Goal: Information Seeking & Learning: Understand process/instructions

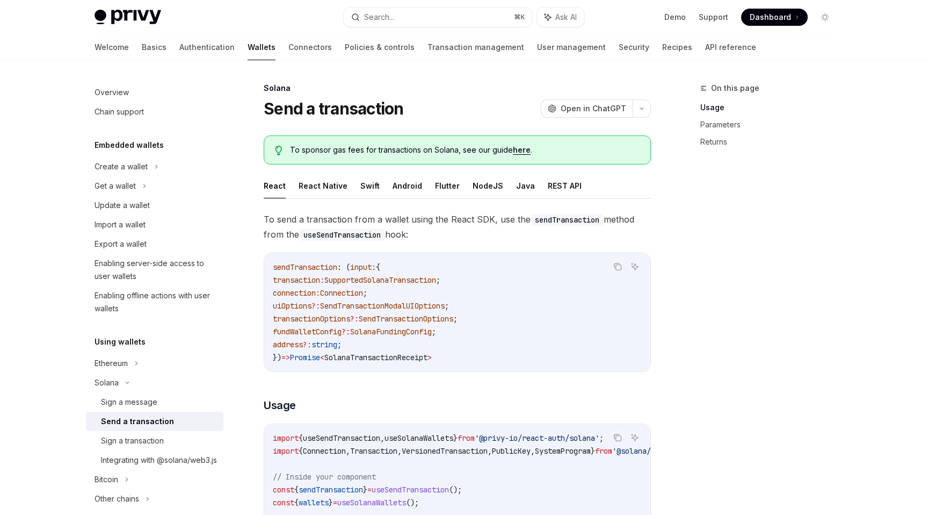
scroll to position [436, 0]
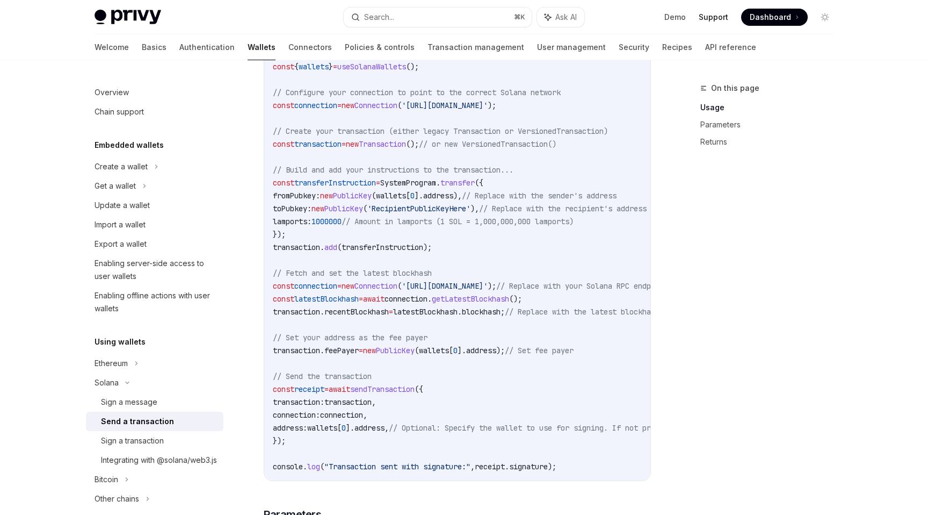
click at [714, 21] on link "Support" at bounding box center [714, 17] width 30 height 11
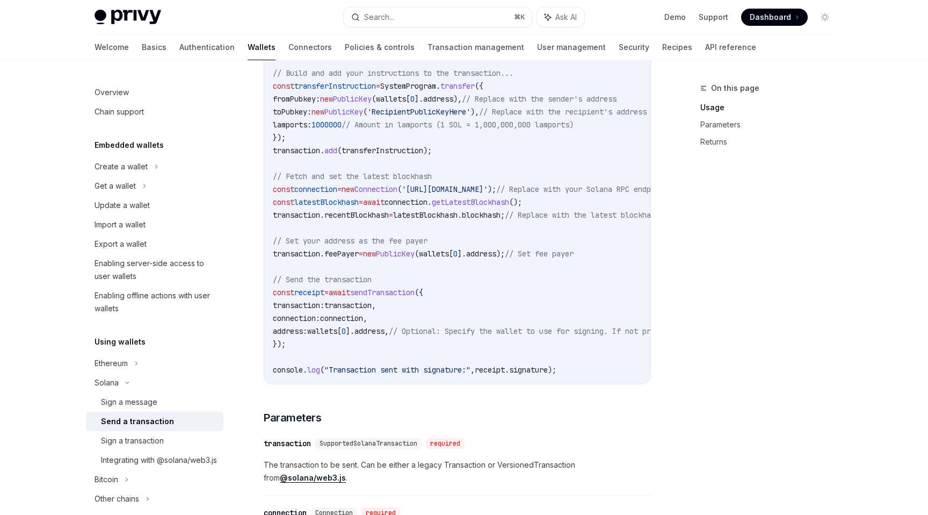
scroll to position [552, 0]
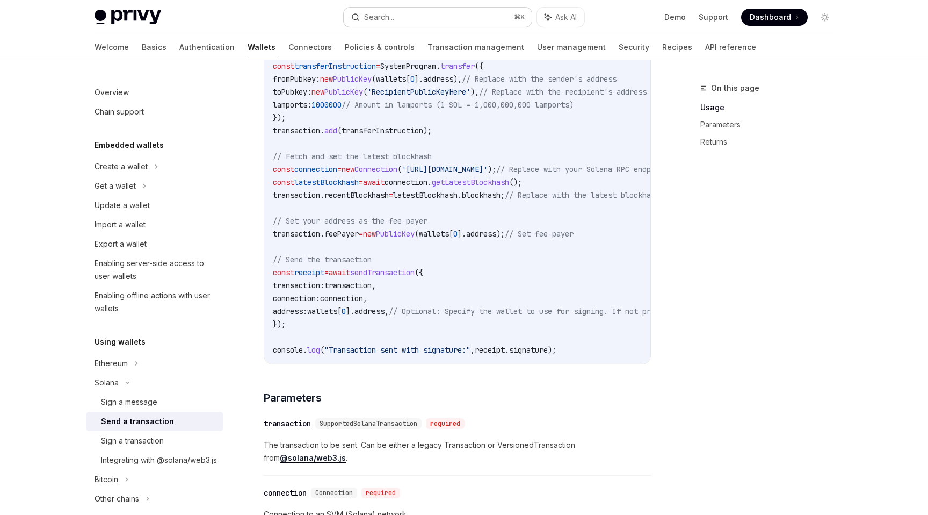
click at [391, 18] on div "Search..." at bounding box center [379, 17] width 30 height 13
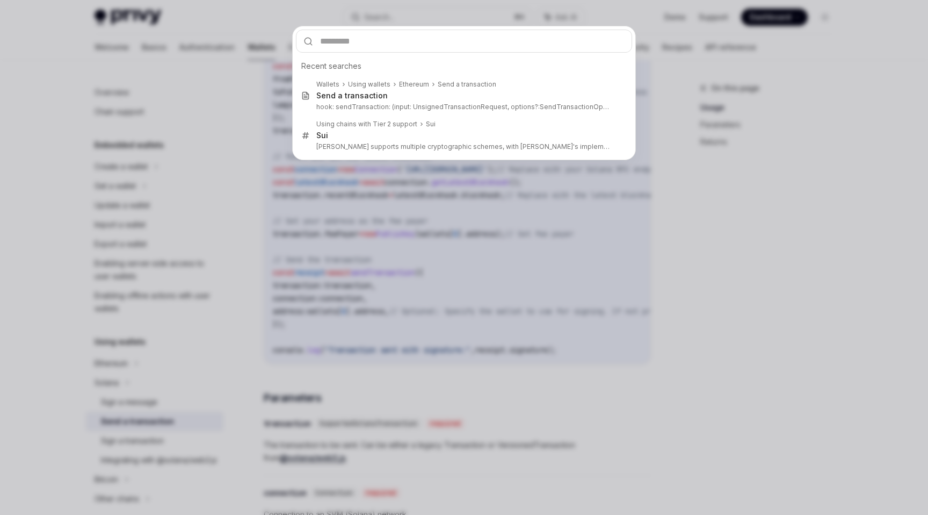
click at [852, 204] on div "Recent searches Wallets Using wallets Ethereum Send a transaction Send a transa…" at bounding box center [464, 257] width 928 height 515
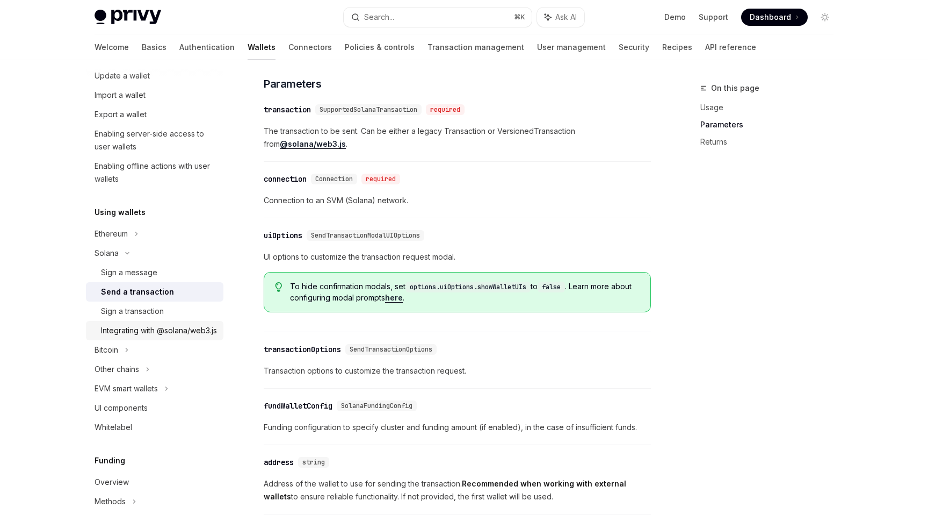
scroll to position [139, 0]
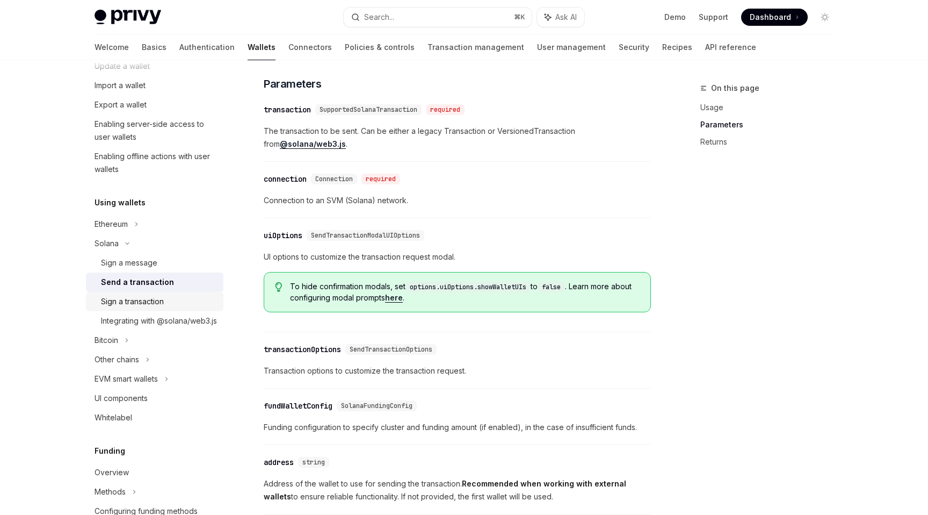
click at [192, 302] on div "Sign a transaction" at bounding box center [159, 301] width 116 height 13
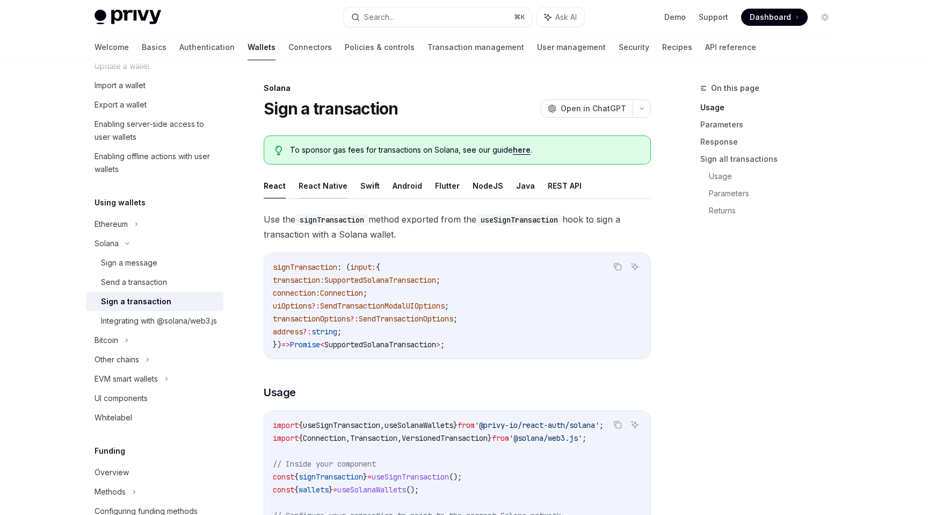
click at [336, 190] on button "React Native" at bounding box center [323, 185] width 49 height 25
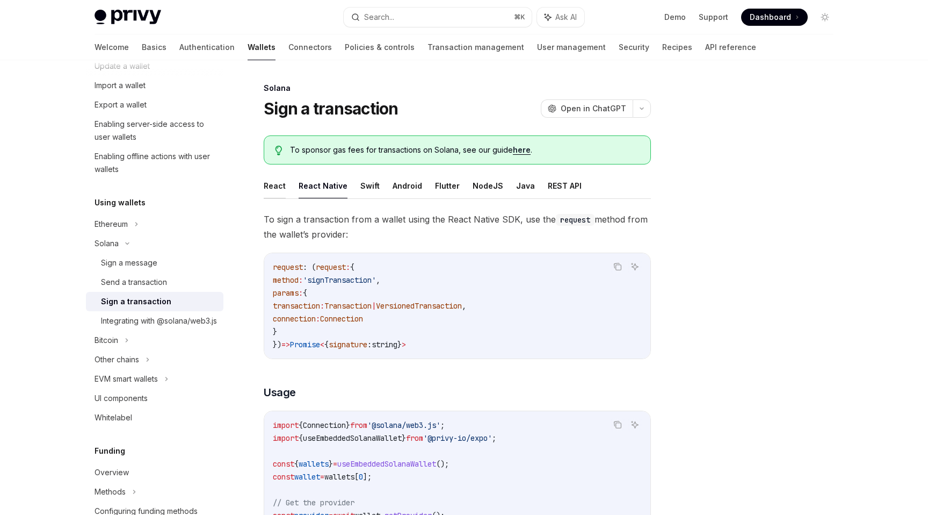
click at [272, 181] on button "React" at bounding box center [275, 185] width 22 height 25
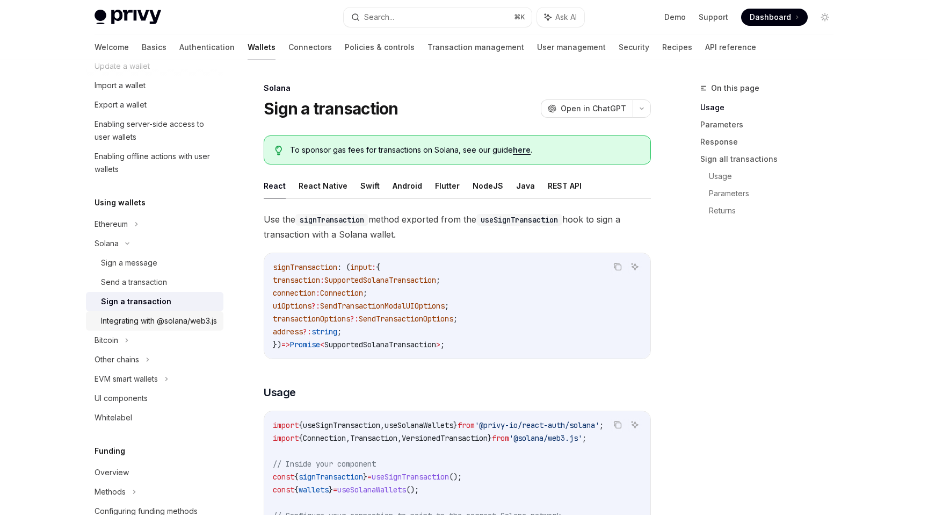
click at [164, 327] on div "Integrating with @solana/web3.js" at bounding box center [159, 320] width 116 height 13
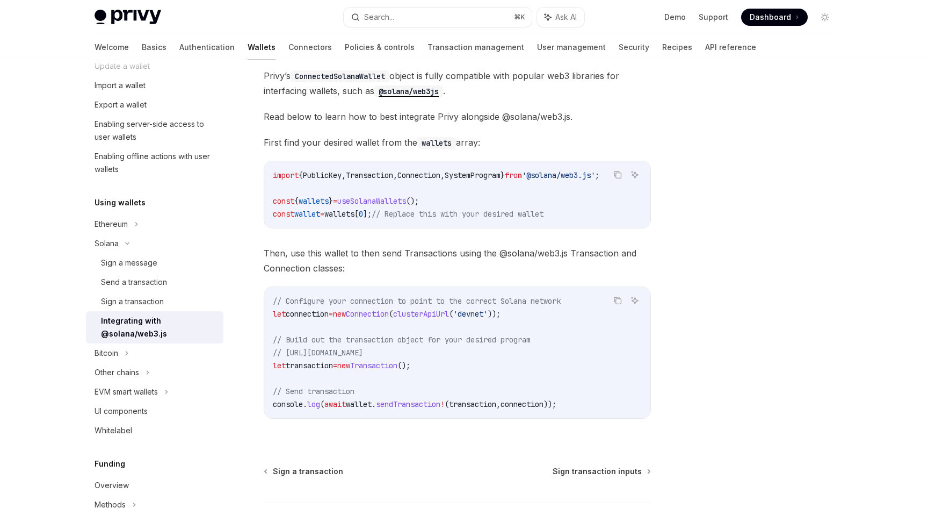
scroll to position [106, 0]
click at [156, 371] on div "Other chains" at bounding box center [155, 372] width 138 height 19
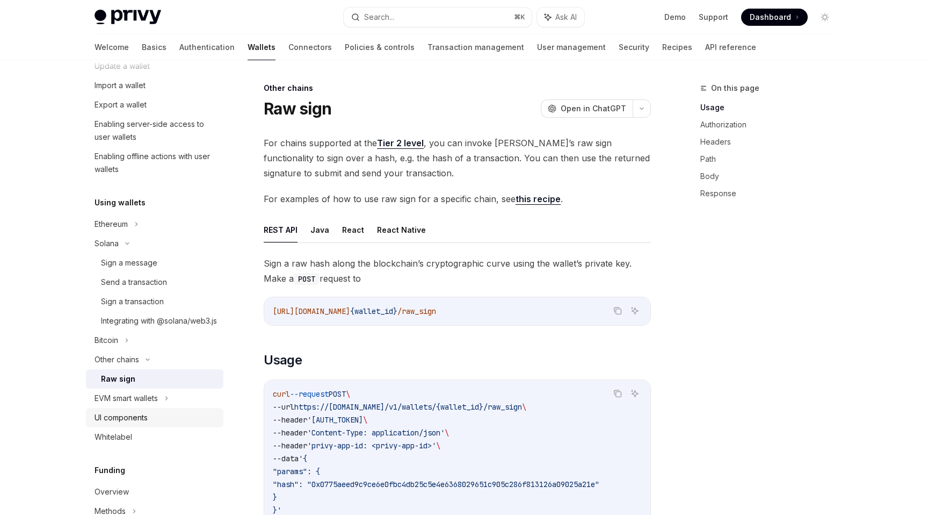
click at [149, 424] on div "UI components" at bounding box center [156, 417] width 122 height 13
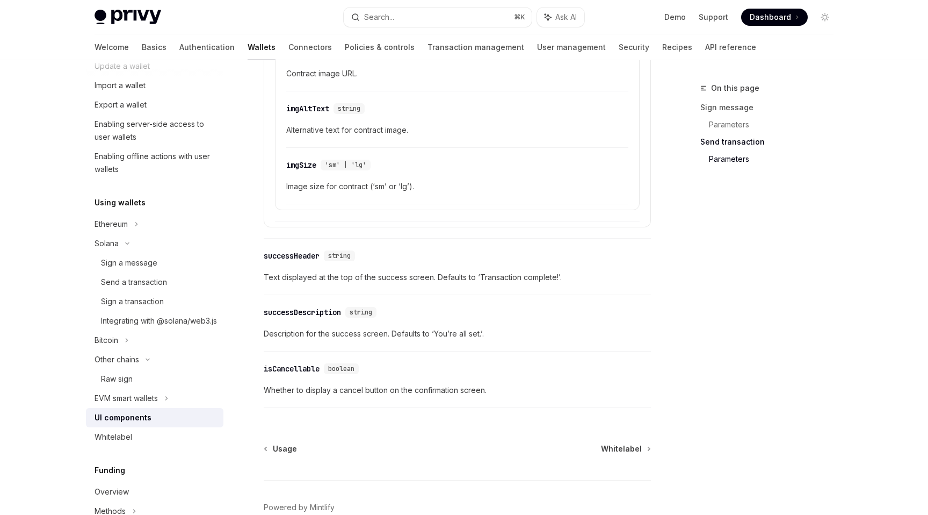
scroll to position [1897, 0]
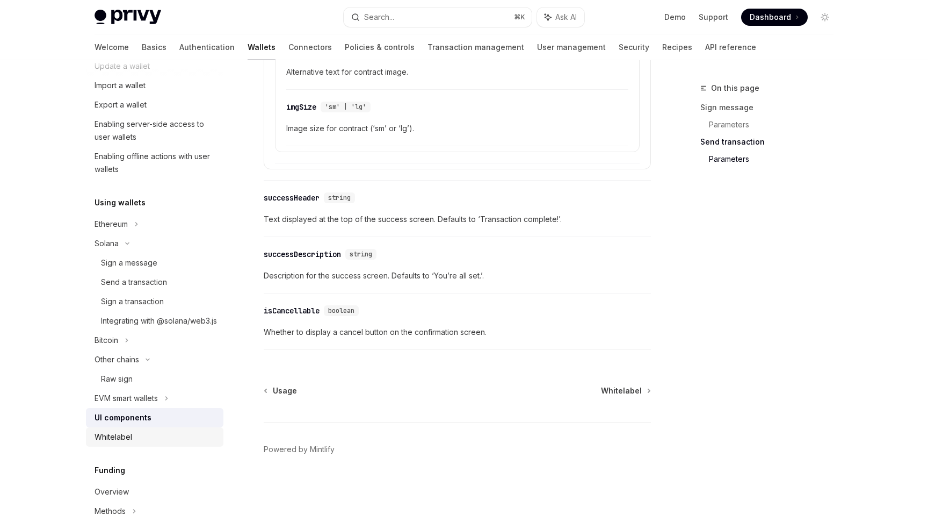
click at [160, 443] on div "Whitelabel" at bounding box center [156, 436] width 122 height 13
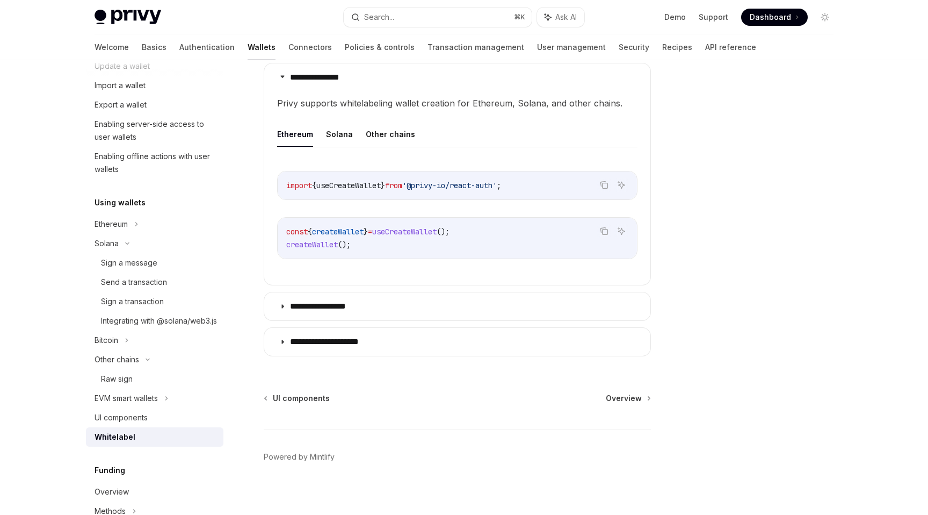
scroll to position [352, 0]
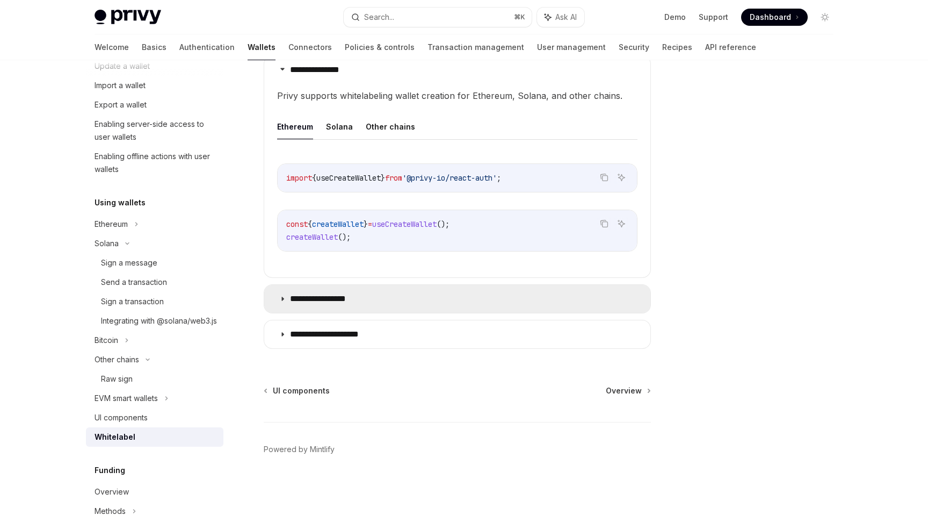
click at [374, 300] on summary "**********" at bounding box center [457, 299] width 386 height 28
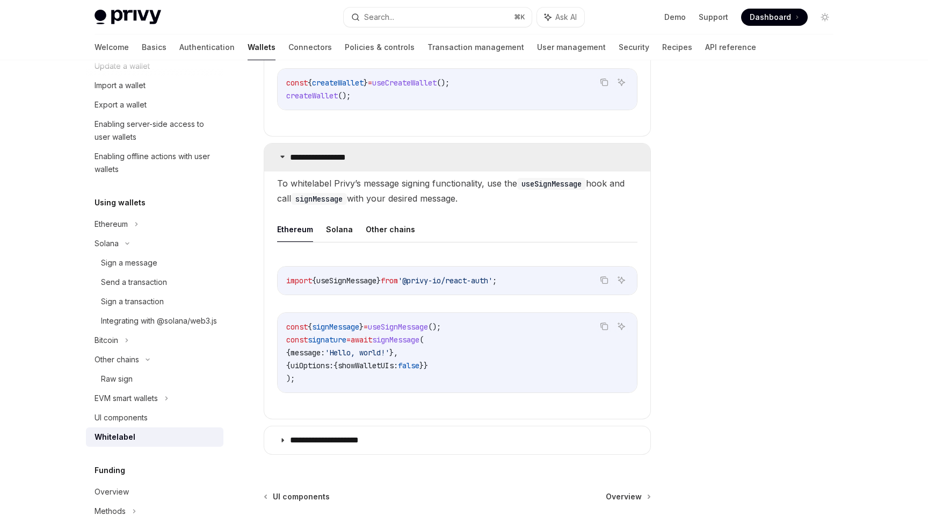
scroll to position [530, 0]
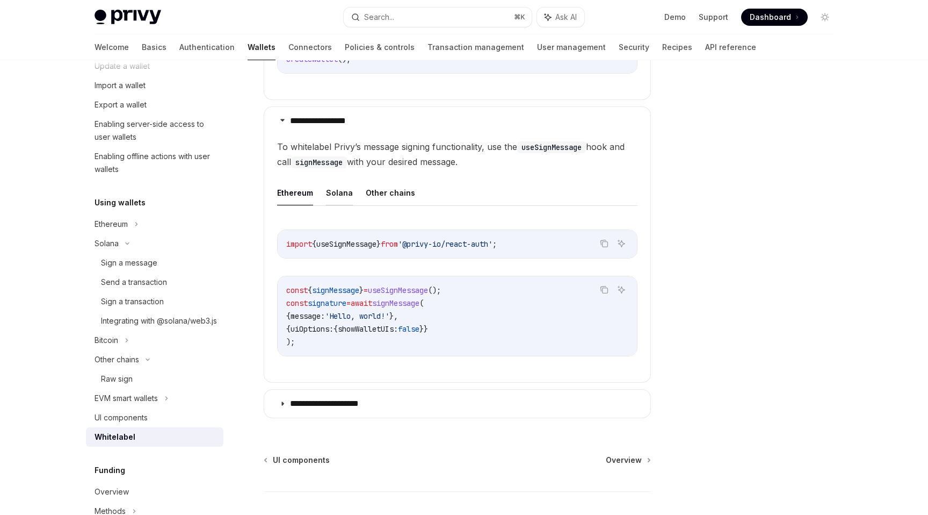
click at [327, 197] on button "Solana" at bounding box center [339, 192] width 27 height 25
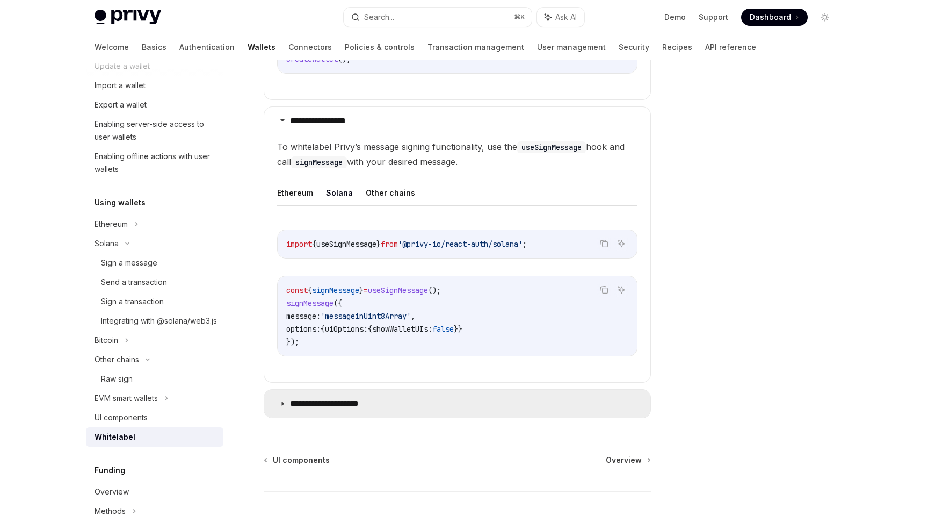
click at [304, 401] on p "**********" at bounding box center [335, 403] width 91 height 11
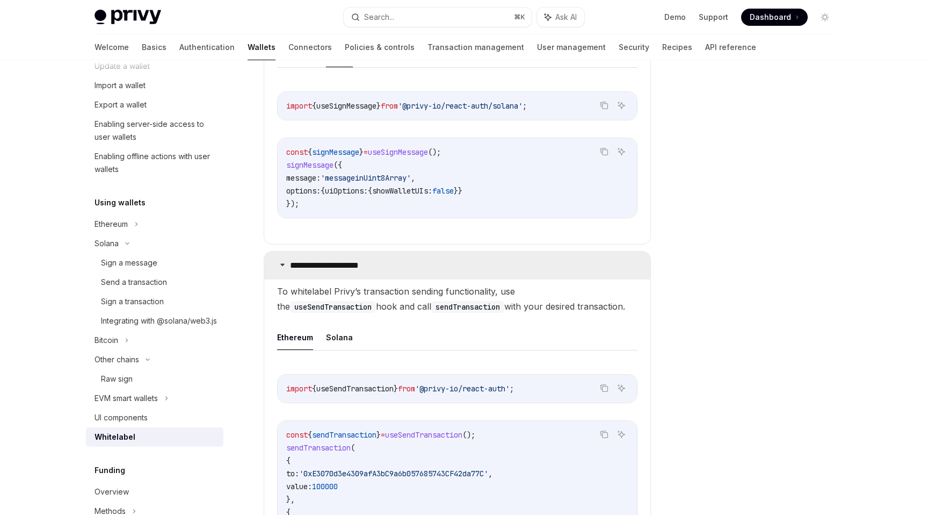
scroll to position [731, 0]
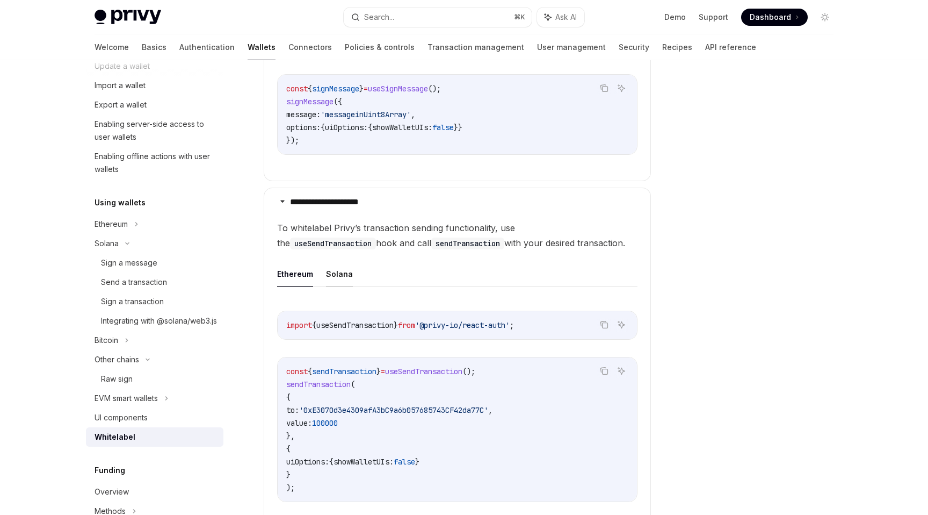
click at [337, 270] on button "Solana" at bounding box center [339, 273] width 27 height 25
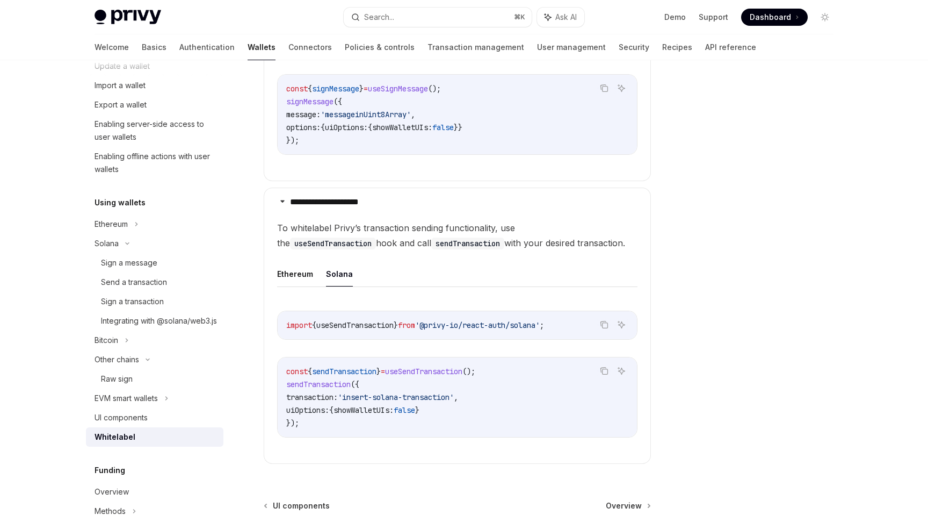
scroll to position [767, 0]
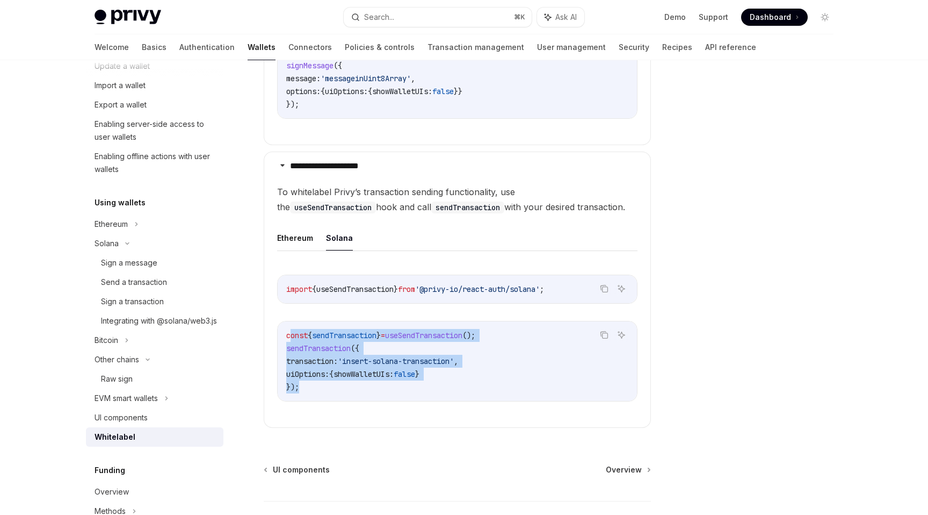
drag, startPoint x: 289, startPoint y: 335, endPoint x: 371, endPoint y: 380, distance: 94.0
click at [371, 380] on code "const { sendTransaction } = useSendTransaction (); sendTransaction ({ transacti…" at bounding box center [457, 361] width 342 height 64
click at [387, 349] on code "const { sendTransaction } = useSendTransaction (); sendTransaction ({ transacti…" at bounding box center [457, 361] width 342 height 64
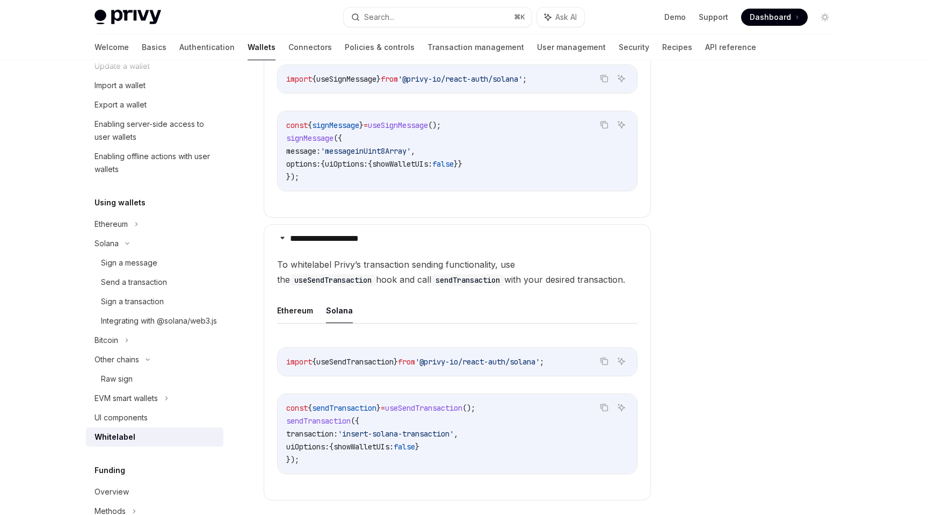
scroll to position [713, 0]
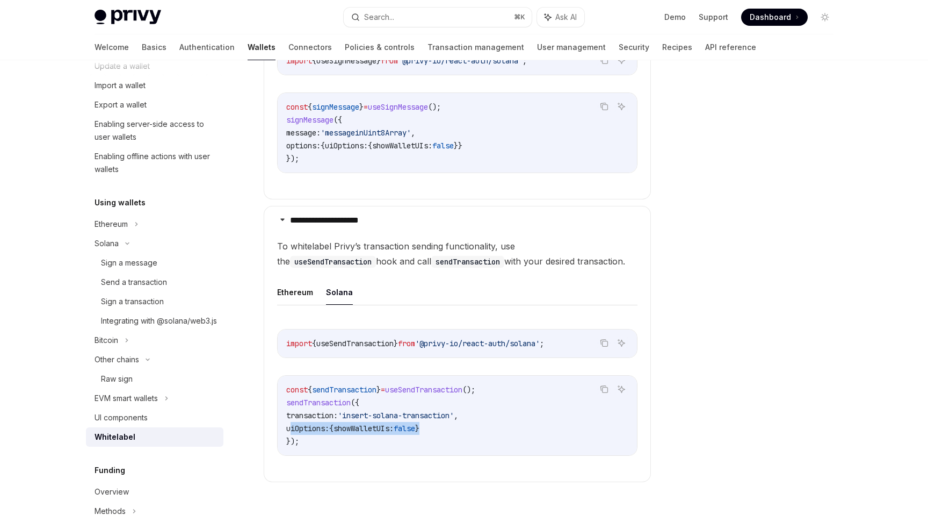
drag, startPoint x: 292, startPoint y: 429, endPoint x: 470, endPoint y: 431, distance: 178.4
click at [470, 431] on code "const { sendTransaction } = useSendTransaction (); sendTransaction ({ transacti…" at bounding box center [457, 415] width 342 height 64
click at [486, 412] on code "const { sendTransaction } = useSendTransaction (); sendTransaction ({ transacti…" at bounding box center [457, 415] width 342 height 64
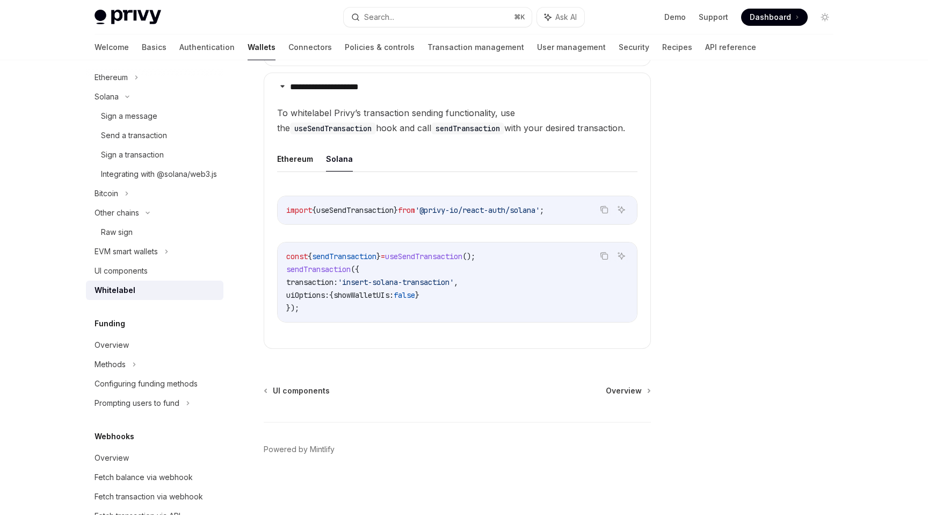
scroll to position [287, 0]
click at [155, 350] on div "Overview" at bounding box center [156, 343] width 122 height 13
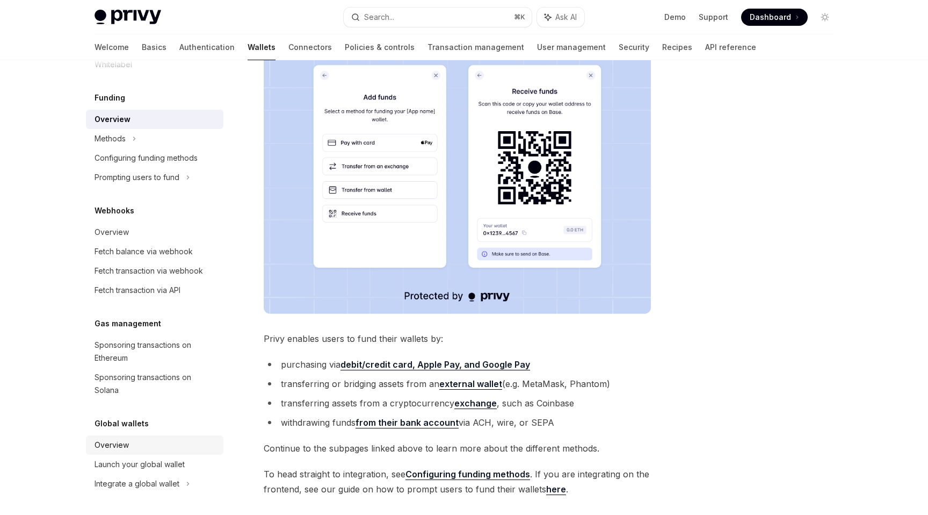
scroll to position [193, 0]
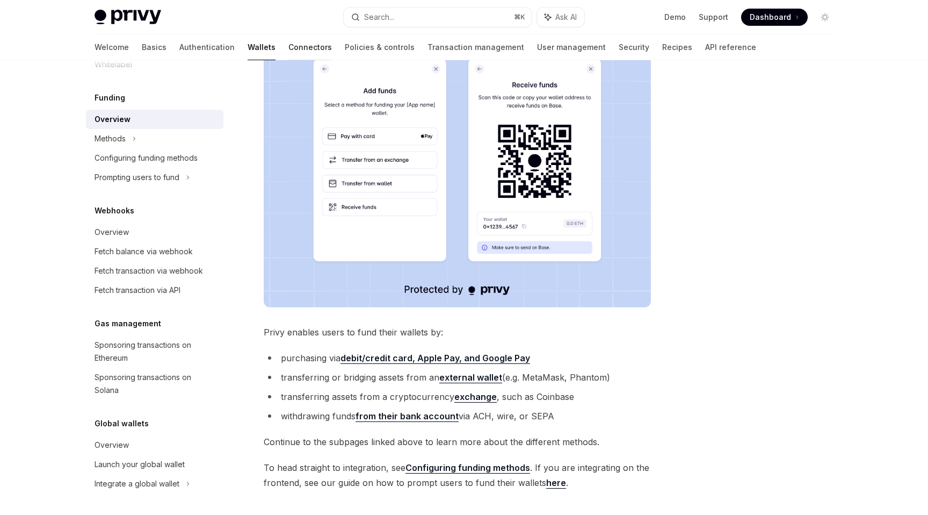
click at [289, 48] on link "Connectors" at bounding box center [311, 47] width 44 height 26
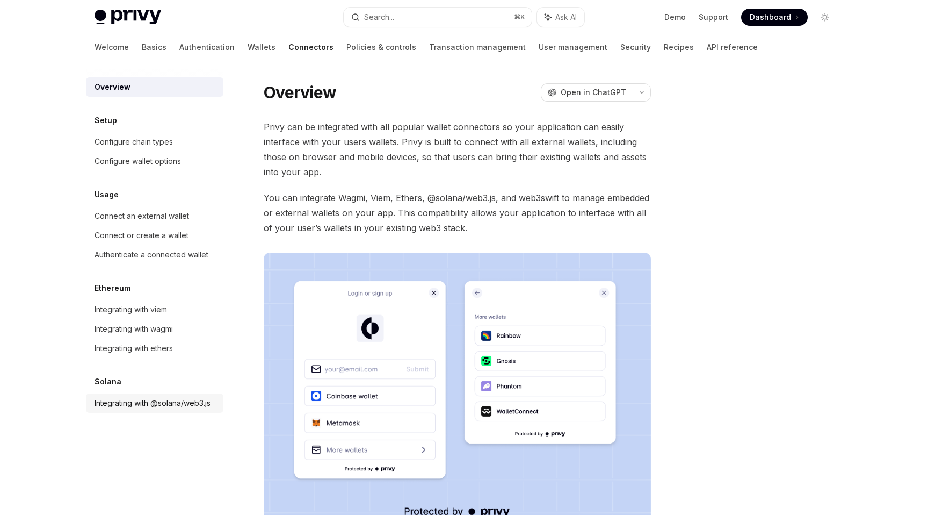
click at [153, 408] on div "Integrating with @solana/web3.js" at bounding box center [153, 403] width 116 height 13
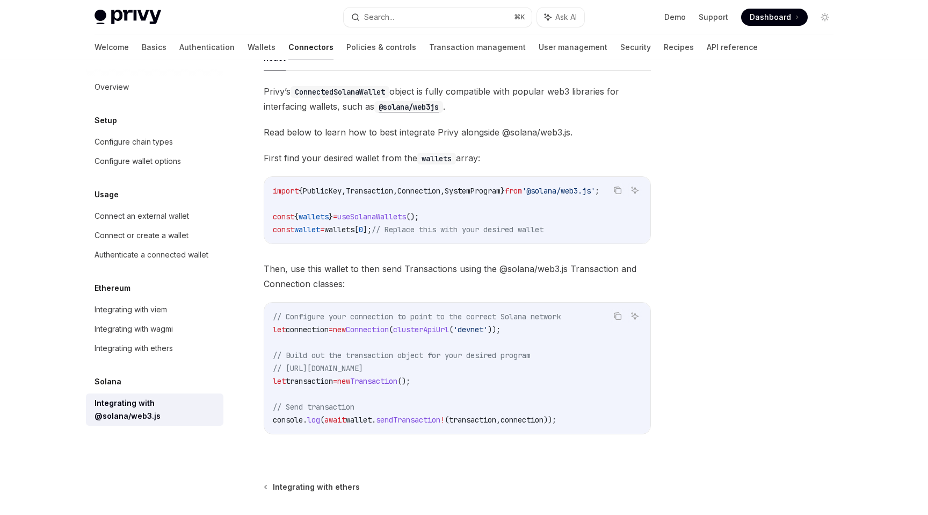
scroll to position [191, 0]
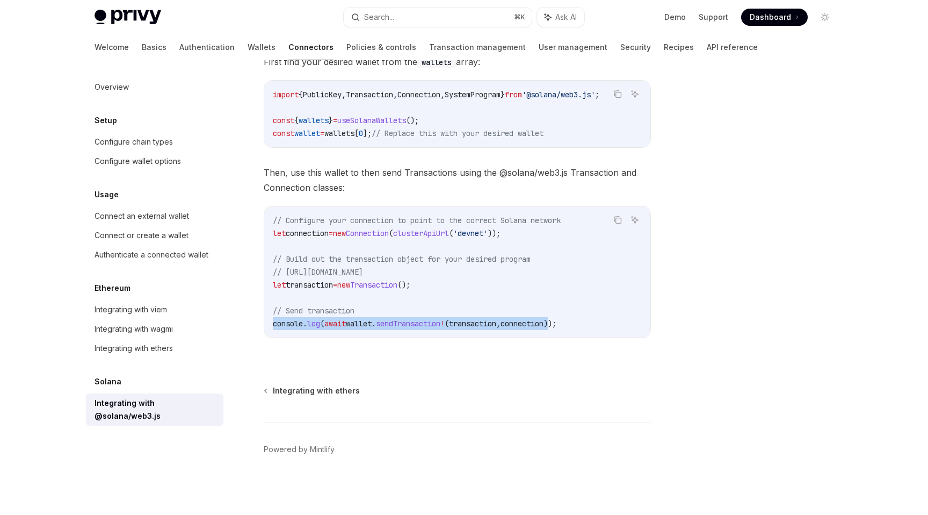
drag, startPoint x: 268, startPoint y: 327, endPoint x: 569, endPoint y: 326, distance: 300.9
click at [570, 327] on div "// Configure your connection to point to the correct Solana network let connect…" at bounding box center [457, 271] width 386 height 131
click at [347, 41] on link "Policies & controls" at bounding box center [382, 47] width 70 height 26
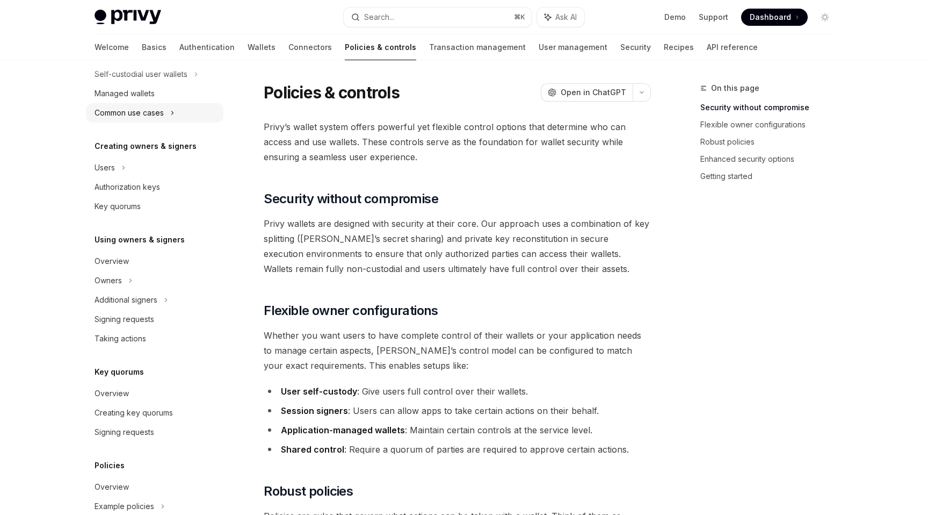
scroll to position [177, 0]
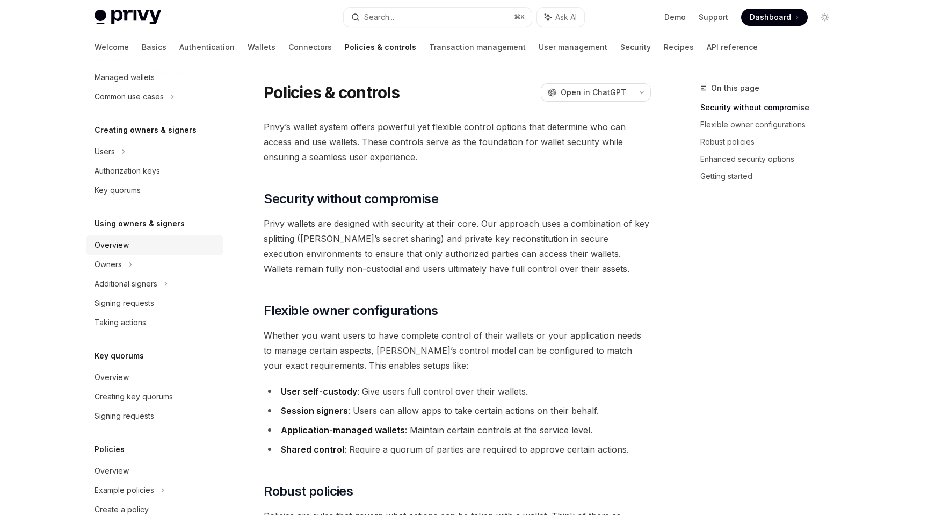
click at [159, 244] on div "Overview" at bounding box center [156, 245] width 122 height 13
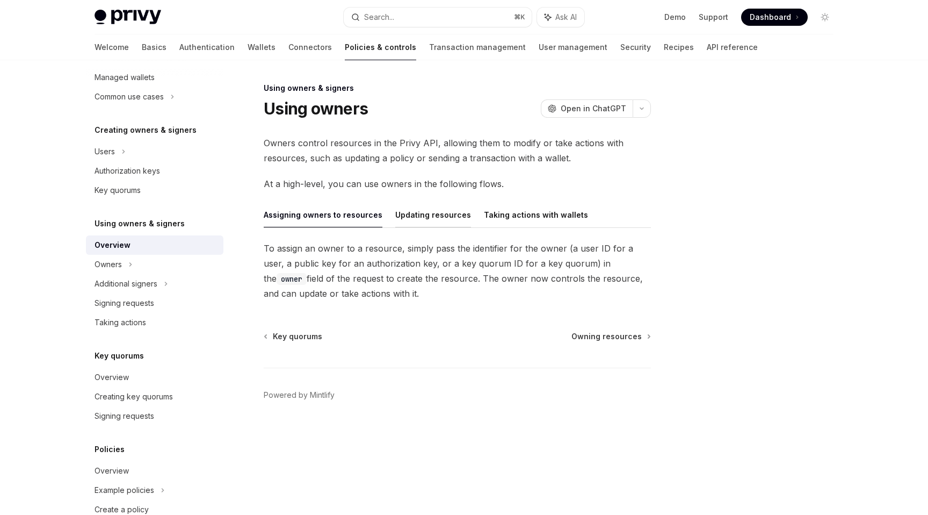
click at [414, 212] on button "Updating resources" at bounding box center [433, 214] width 76 height 25
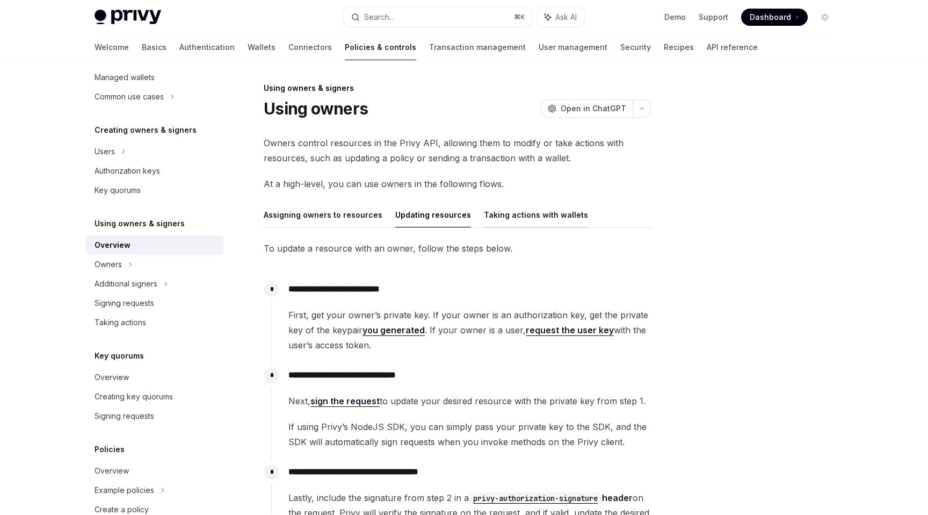
click at [511, 206] on button "Taking actions with wallets" at bounding box center [536, 214] width 104 height 25
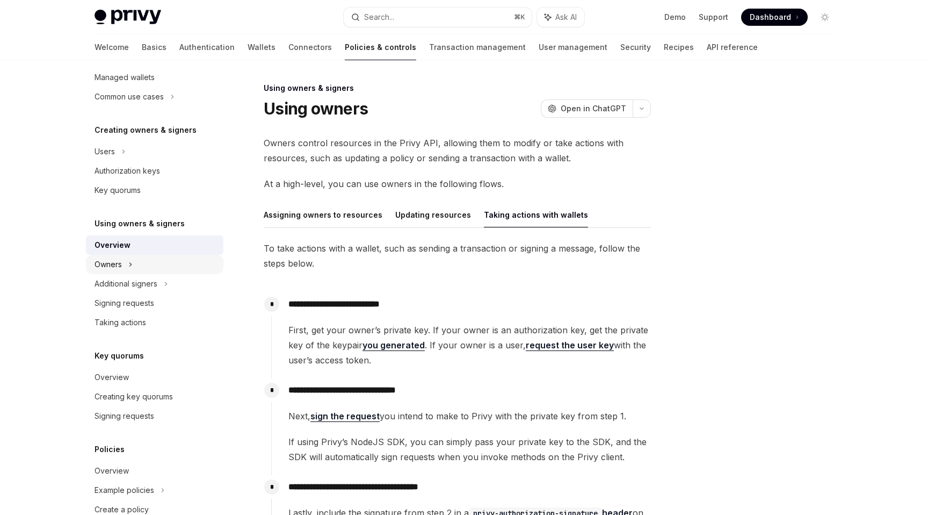
click at [179, 68] on div "Owners" at bounding box center [155, 57] width 138 height 19
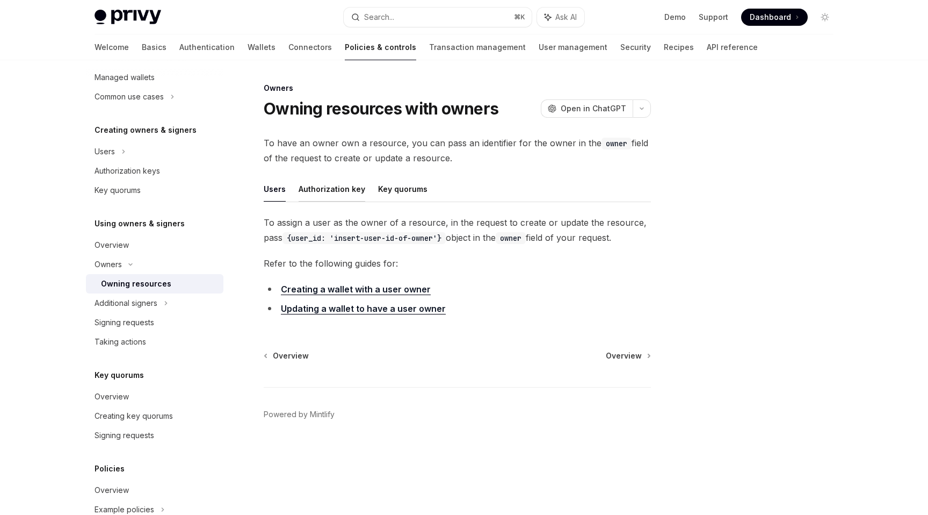
click at [328, 192] on button "Authorization key" at bounding box center [332, 188] width 67 height 25
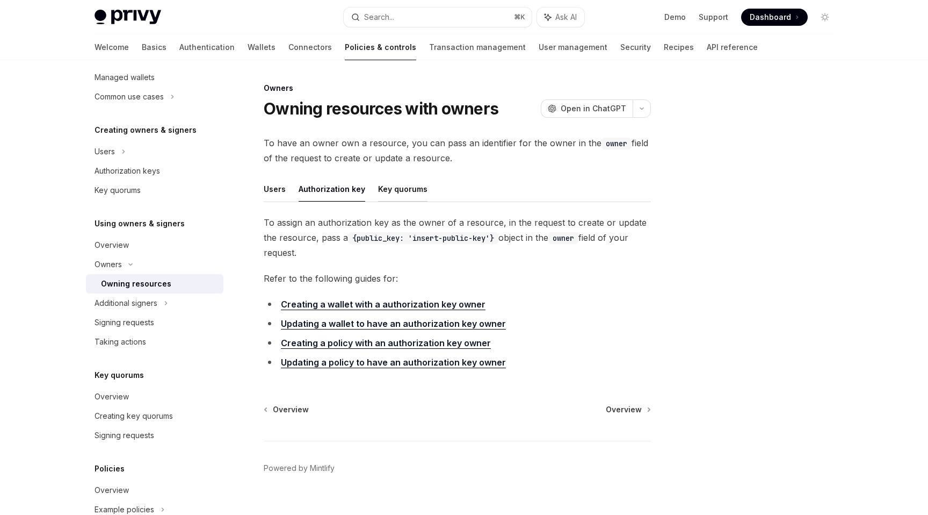
click at [401, 186] on button "Key quorums" at bounding box center [402, 188] width 49 height 25
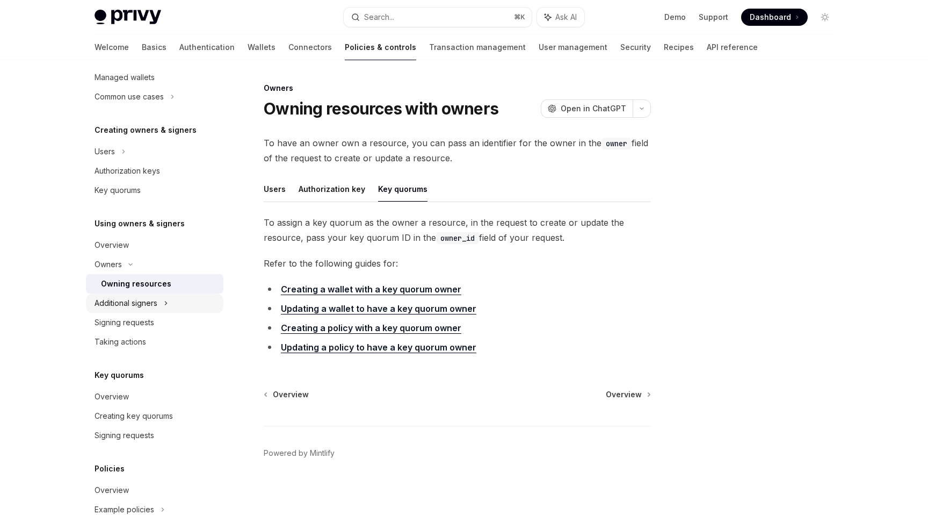
click at [166, 303] on icon at bounding box center [166, 303] width 4 height 13
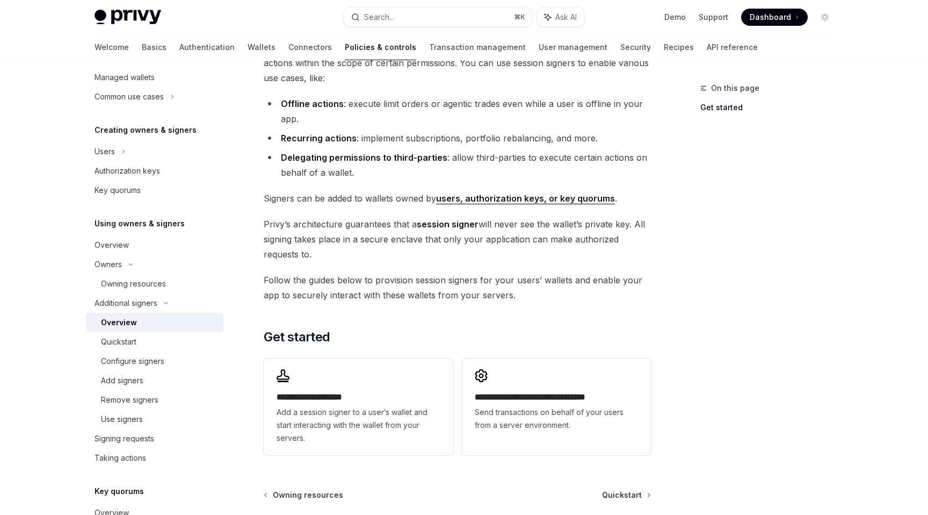
scroll to position [170, 0]
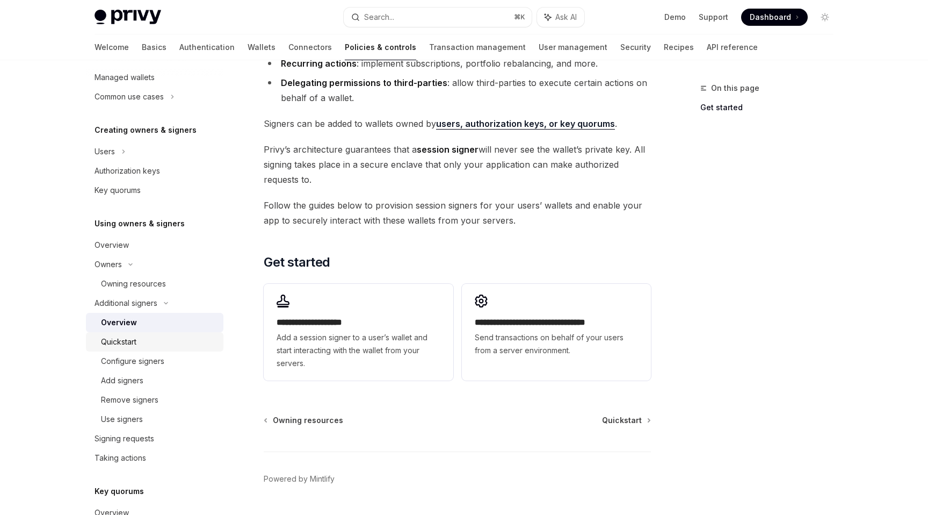
click at [173, 345] on div "Quickstart" at bounding box center [159, 341] width 116 height 13
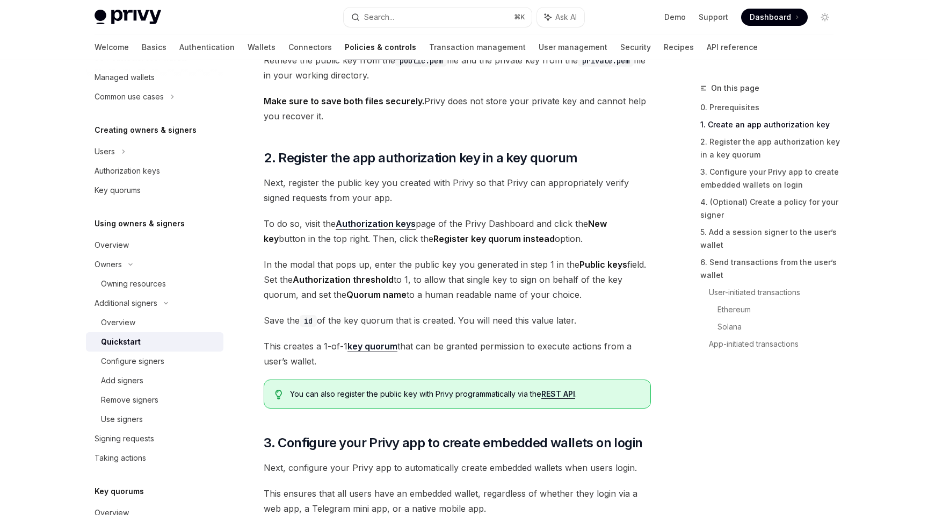
scroll to position [708, 0]
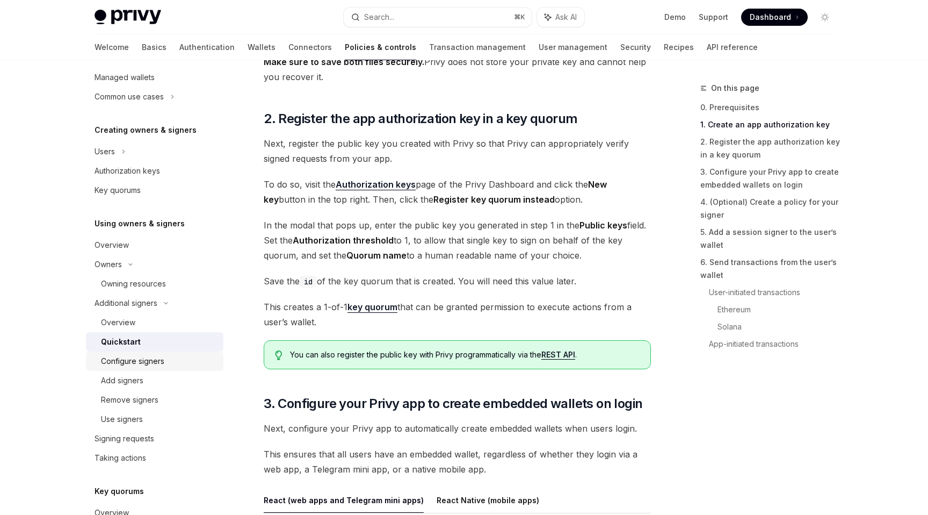
click at [160, 366] on div "Configure signers" at bounding box center [132, 361] width 63 height 13
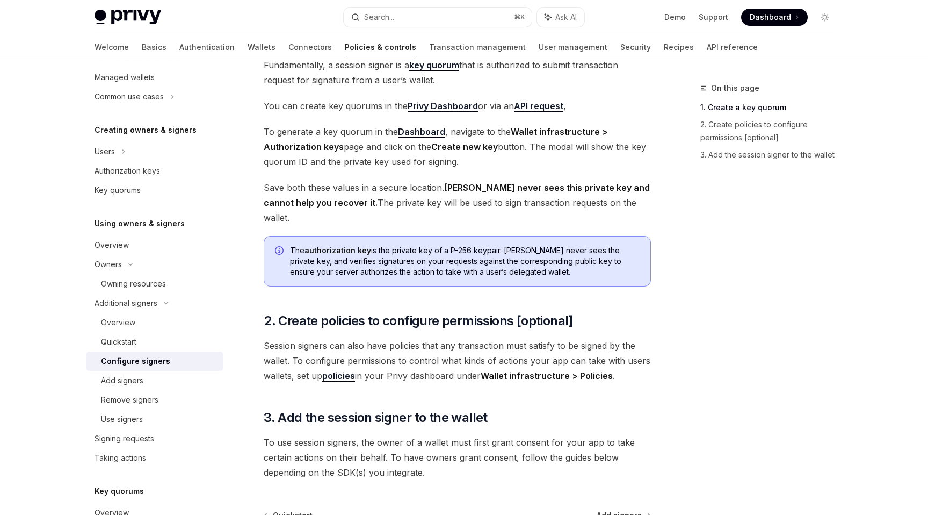
scroll to position [269, 0]
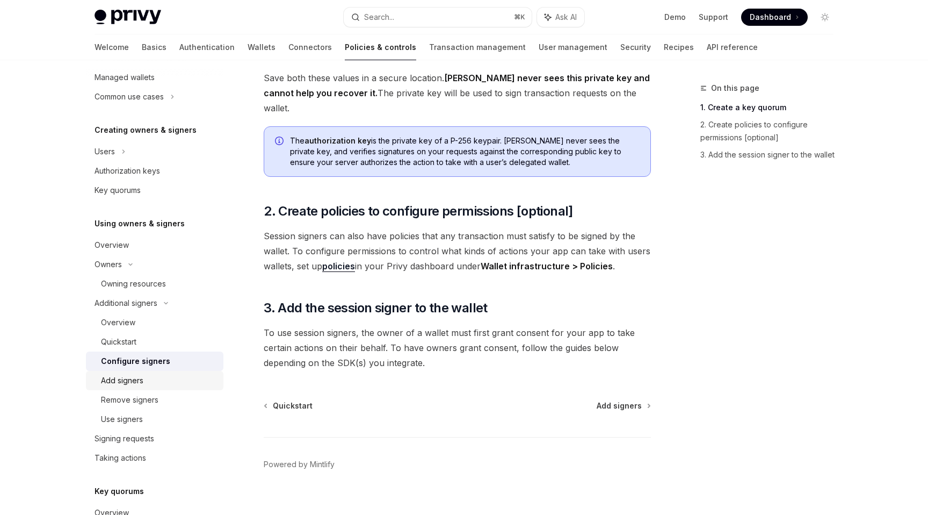
click at [154, 381] on div "Add signers" at bounding box center [159, 380] width 116 height 13
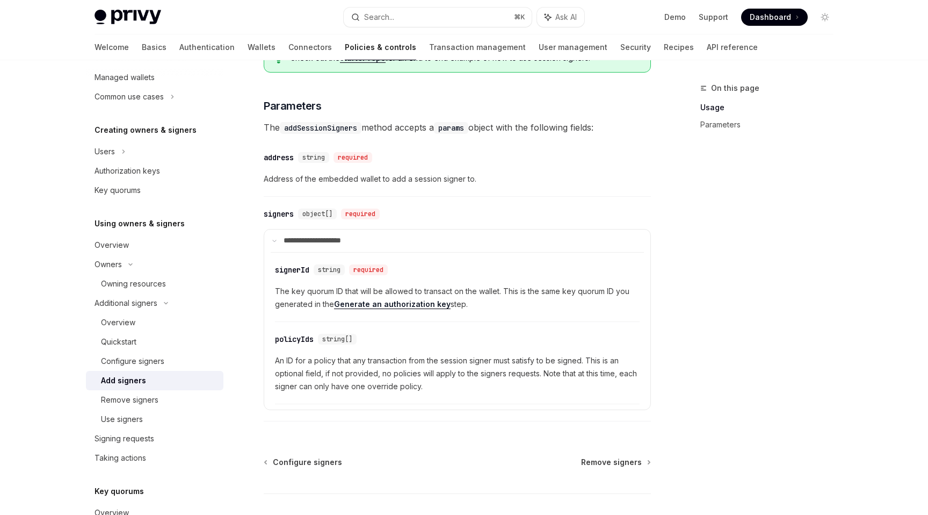
scroll to position [391, 0]
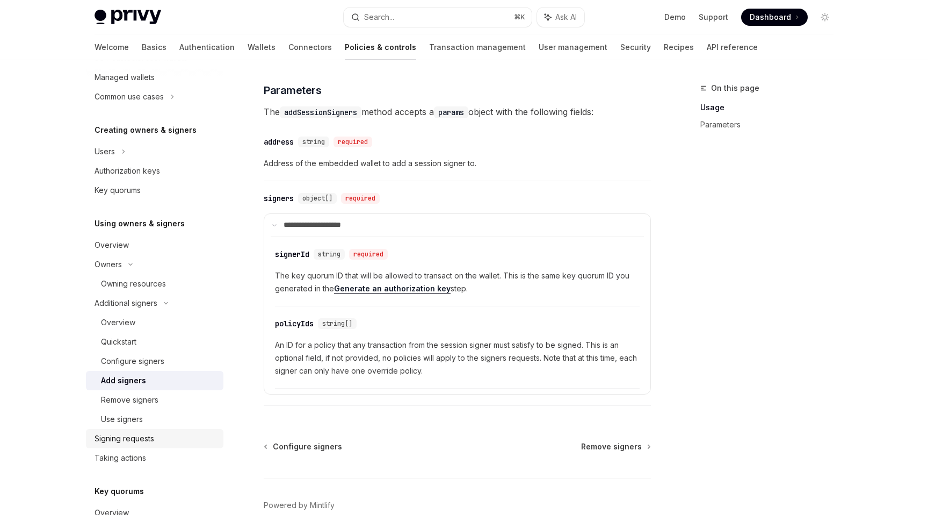
click at [143, 435] on div "Signing requests" at bounding box center [125, 438] width 60 height 13
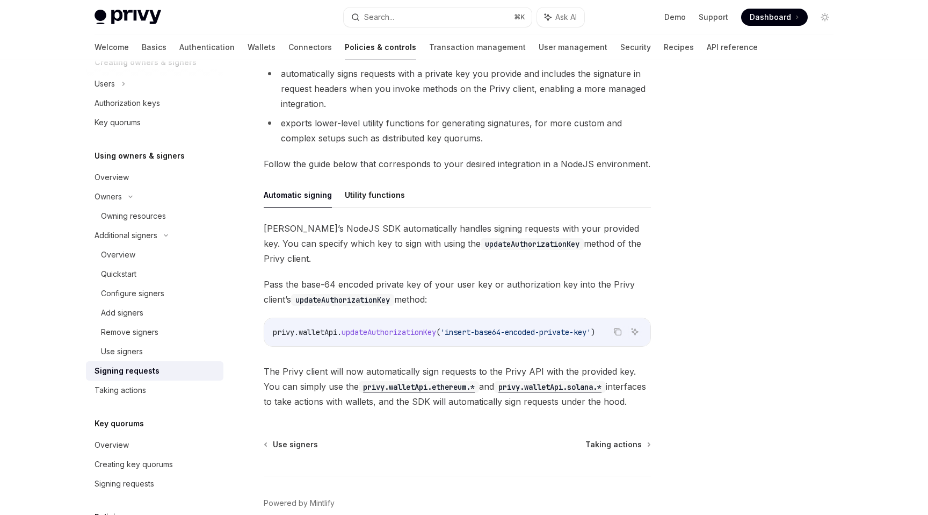
scroll to position [259, 0]
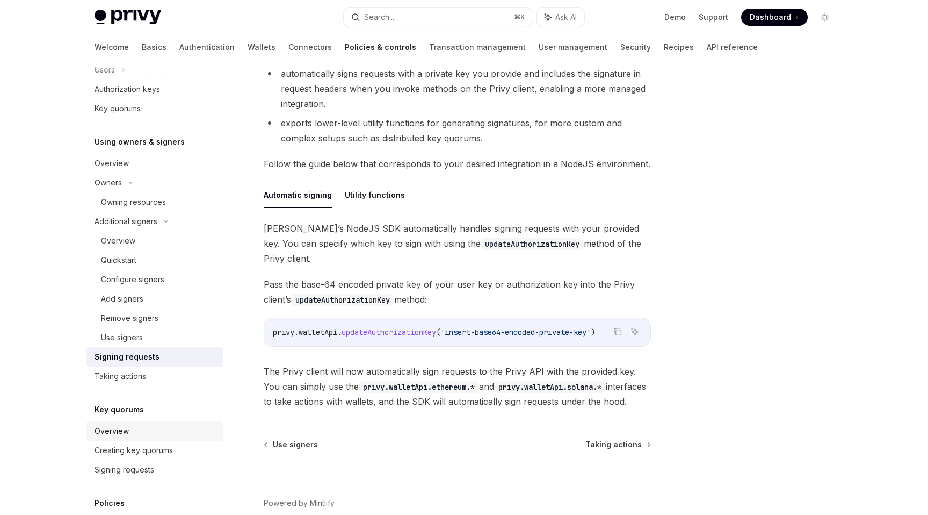
click at [135, 434] on div "Overview" at bounding box center [156, 430] width 122 height 13
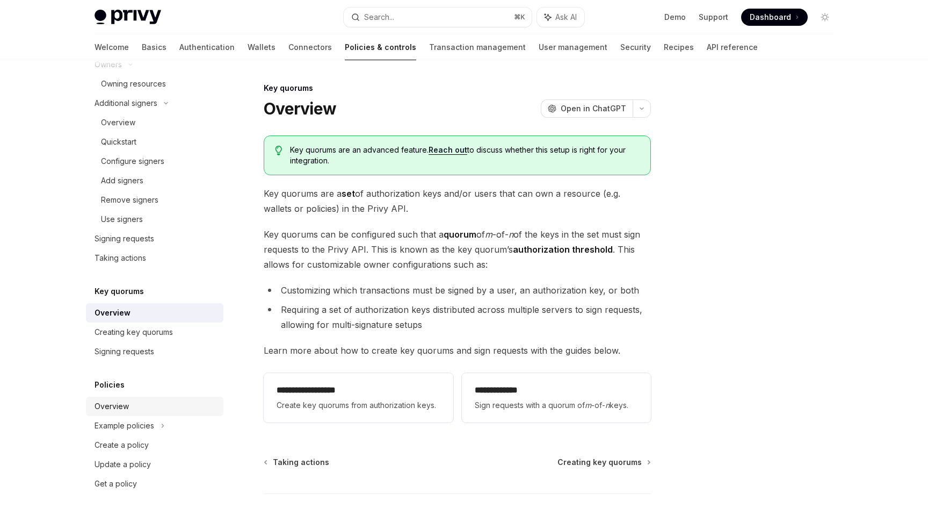
scroll to position [71, 0]
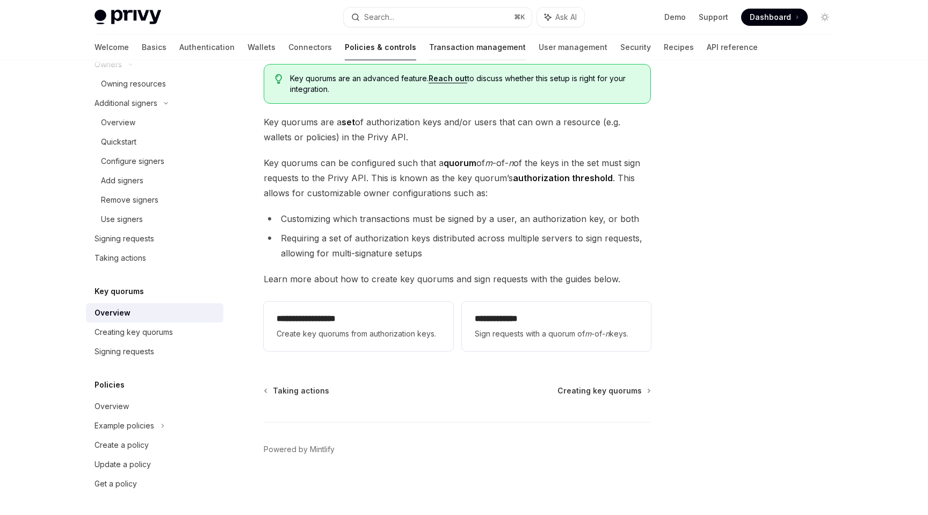
click at [429, 55] on link "Transaction management" at bounding box center [477, 47] width 97 height 26
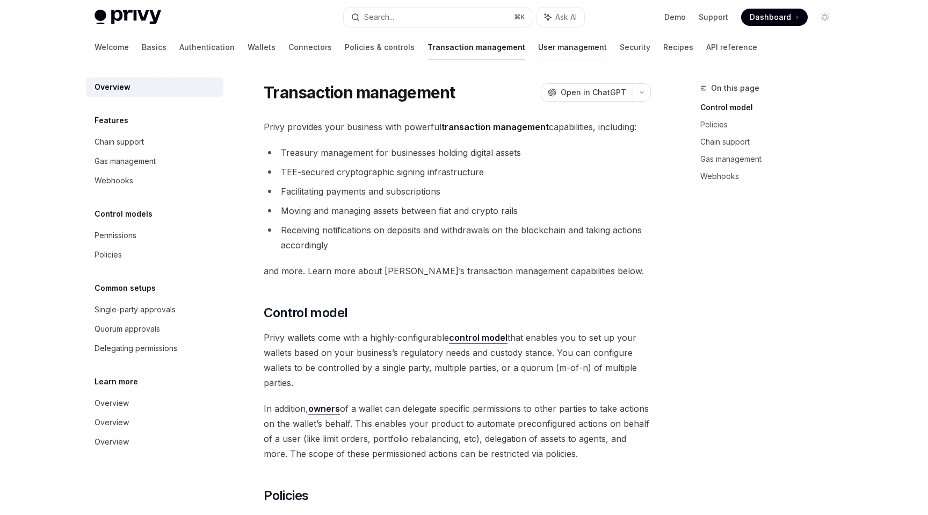
click at [538, 46] on link "User management" at bounding box center [572, 47] width 69 height 26
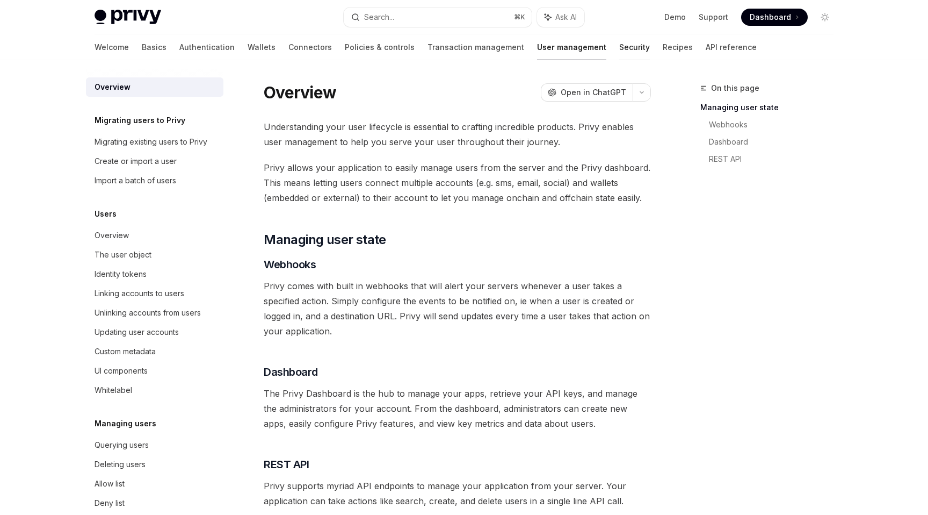
click at [619, 43] on link "Security" at bounding box center [634, 47] width 31 height 26
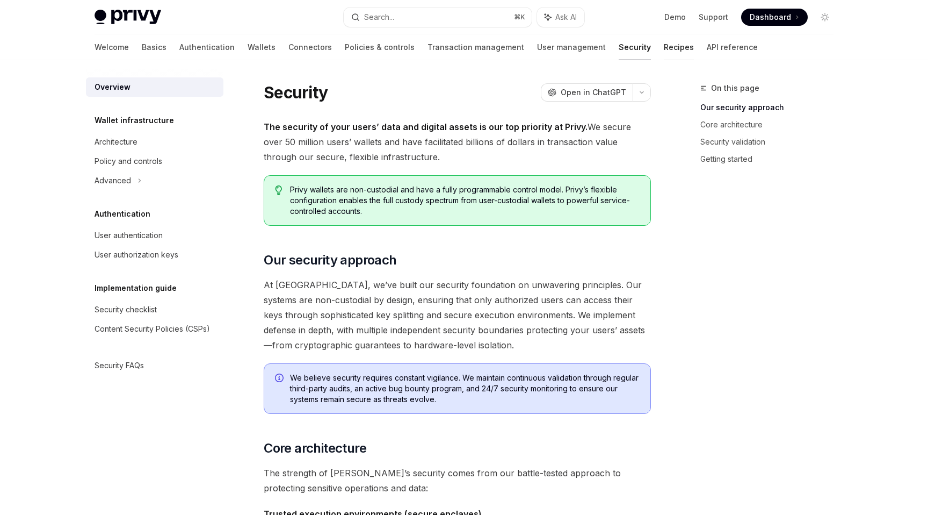
click at [664, 48] on link "Recipes" at bounding box center [679, 47] width 30 height 26
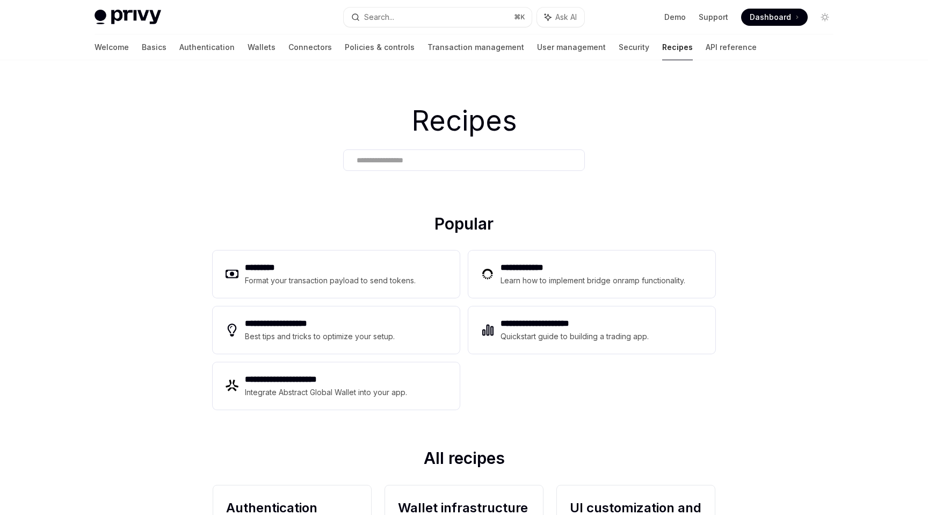
click at [635, 52] on div "Welcome Basics Authentication Wallets Connectors Policies & controls Transactio…" at bounding box center [426, 47] width 662 height 26
click at [706, 52] on link "API reference" at bounding box center [731, 47] width 51 height 26
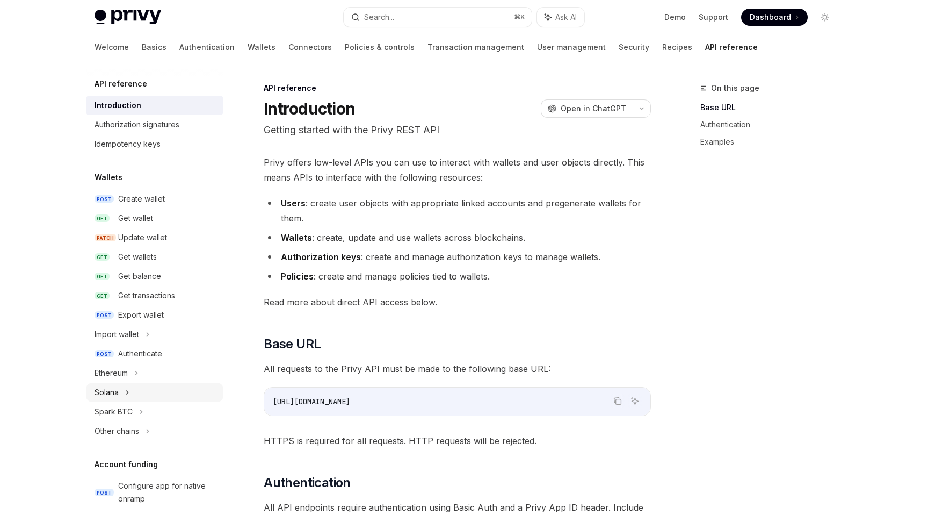
click at [134, 394] on div "Solana" at bounding box center [155, 392] width 138 height 19
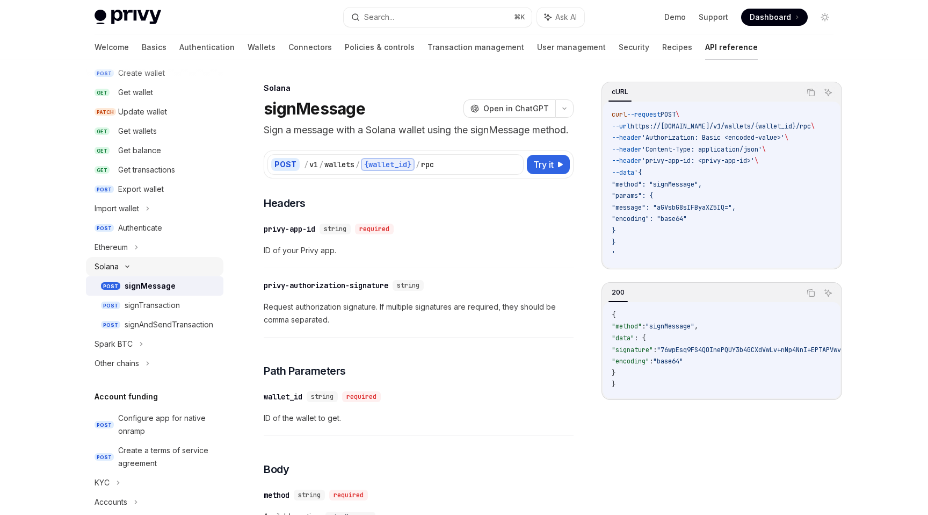
scroll to position [144, 0]
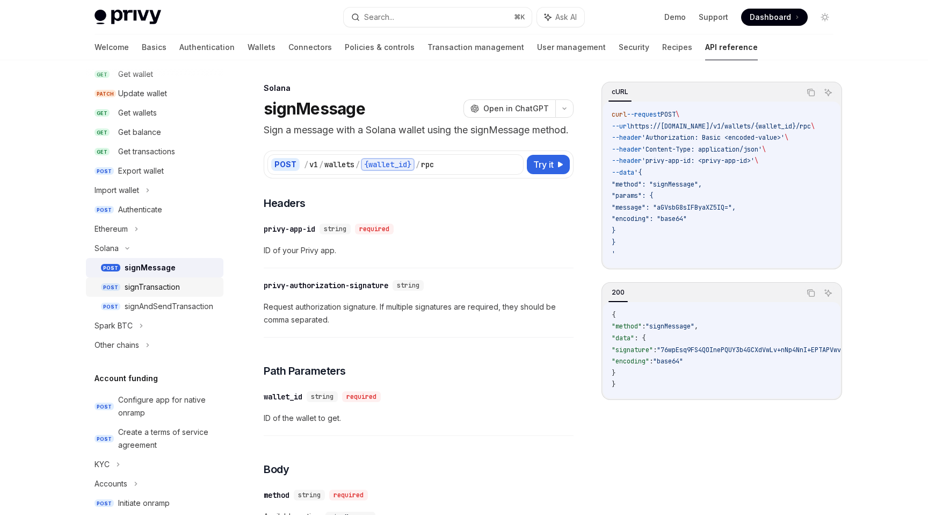
click at [163, 286] on div "signTransaction" at bounding box center [152, 286] width 55 height 13
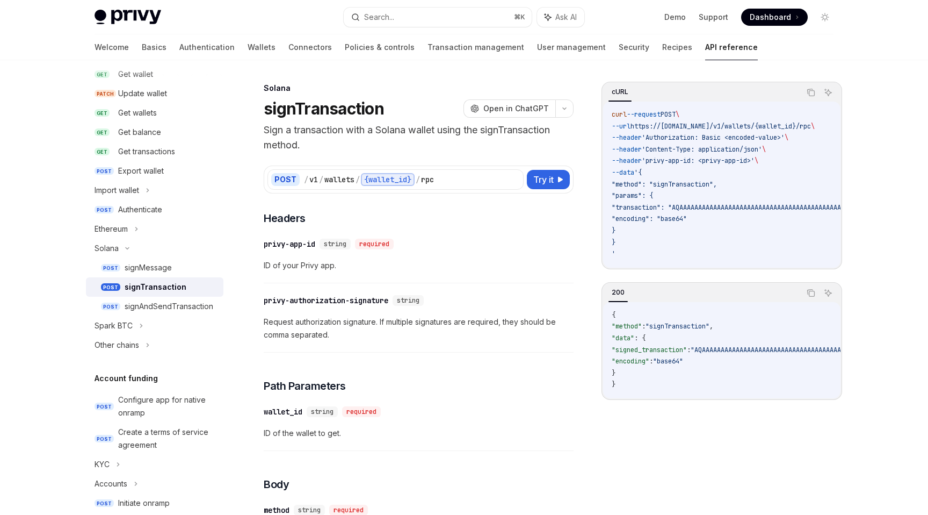
drag, startPoint x: 625, startPoint y: 207, endPoint x: 719, endPoint y: 220, distance: 94.9
click at [178, 304] on div "signAndSendTransaction" at bounding box center [169, 306] width 89 height 13
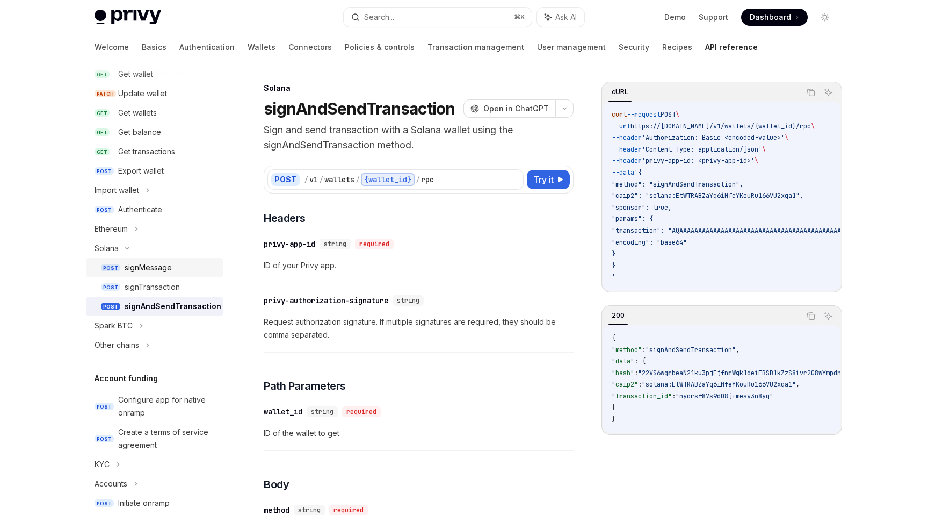
click at [146, 271] on div "signMessage" at bounding box center [148, 267] width 47 height 13
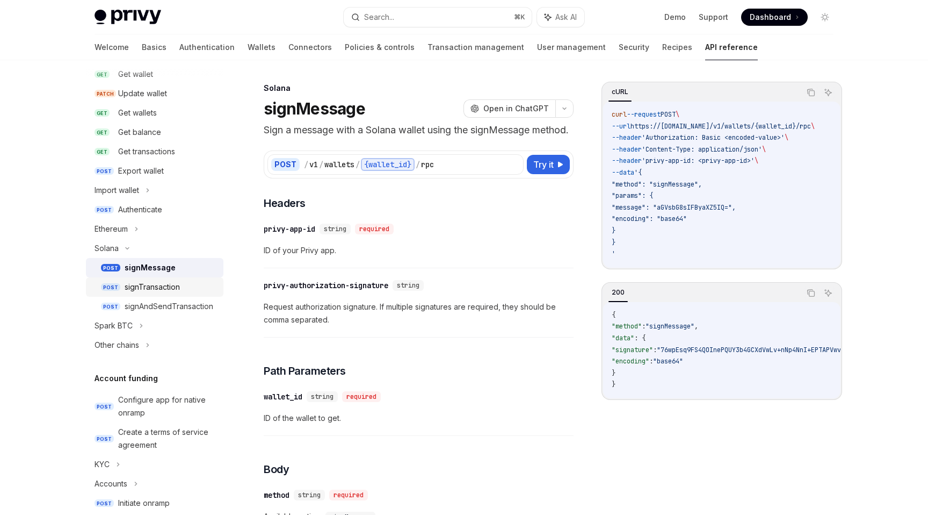
click at [149, 285] on div "signTransaction" at bounding box center [152, 286] width 55 height 13
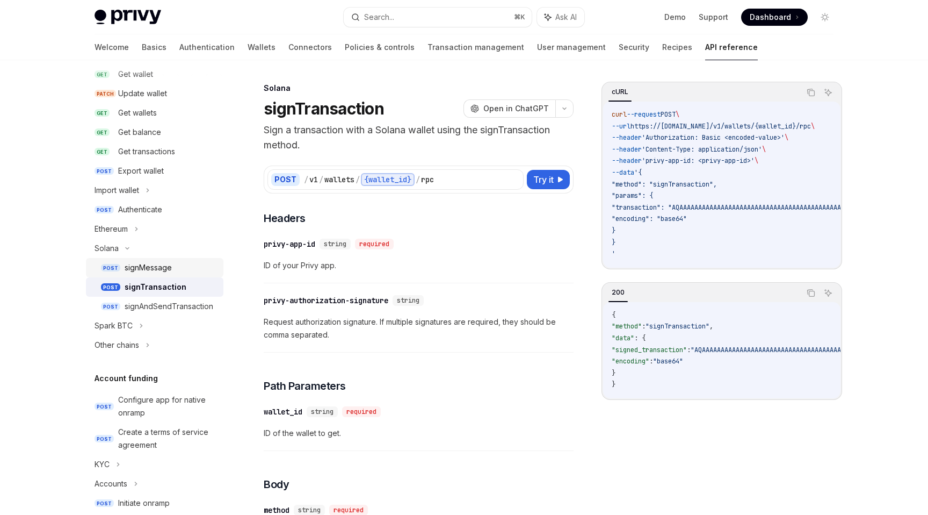
click at [150, 273] on div "signMessage" at bounding box center [148, 267] width 47 height 13
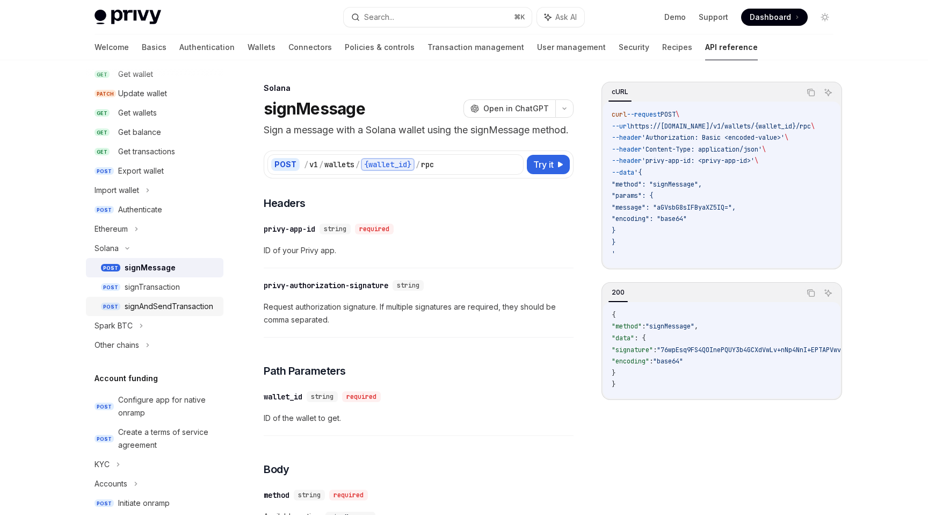
click at [165, 312] on div "signAndSendTransaction" at bounding box center [169, 306] width 89 height 13
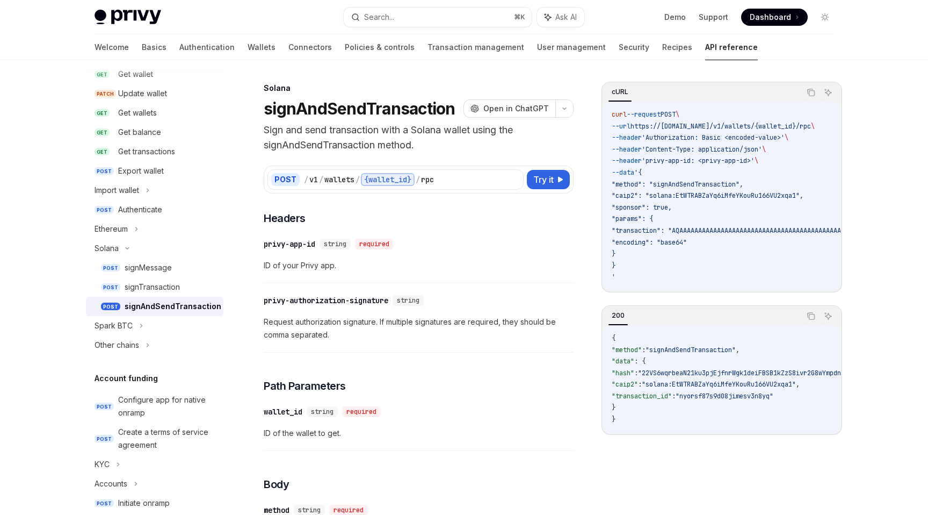
drag, startPoint x: 619, startPoint y: 208, endPoint x: 686, endPoint y: 207, distance: 67.2
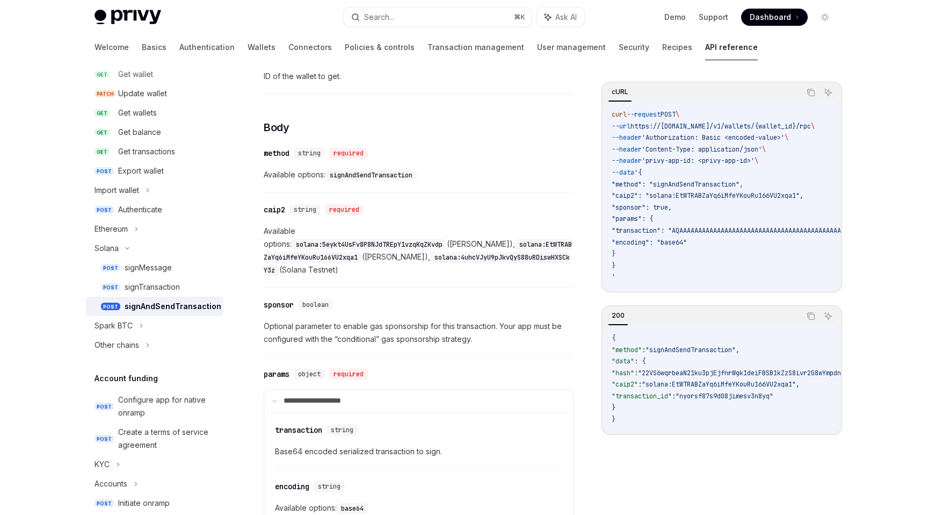
scroll to position [374, 0]
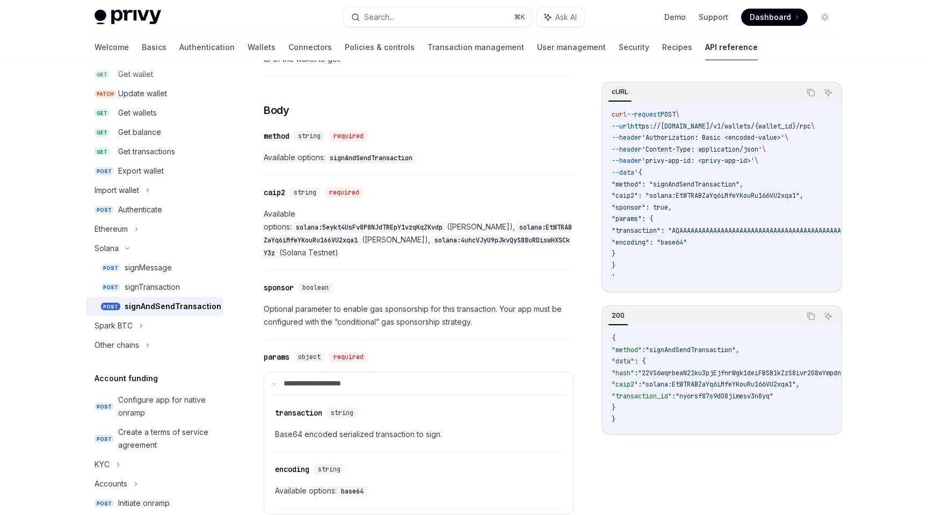
drag, startPoint x: 263, startPoint y: 214, endPoint x: 484, endPoint y: 239, distance: 222.1
click at [484, 239] on div "Solana signAndSendTransaction OpenAI Open in ChatGPT Sign and send transaction …" at bounding box center [318, 328] width 516 height 1240
click at [500, 238] on span "Available options: solana:5eykt4UsFv8P8NJdTREpY1vzqKqZKvdp (Solana Mainnet), so…" at bounding box center [419, 233] width 310 height 52
drag, startPoint x: 333, startPoint y: 214, endPoint x: 564, endPoint y: 215, distance: 230.5
click at [564, 215] on span "Available options: solana:5eykt4UsFv8P8NJdTREpY1vzqKqZKvdp (Solana Mainnet), so…" at bounding box center [419, 233] width 310 height 52
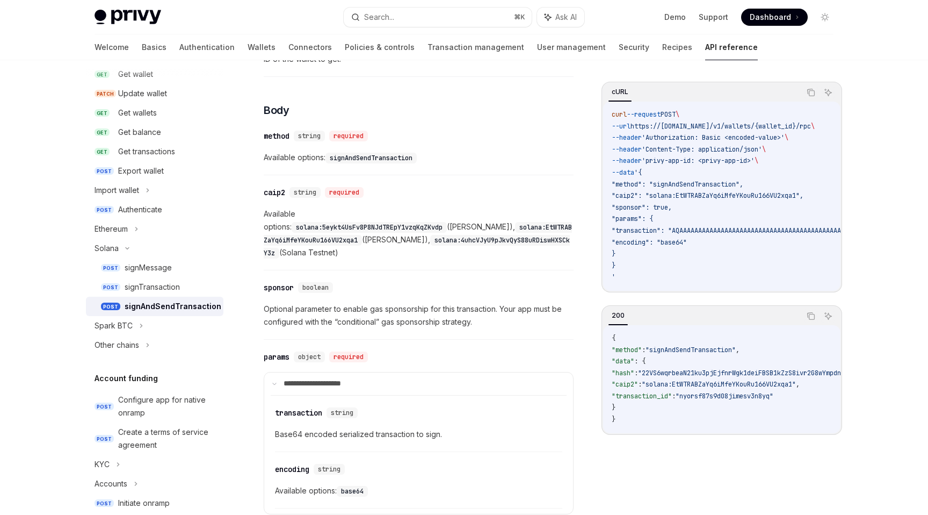
drag, startPoint x: 265, startPoint y: 224, endPoint x: 487, endPoint y: 225, distance: 221.9
click at [487, 226] on span "Available options: solana:5eykt4UsFv8P8NJdTREpY1vzqKqZKvdp (Solana Mainnet), so…" at bounding box center [419, 233] width 310 height 52
click at [271, 234] on span "Available options: solana:5eykt4UsFv8P8NJdTREpY1vzqKqZKvdp (Solana Mainnet), so…" at bounding box center [419, 233] width 310 height 52
drag, startPoint x: 268, startPoint y: 237, endPoint x: 495, endPoint y: 240, distance: 227.8
click at [495, 240] on span "Available options: solana:5eykt4UsFv8P8NJdTREpY1vzqKqZKvdp (Solana Mainnet), so…" at bounding box center [419, 233] width 310 height 52
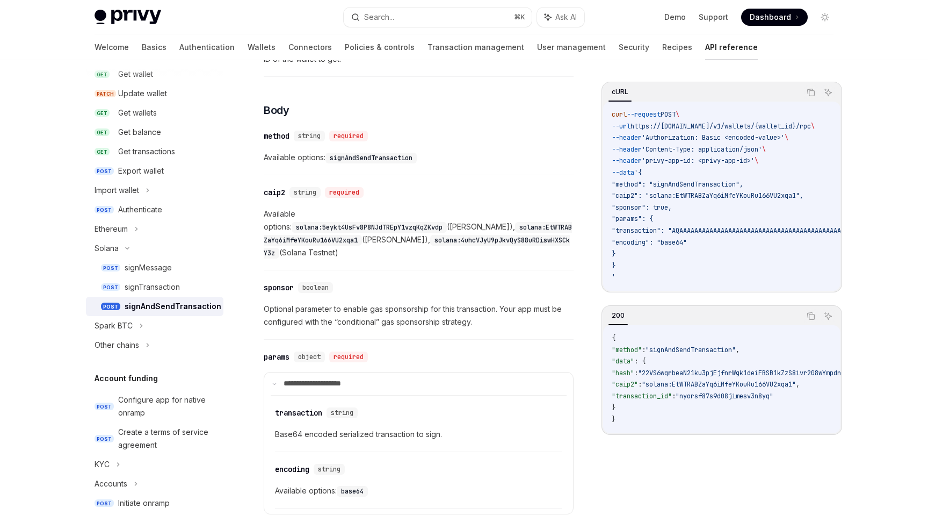
click at [440, 250] on div "​ caip2 string required Available options: solana:5eykt4UsFv8P8NJdTREpY1vzqKqZK…" at bounding box center [419, 226] width 310 height 90
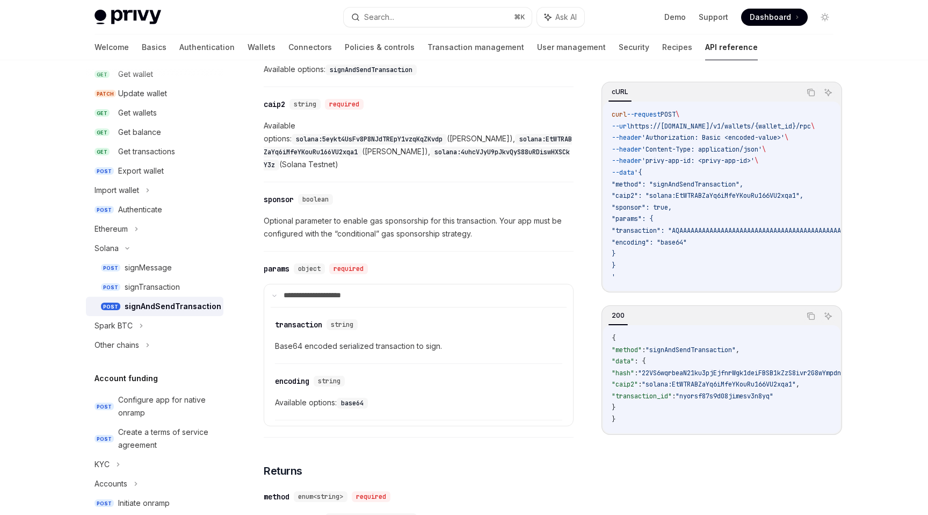
scroll to position [489, 0]
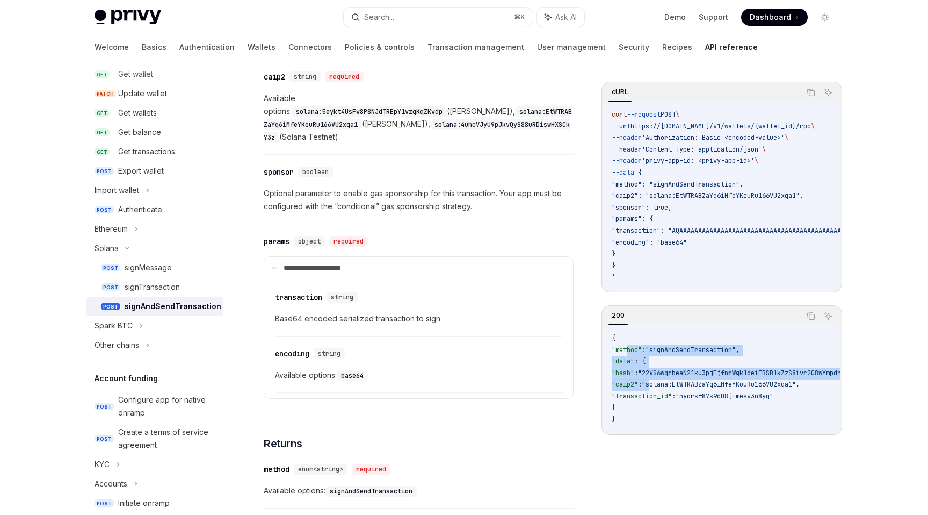
drag, startPoint x: 626, startPoint y: 354, endPoint x: 672, endPoint y: 390, distance: 58.5
click at [672, 390] on code "{ "method" : "signAndSendTransaction" , "data" : { "hash" : "22VS6wqrbeaN21ku3p…" at bounding box center [809, 379] width 394 height 93
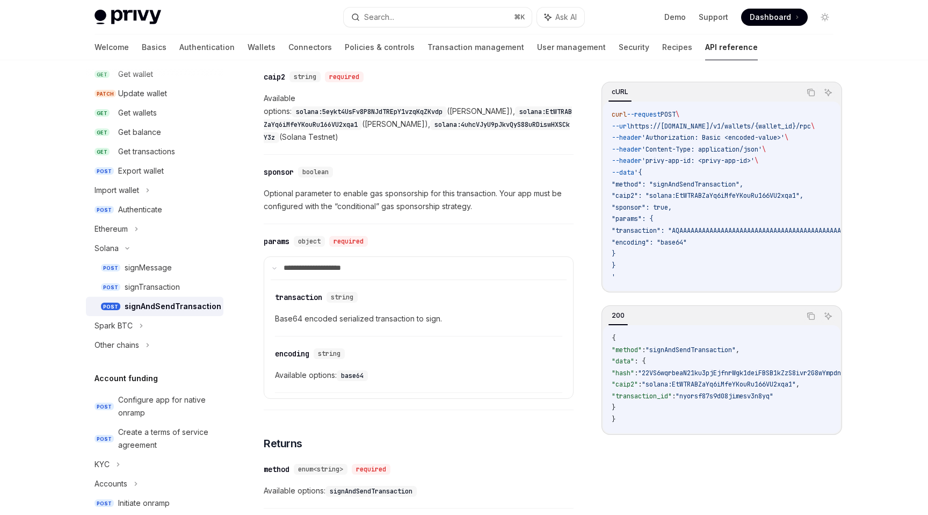
click at [671, 388] on span ""solana:EtWTRABZaYq6iMfeYKouRu166VU2xqa1"" at bounding box center [719, 384] width 154 height 9
drag, startPoint x: 673, startPoint y: 126, endPoint x: 735, endPoint y: 126, distance: 62.3
click at [735, 126] on span "https://api.privy.io/v1/wallets/{wallet_id}/rpc" at bounding box center [721, 126] width 181 height 9
copy span "api.privy.io/v1/"
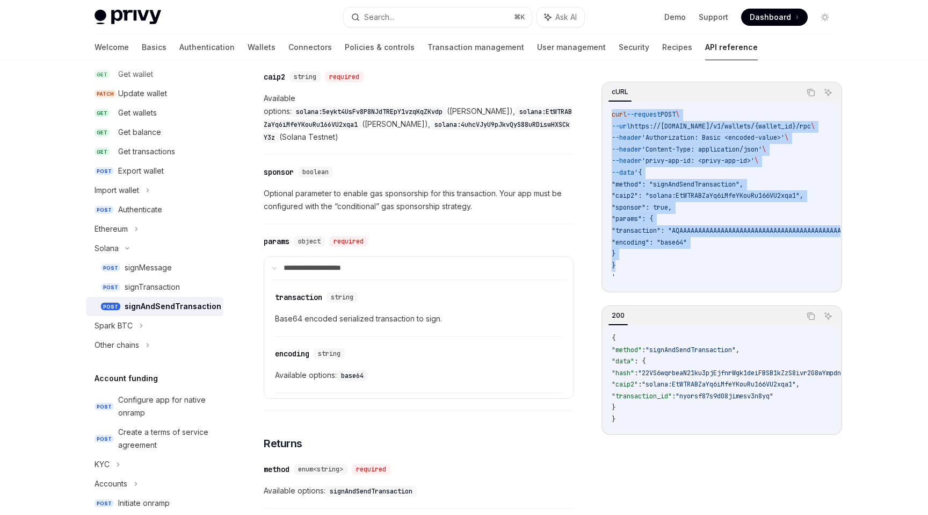
drag, startPoint x: 623, startPoint y: 267, endPoint x: 606, endPoint y: 116, distance: 152.5
click at [606, 116] on div "curl --request POST \ --url https://api.privy.io/v1/wallets/{wallet_id}/rpc \ -…" at bounding box center [721, 196] width 237 height 189
click at [807, 94] on icon "Copy the contents from the code block" at bounding box center [811, 92] width 9 height 9
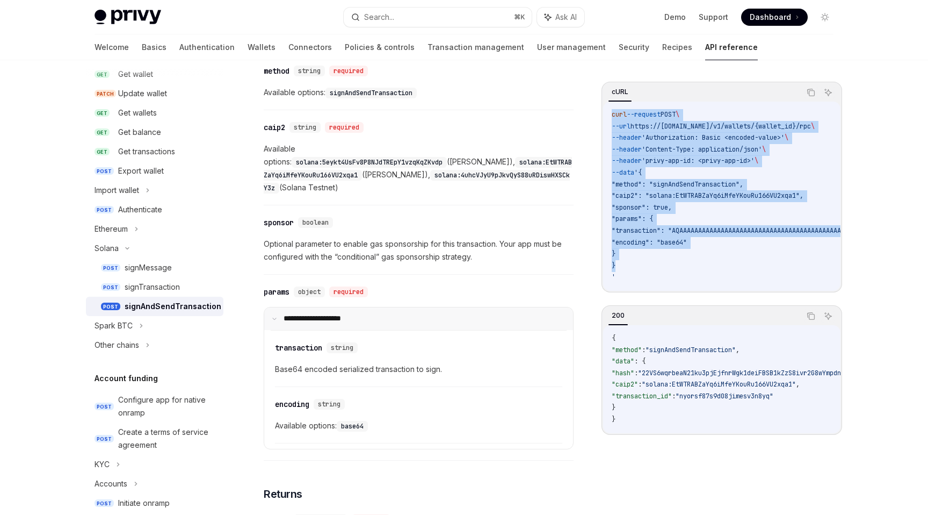
scroll to position [429, 0]
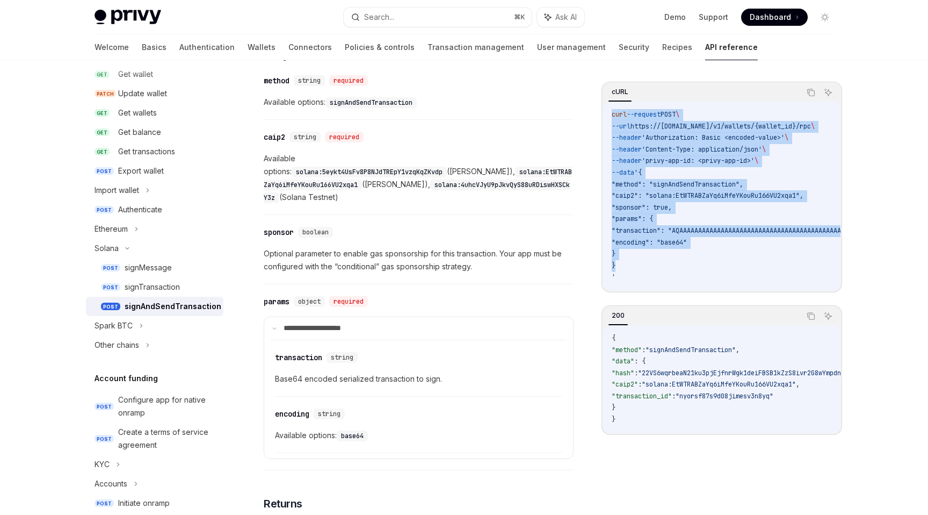
drag, startPoint x: 332, startPoint y: 158, endPoint x: 505, endPoint y: 187, distance: 175.4
click at [505, 187] on span "Available options: solana:5eykt4UsFv8P8NJdTREpY1vzqKqZKvdp (Solana Mainnet), so…" at bounding box center [419, 178] width 310 height 52
copy span "solana:5eykt4UsFv8P8NJdTREpY1vzqKqZKvdp (Solana Mainnet), solana:EtWTRABZaYq6iM…"
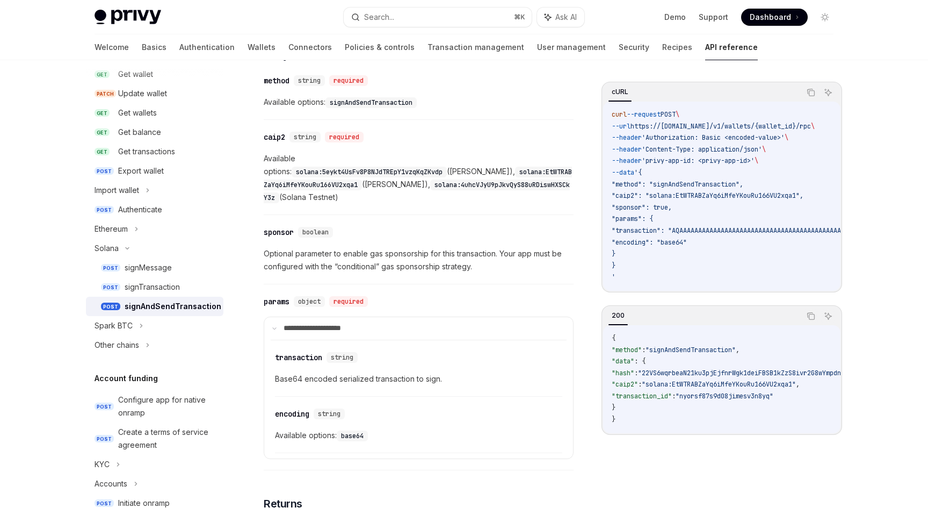
click at [405, 167] on code "solana:5eykt4UsFv8P8NJdTREpY1vzqKqZKvdp" at bounding box center [369, 172] width 155 height 11
drag, startPoint x: 333, startPoint y: 160, endPoint x: 485, endPoint y: 158, distance: 152.6
click at [447, 167] on code "solana:5eykt4UsFv8P8NJdTREpY1vzqKqZKvdp" at bounding box center [369, 172] width 155 height 11
copy code "solana:5eykt4UsFv8P8NJdTREpY1vzqKqZKvdp"
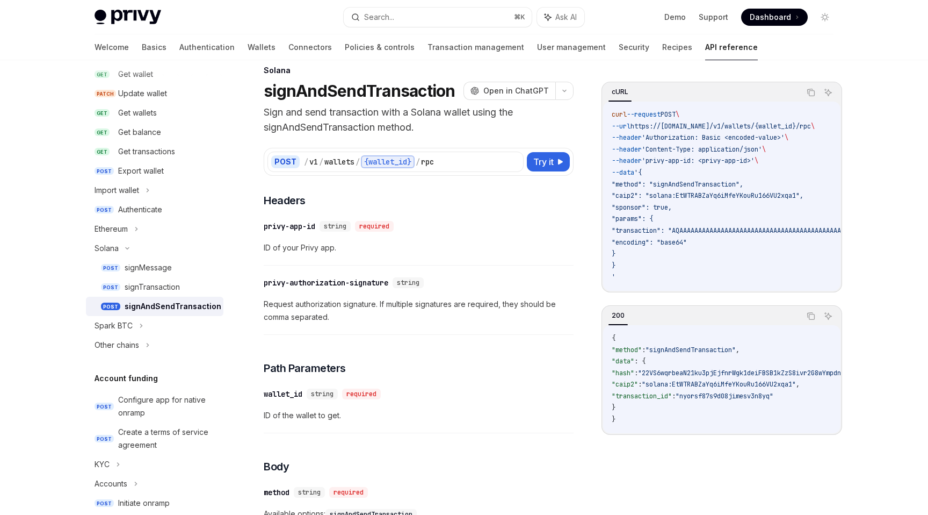
scroll to position [0, 0]
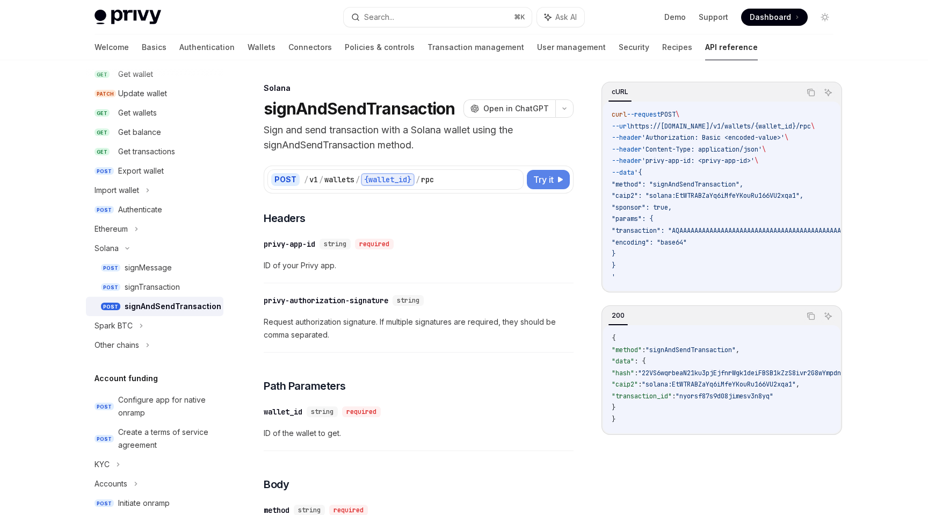
click at [549, 174] on span "Try it" at bounding box center [544, 179] width 20 height 13
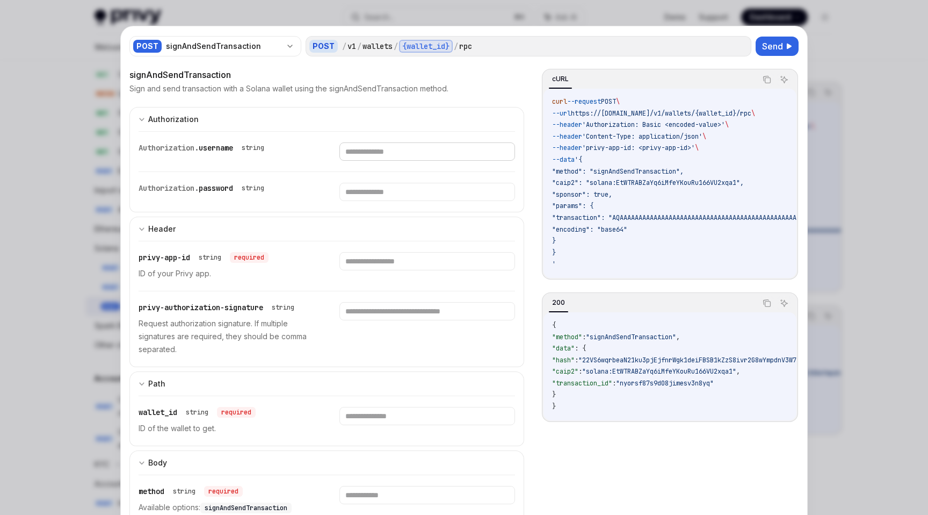
click at [414, 157] on input "text" at bounding box center [427, 151] width 175 height 18
click at [418, 82] on div "signAndSendTransaction Sign and send transaction with a Solana wallet using the…" at bounding box center [326, 81] width 395 height 26
click at [828, 126] on div at bounding box center [464, 257] width 928 height 515
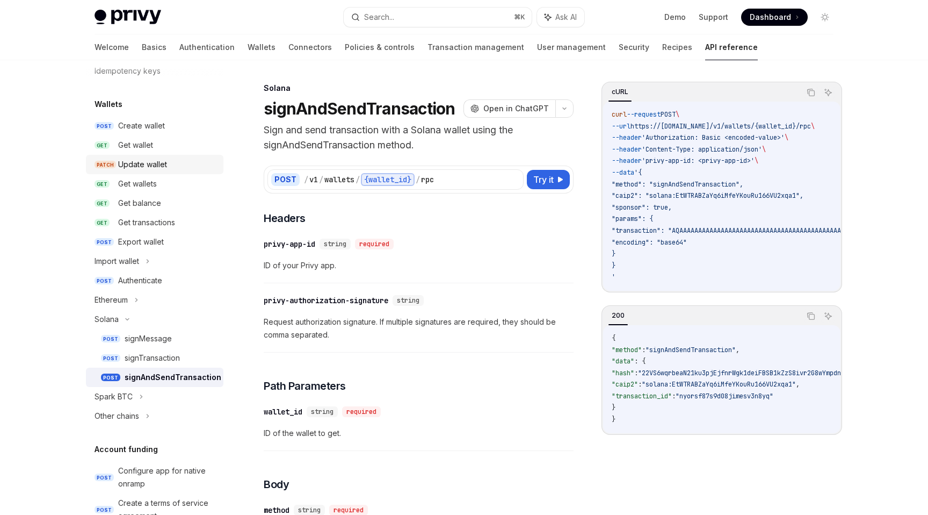
scroll to position [67, 0]
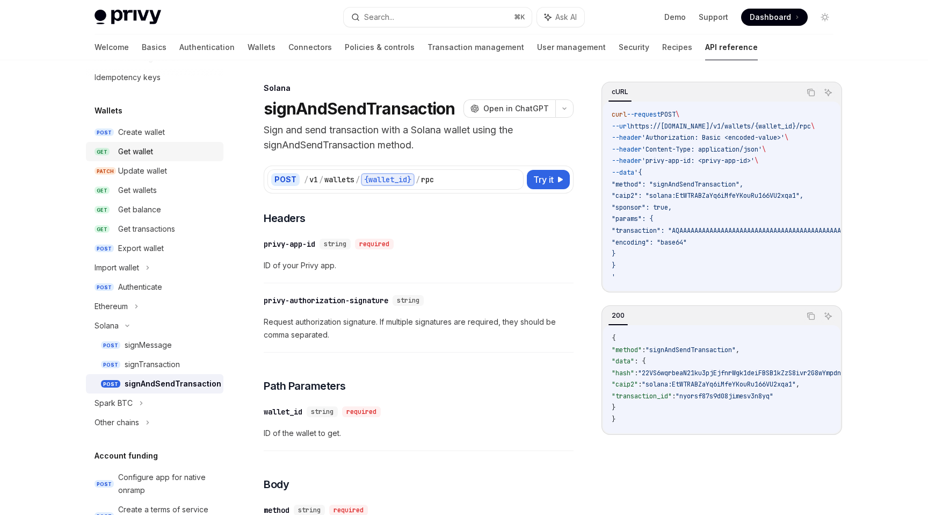
click at [179, 152] on div "Get wallet" at bounding box center [167, 151] width 99 height 13
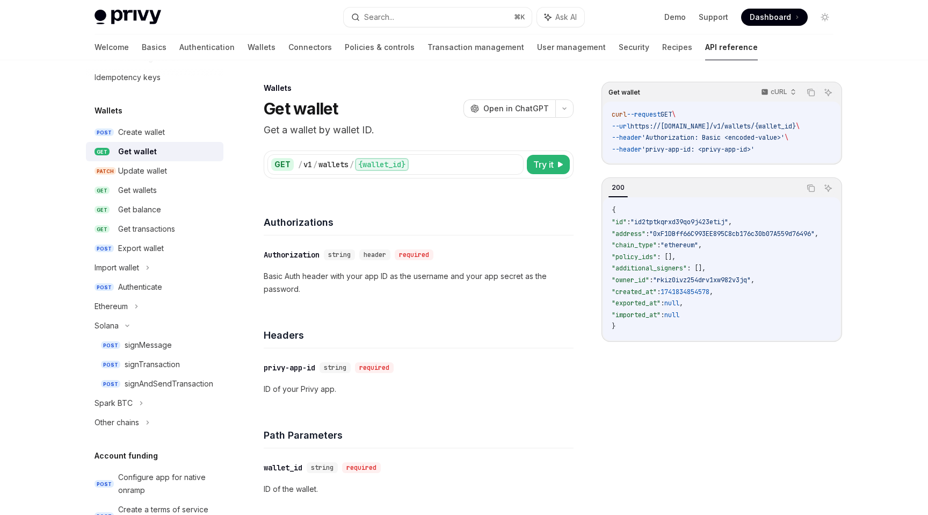
click at [707, 284] on span ""rkiz0ivz254drv1xw982v3jq"" at bounding box center [702, 280] width 98 height 9
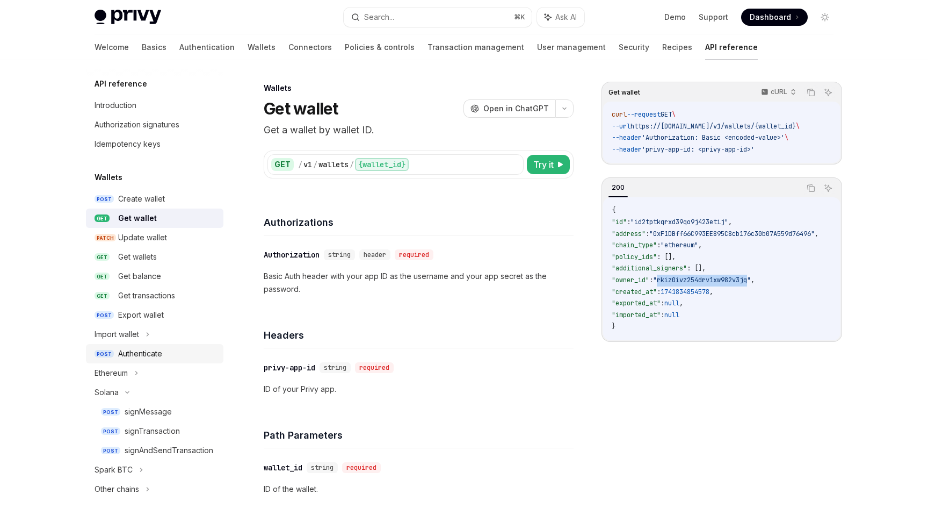
click at [146, 352] on div "Authenticate" at bounding box center [140, 353] width 44 height 13
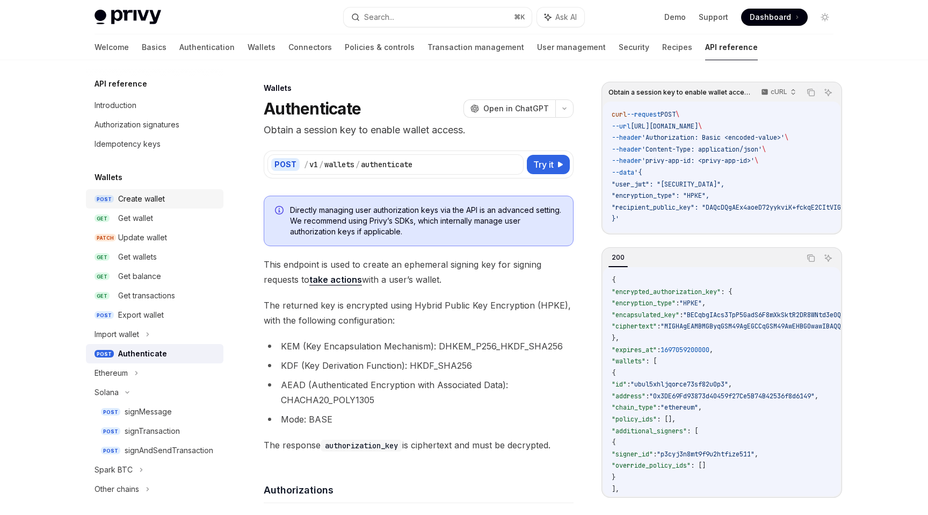
click at [150, 197] on div "Create wallet" at bounding box center [141, 198] width 47 height 13
type textarea "*"
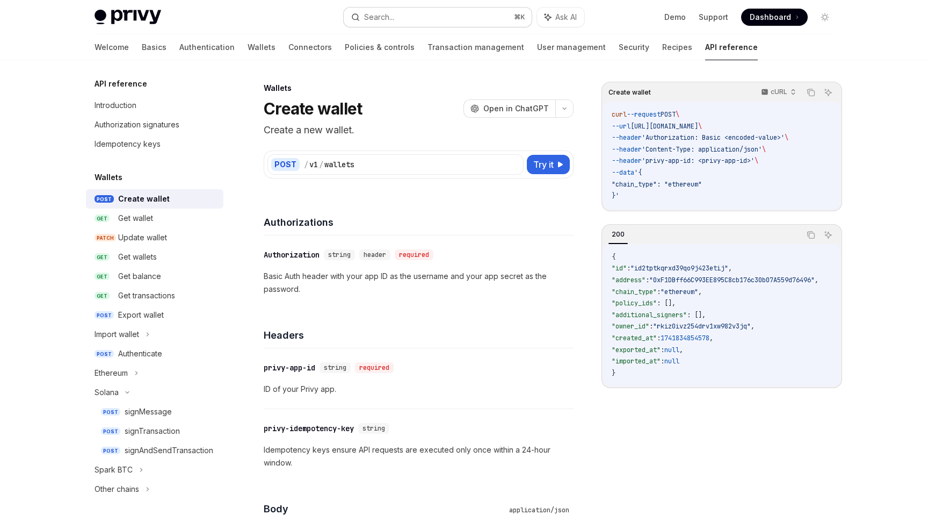
click at [475, 17] on button "Search... ⌘ K" at bounding box center [438, 17] width 188 height 19
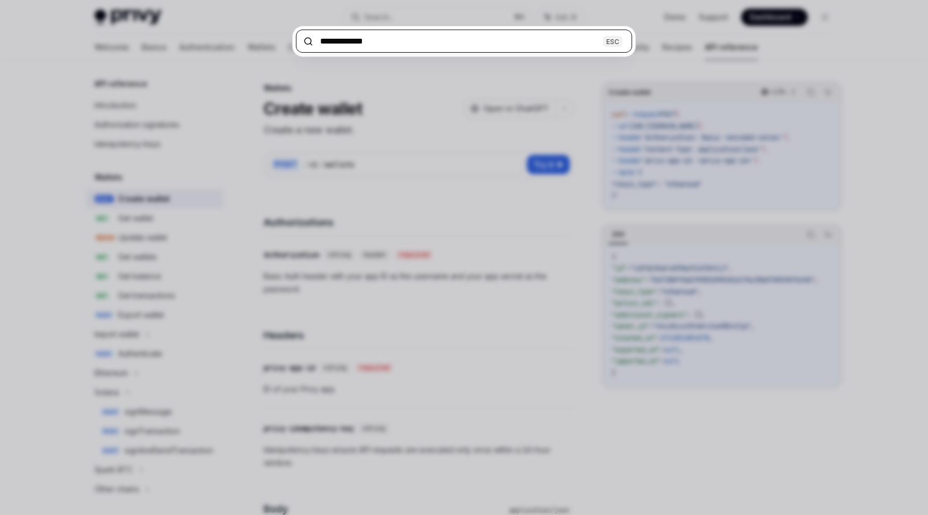
paste input "**********"
type input "**********"
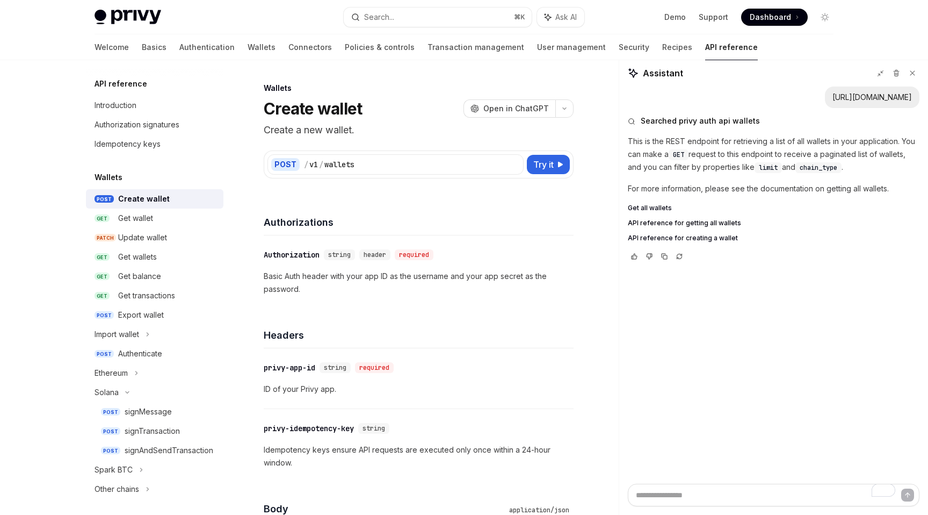
click at [709, 222] on span "API reference for getting all wallets" at bounding box center [684, 223] width 113 height 9
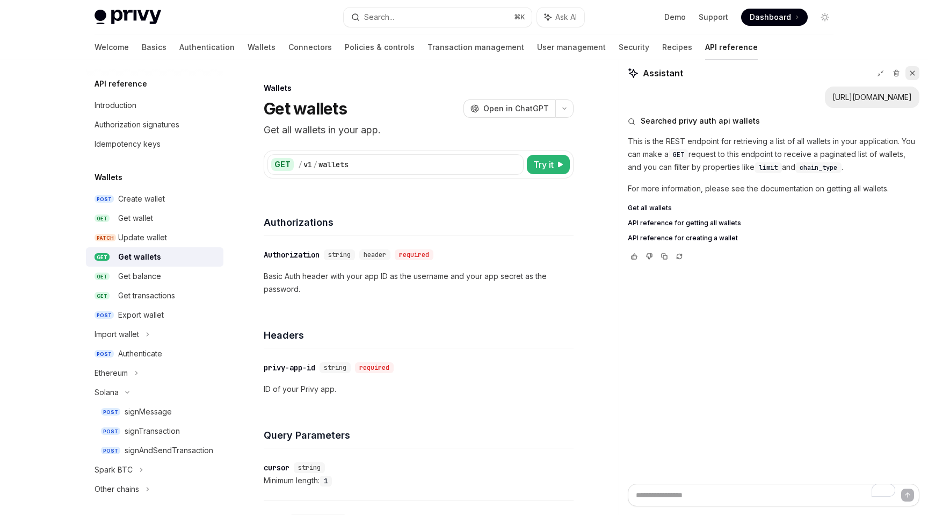
click at [919, 74] on button at bounding box center [913, 73] width 14 height 14
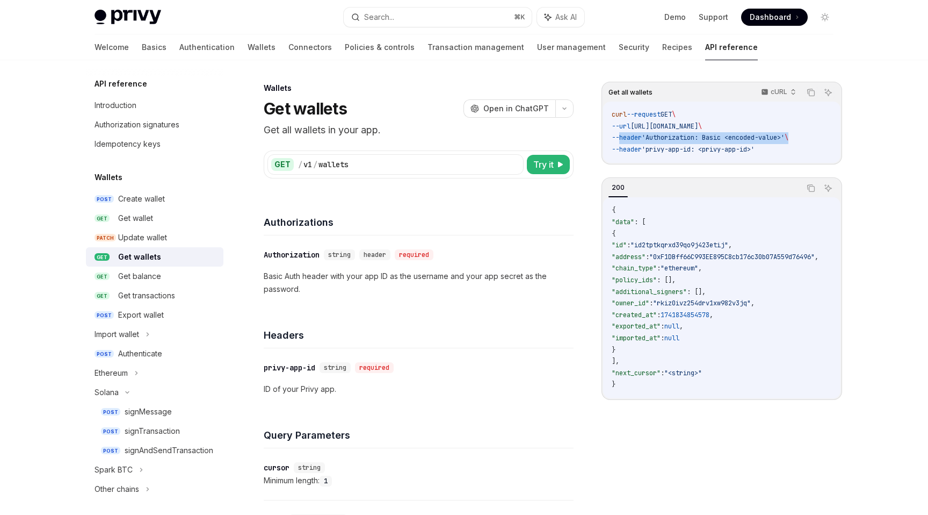
drag, startPoint x: 621, startPoint y: 141, endPoint x: 804, endPoint y: 138, distance: 182.7
click at [789, 138] on span "--header 'Authorization: Basic <encoded-value>' \" at bounding box center [700, 137] width 177 height 9
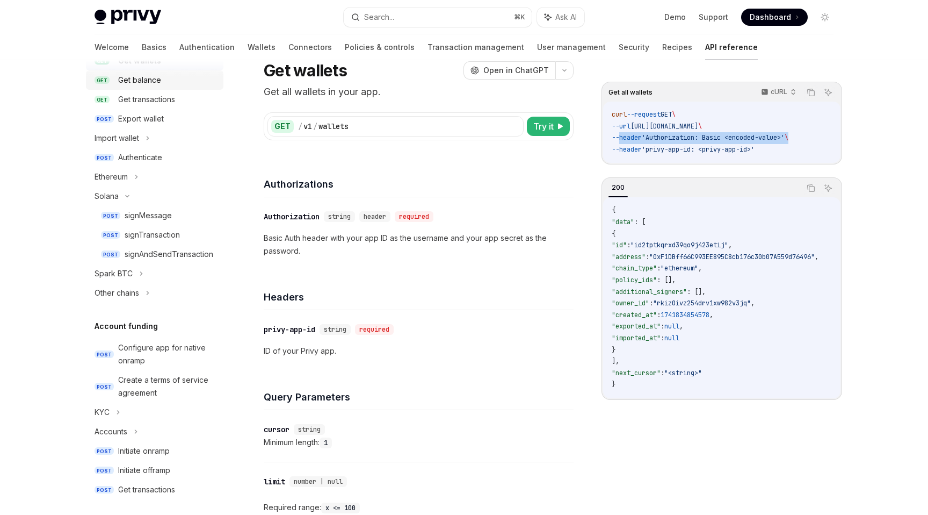
scroll to position [189, 0]
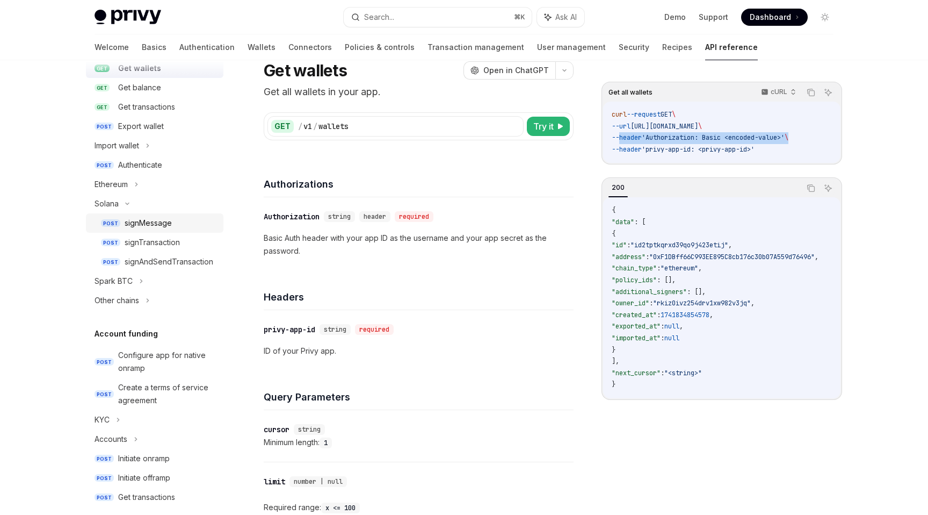
click at [190, 229] on div "signMessage" at bounding box center [171, 223] width 92 height 13
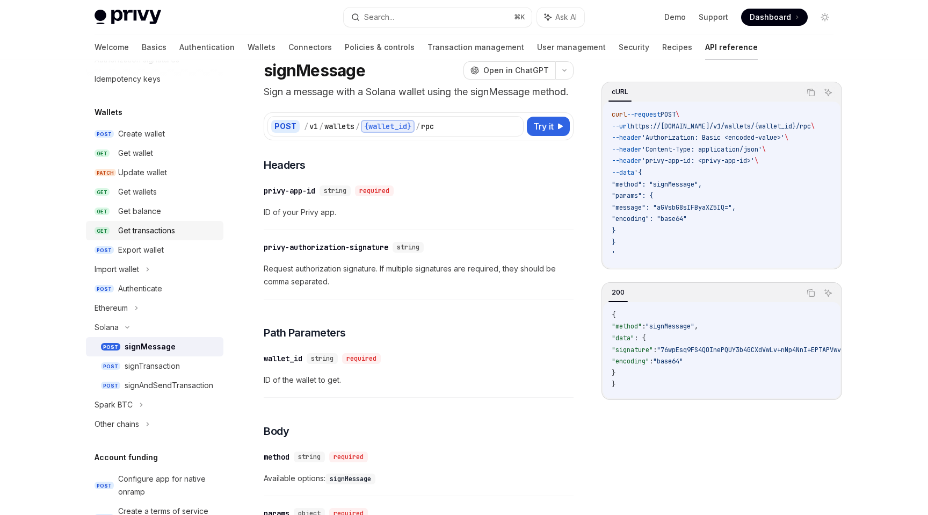
scroll to position [56, 0]
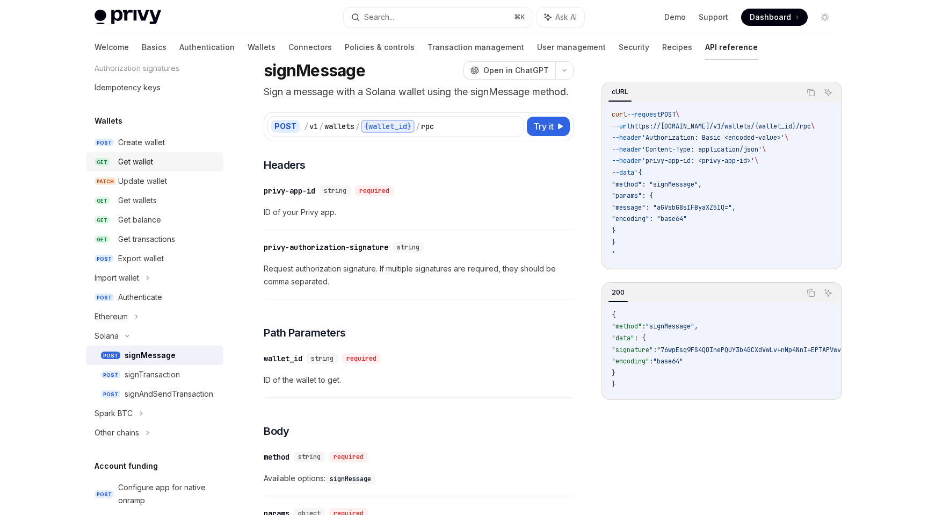
click at [159, 163] on div "Get wallet" at bounding box center [167, 161] width 99 height 13
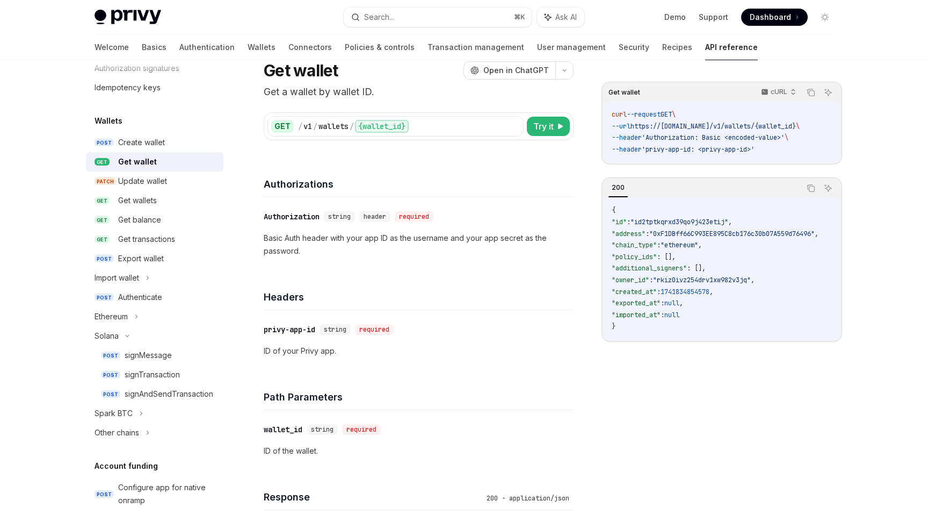
click at [676, 128] on span "https://api.privy.io/v1/wallets/{wallet_id}" at bounding box center [713, 126] width 165 height 9
click at [184, 193] on link "GET Get wallets" at bounding box center [155, 200] width 138 height 19
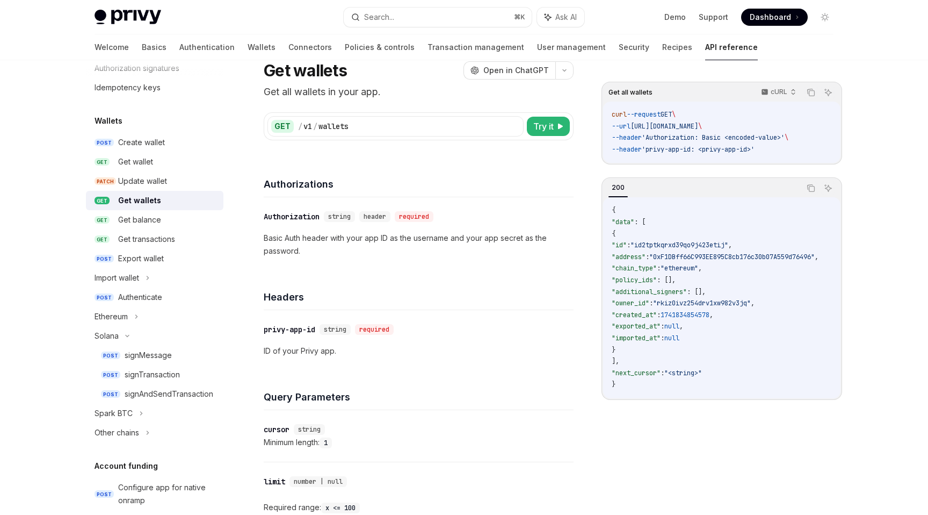
type textarea "*"
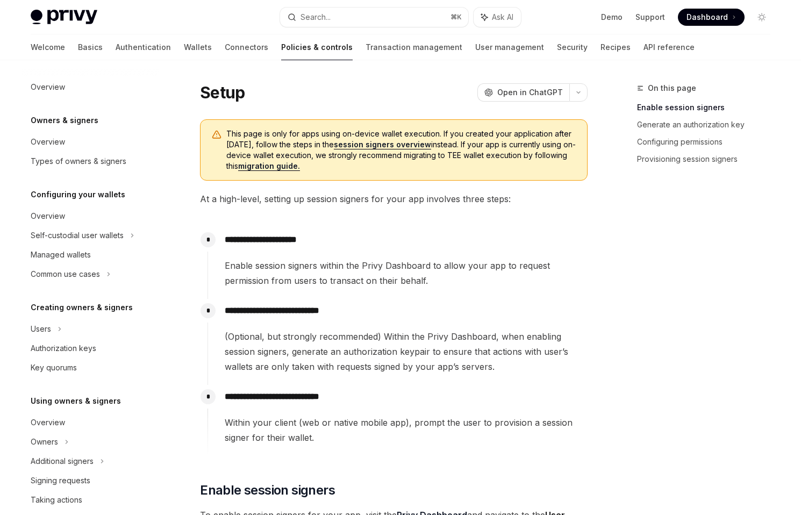
click at [369, 148] on link "session signers overview" at bounding box center [382, 145] width 97 height 10
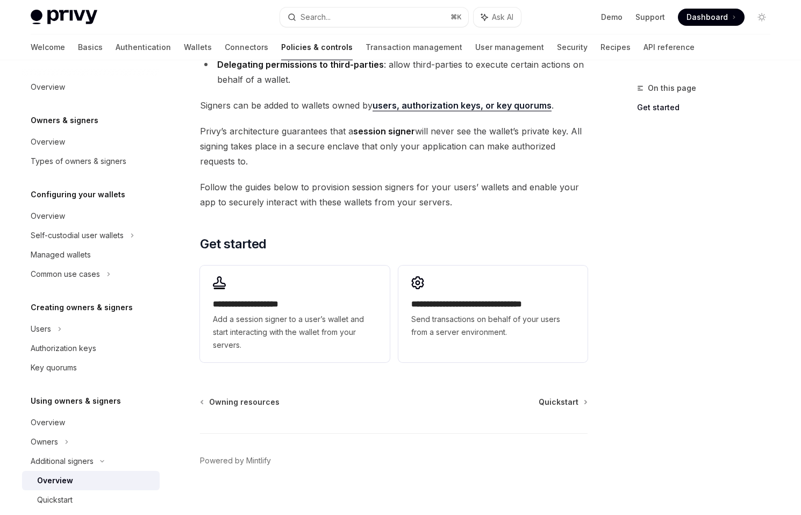
scroll to position [193, 0]
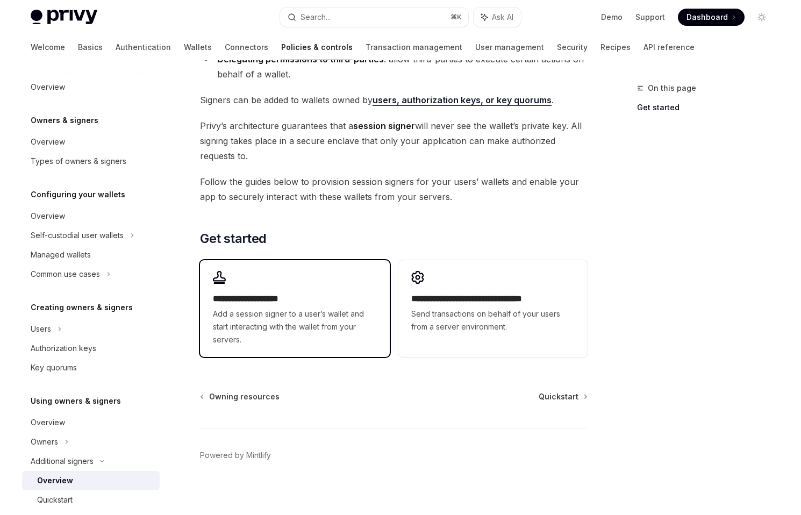
click at [314, 304] on h2 "**********" at bounding box center [294, 298] width 163 height 13
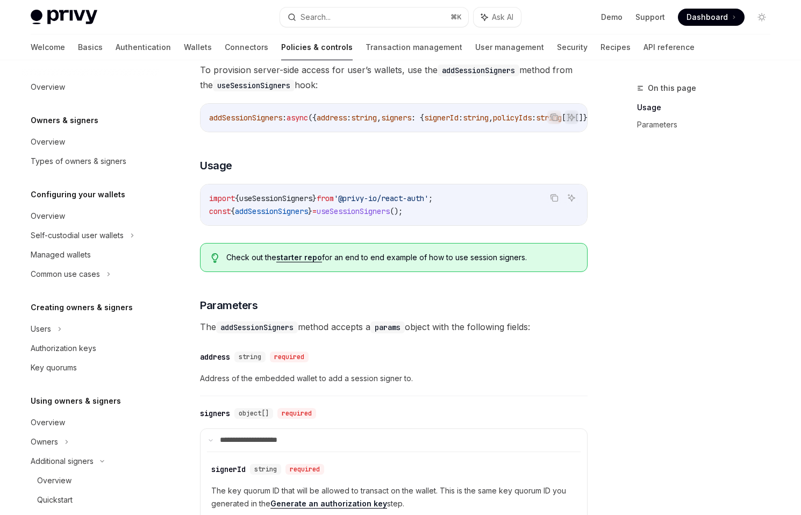
click at [375, 216] on span "useSessionSigners" at bounding box center [352, 211] width 73 height 10
copy span "useSessionSigners"
click at [256, 202] on span "useSessionSigners" at bounding box center [275, 198] width 73 height 10
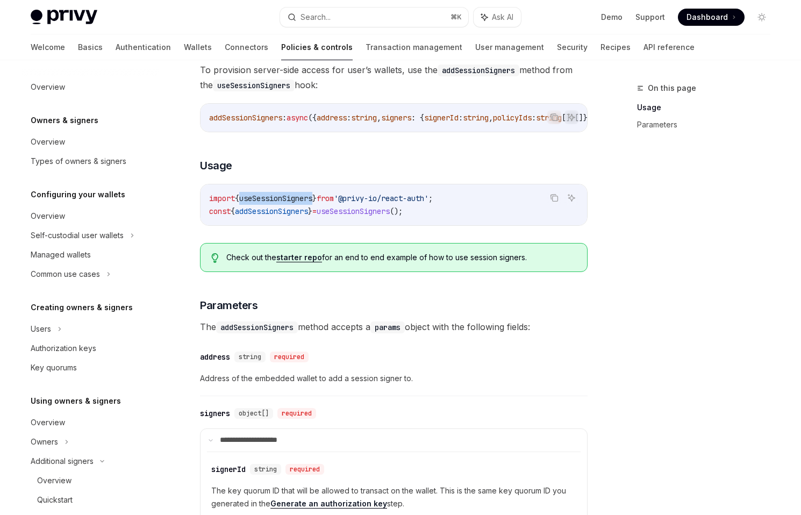
copy span "useSessionSigners"
click at [125, 169] on link "Types of owners & signers" at bounding box center [91, 161] width 138 height 19
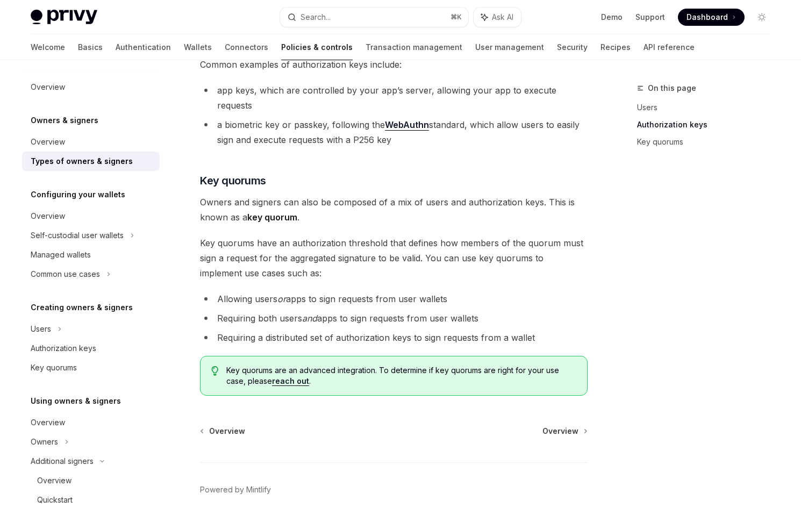
scroll to position [341, 0]
click at [109, 141] on div "Overview" at bounding box center [92, 141] width 122 height 13
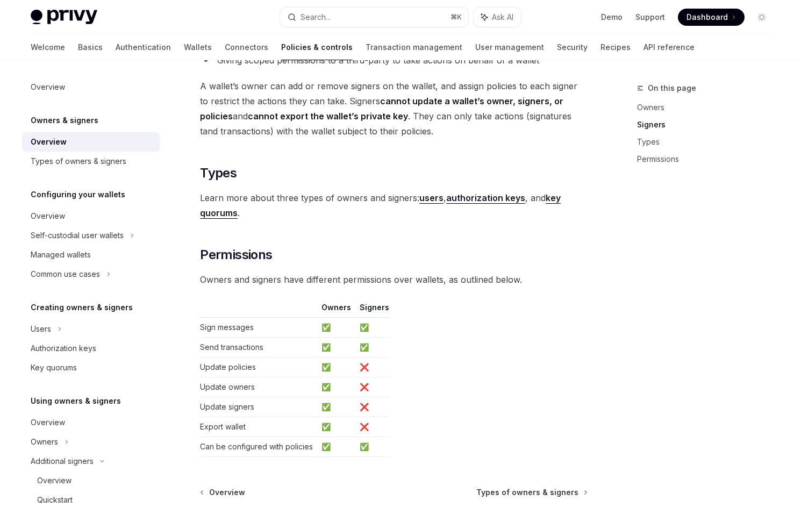
scroll to position [844, 0]
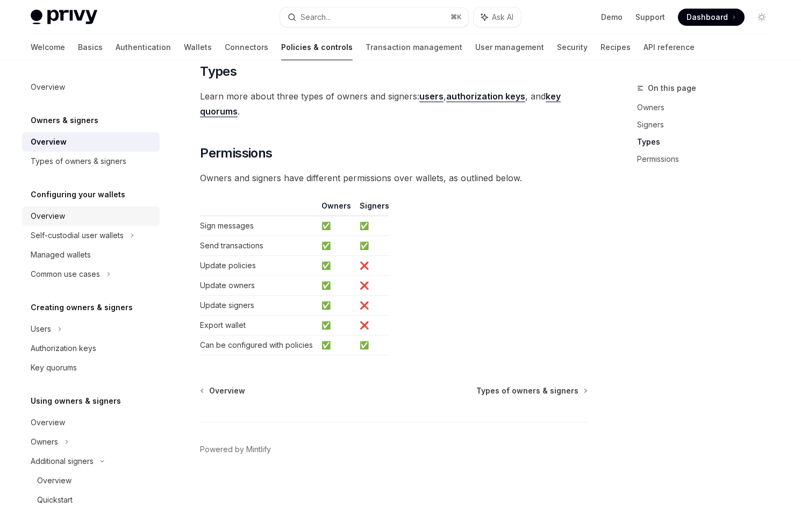
click at [118, 207] on link "Overview" at bounding box center [91, 215] width 138 height 19
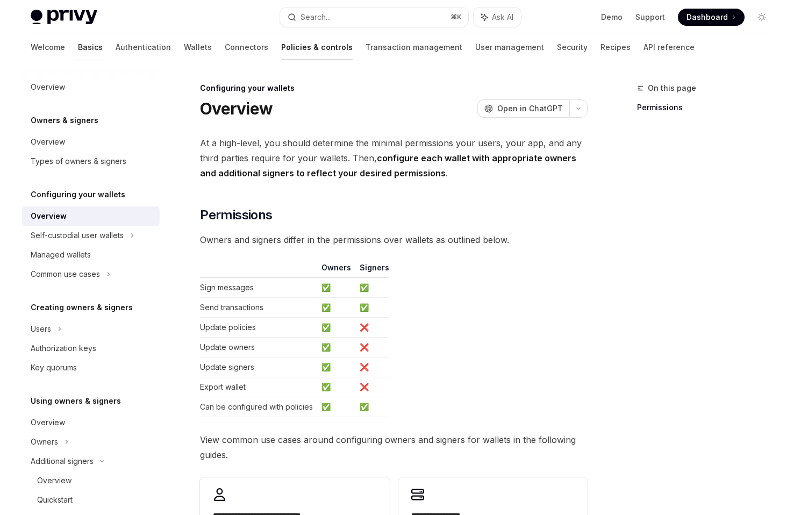
click at [78, 45] on link "Basics" at bounding box center [90, 47] width 25 height 26
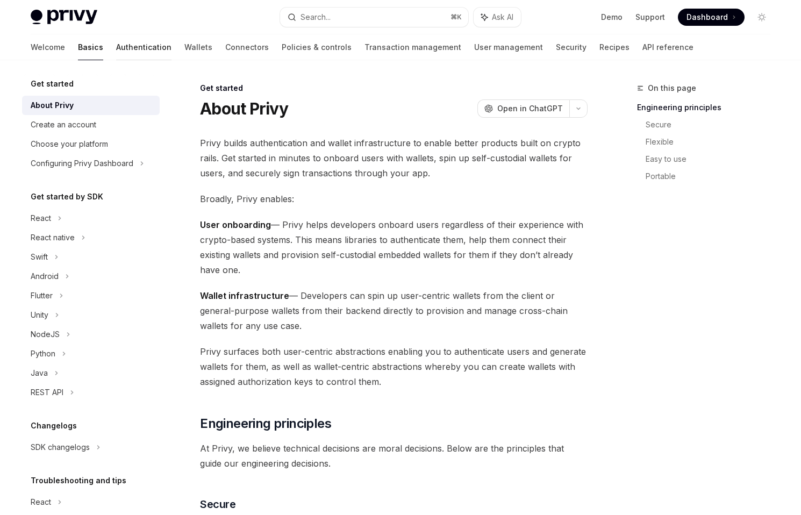
click at [116, 47] on link "Authentication" at bounding box center [143, 47] width 55 height 26
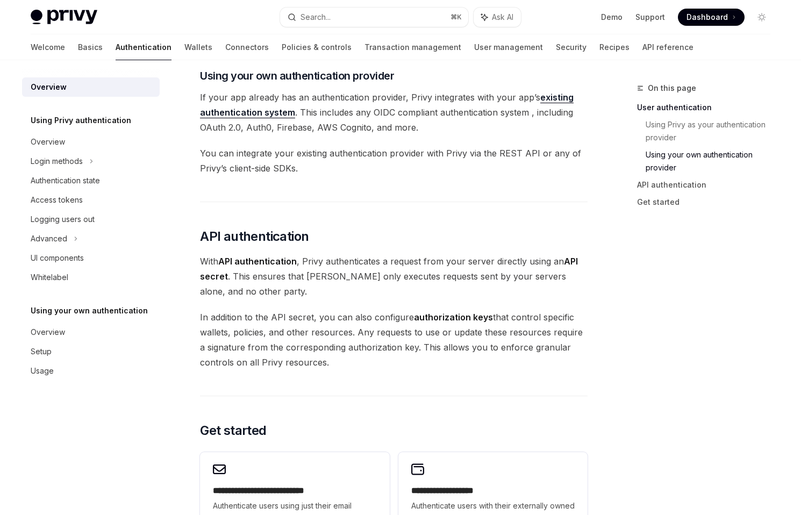
scroll to position [558, 0]
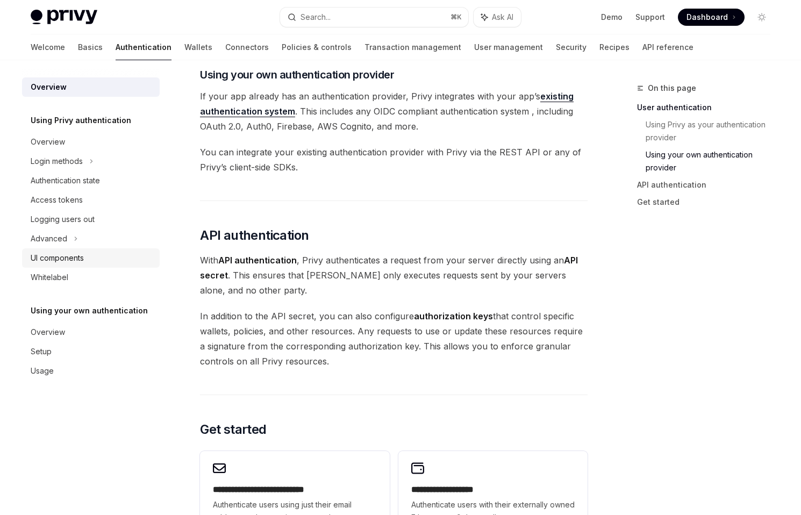
click at [62, 264] on div "UI components" at bounding box center [57, 257] width 53 height 13
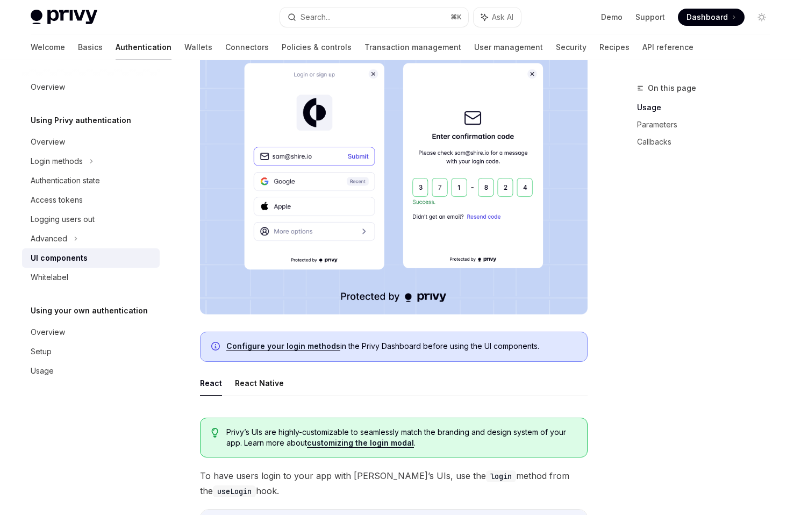
scroll to position [225, 0]
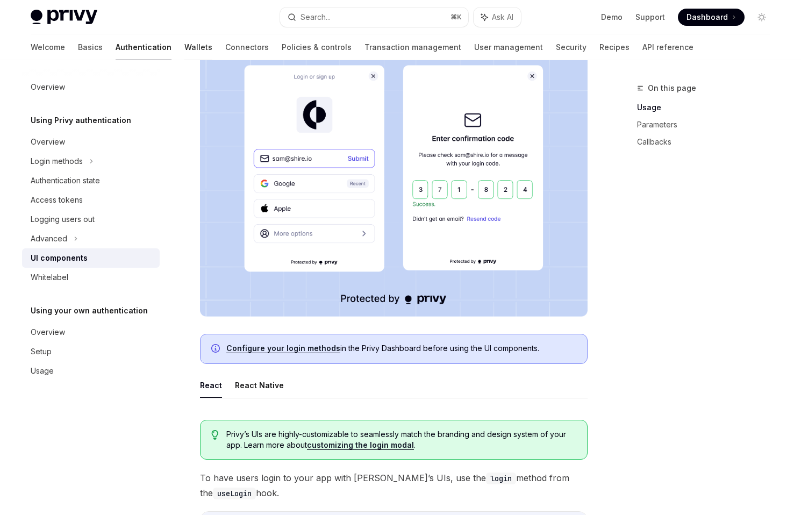
click at [184, 51] on link "Wallets" at bounding box center [198, 47] width 28 height 26
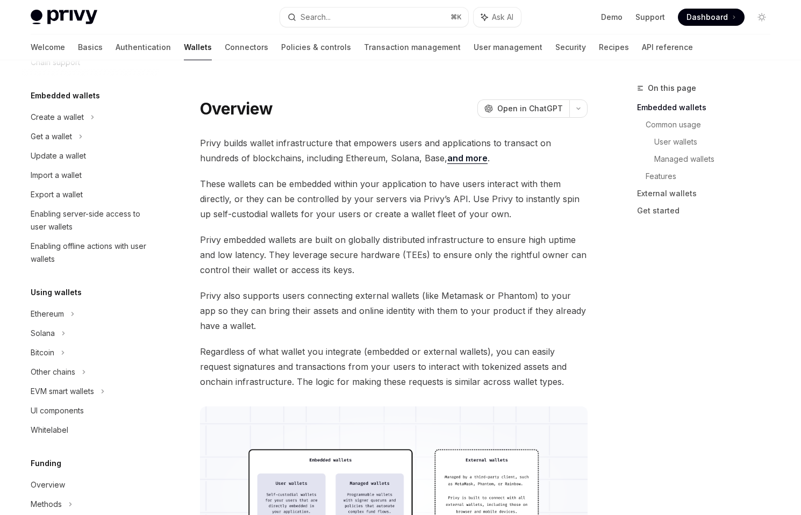
scroll to position [56, 0]
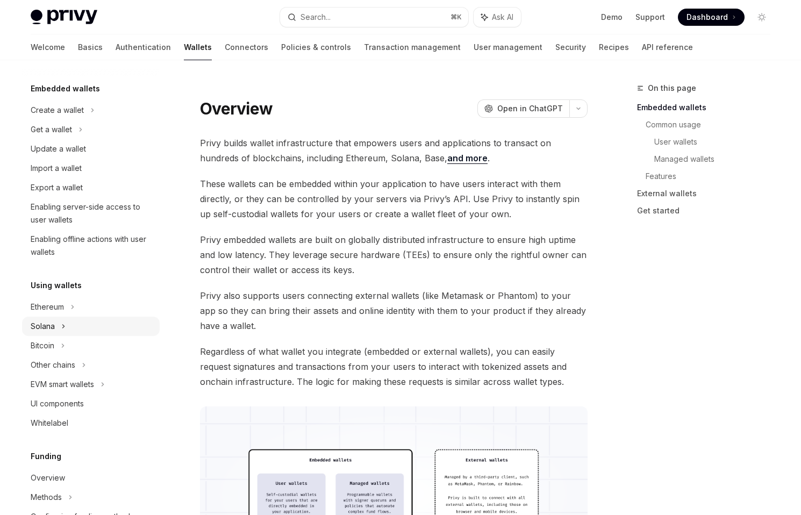
click at [90, 139] on div "Solana" at bounding box center [91, 129] width 138 height 19
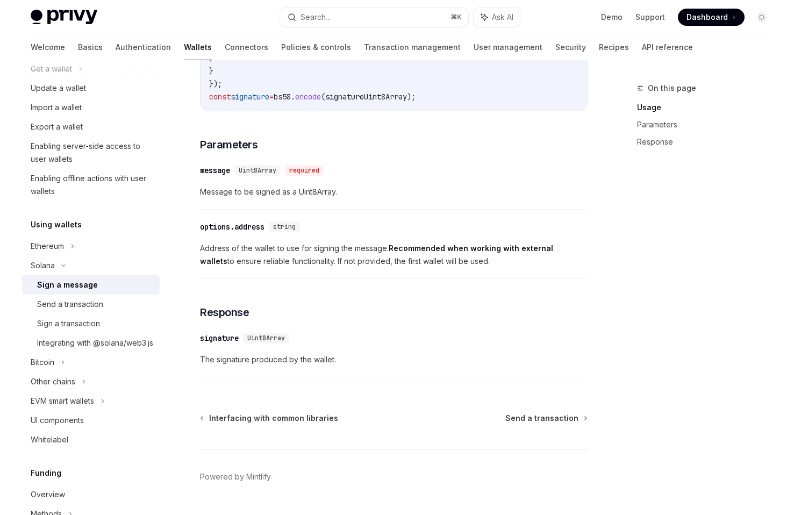
scroll to position [547, 0]
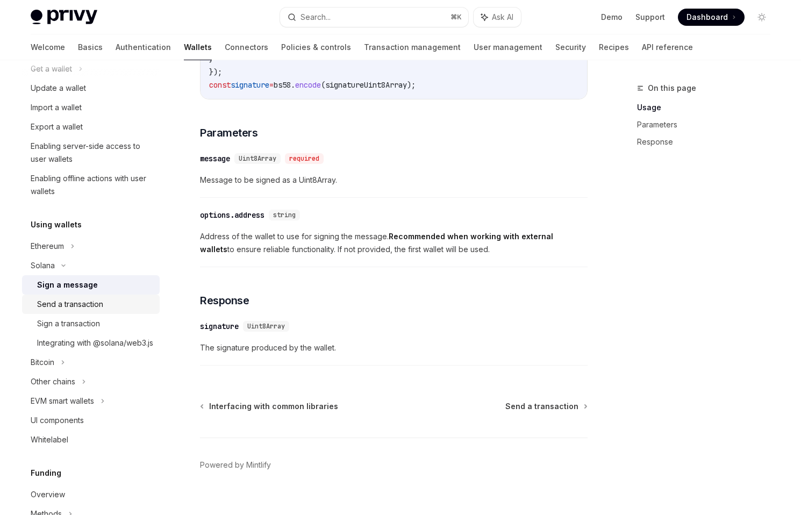
click at [117, 308] on div "Send a transaction" at bounding box center [95, 304] width 116 height 13
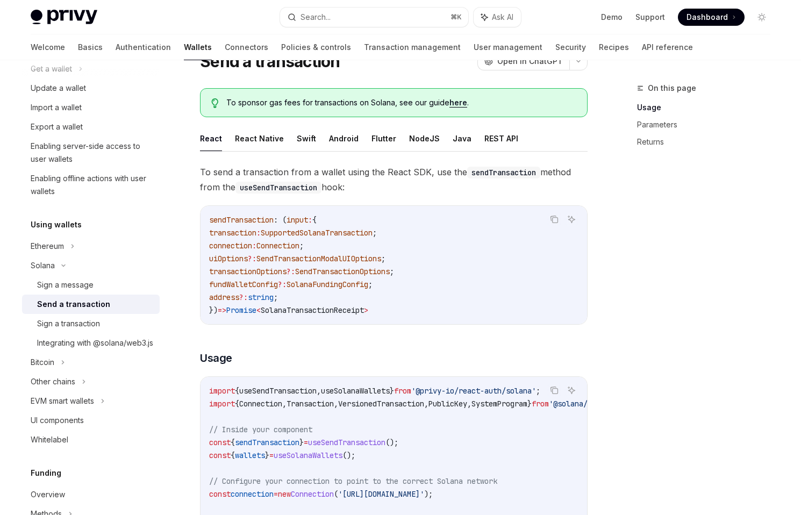
scroll to position [48, 0]
click at [456, 101] on link "here" at bounding box center [458, 102] width 18 height 10
type textarea "*"
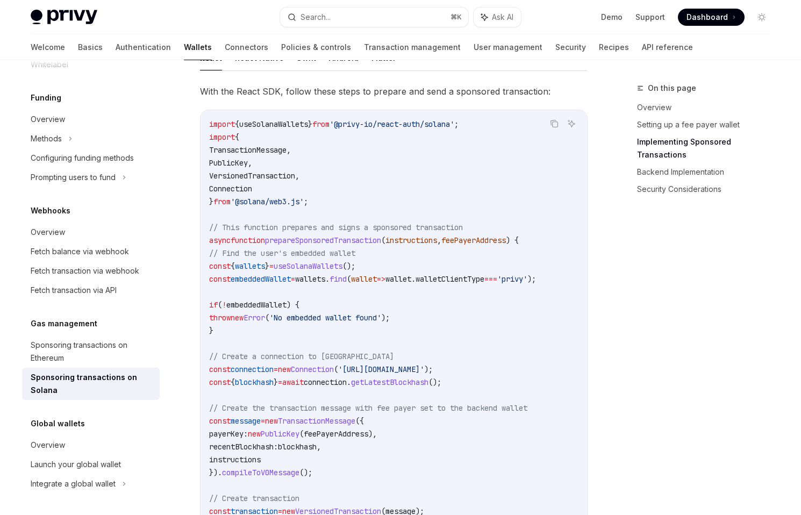
drag, startPoint x: 218, startPoint y: 260, endPoint x: 462, endPoint y: 337, distance: 255.9
click at [462, 337] on code "import { useSolanaWallets } from '@privy-io/react-auth/solana' ; import { Trans…" at bounding box center [409, 524] width 400 height 812
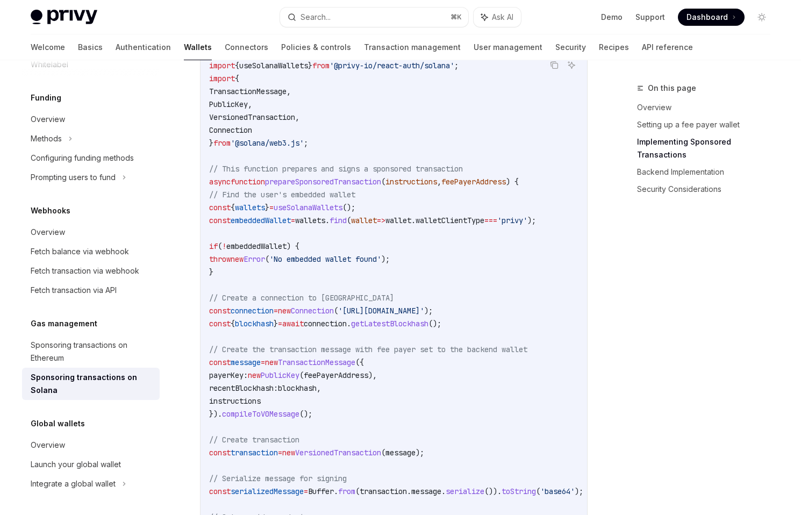
scroll to position [932, 0]
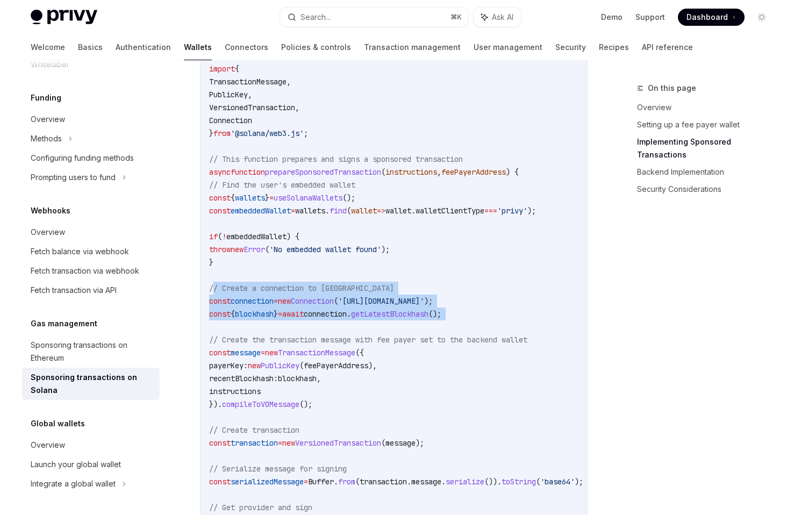
drag, startPoint x: 215, startPoint y: 294, endPoint x: 575, endPoint y: 325, distance: 361.8
click at [575, 325] on code "import { useSolanaWallets } from '@privy-io/react-auth/solana' ; import { Trans…" at bounding box center [409, 455] width 400 height 812
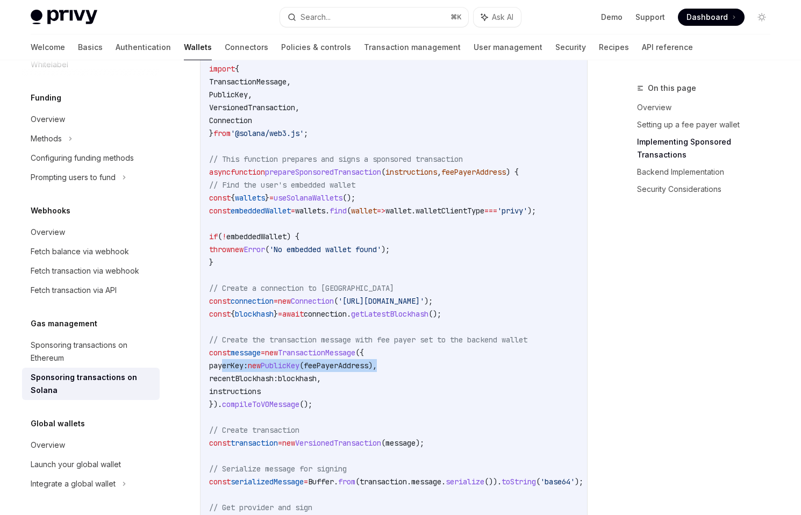
drag, startPoint x: 222, startPoint y: 367, endPoint x: 416, endPoint y: 367, distance: 194.0
click at [416, 367] on code "import { useSolanaWallets } from '@privy-io/react-auth/solana' ; import { Trans…" at bounding box center [409, 455] width 400 height 812
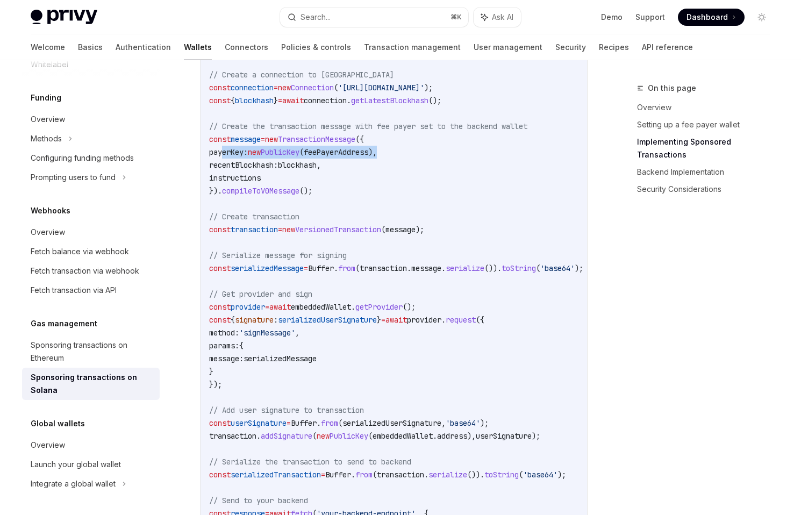
scroll to position [1151, 0]
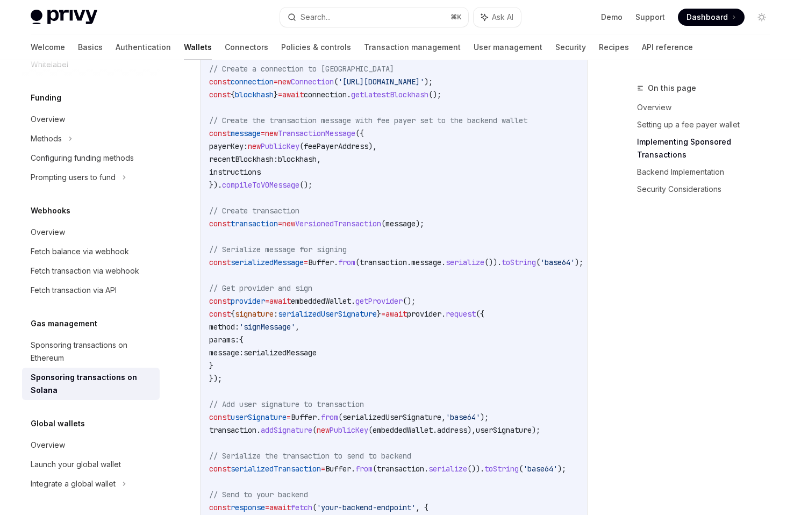
click at [421, 434] on span "embeddedWallet" at bounding box center [402, 430] width 60 height 10
click at [341, 306] on span "embeddedWallet" at bounding box center [321, 301] width 60 height 10
click at [402, 306] on span "getProvider" at bounding box center [378, 301] width 47 height 10
click at [441, 317] on span "provider" at bounding box center [424, 314] width 34 height 10
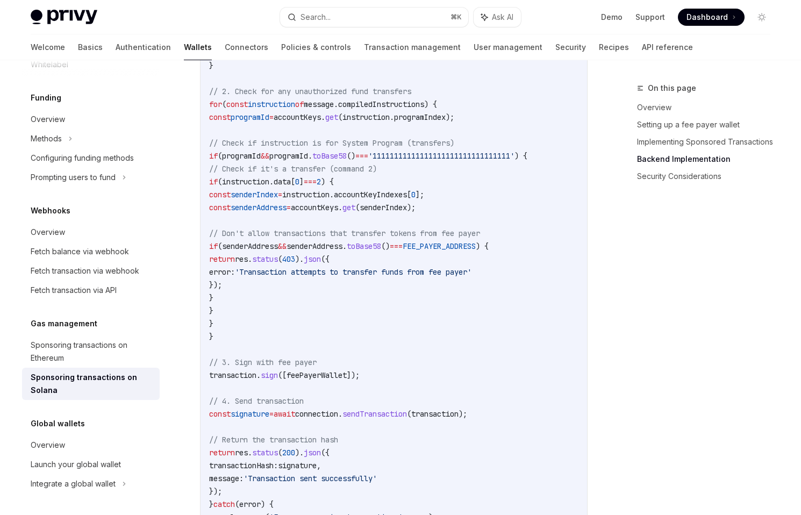
scroll to position [2452, 0]
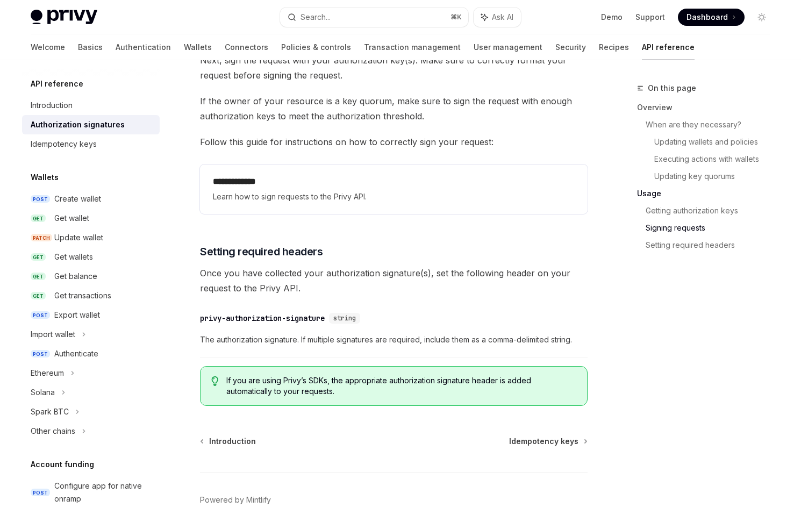
scroll to position [1730, 0]
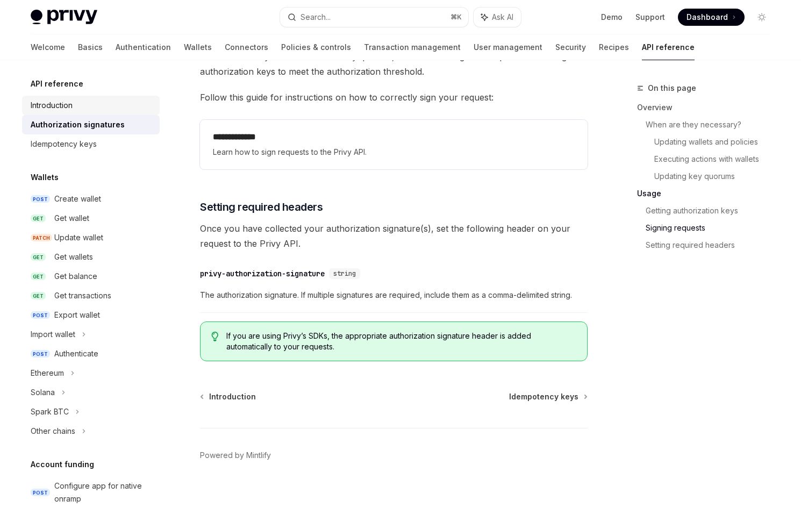
click at [90, 106] on div "Introduction" at bounding box center [92, 105] width 122 height 13
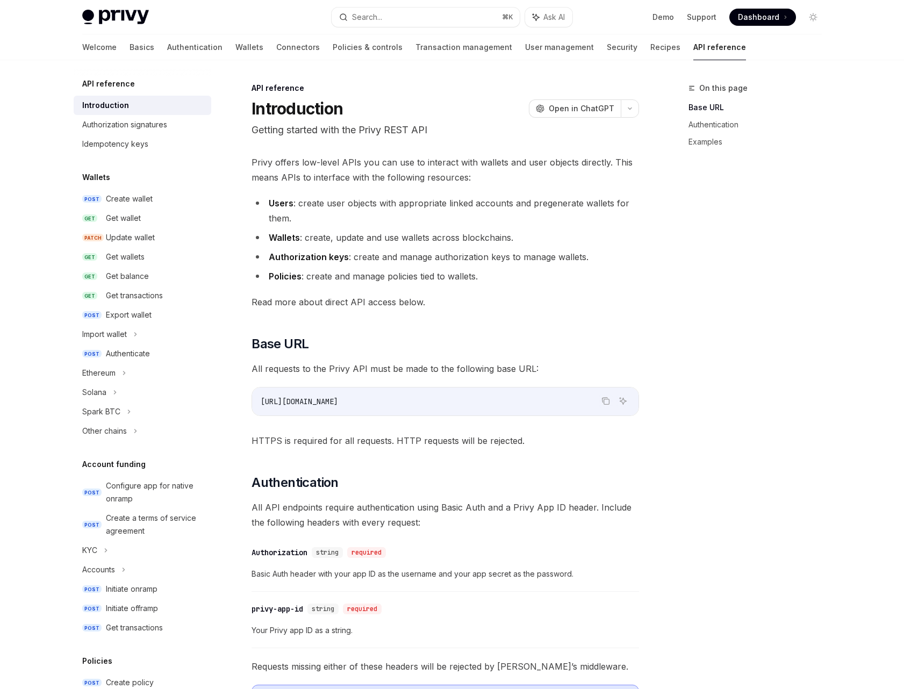
type textarea "*"
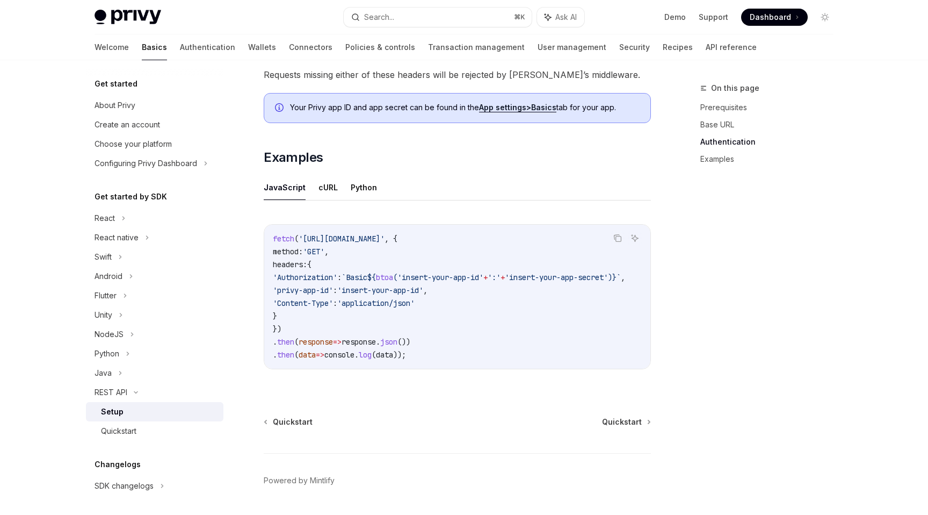
scroll to position [509, 0]
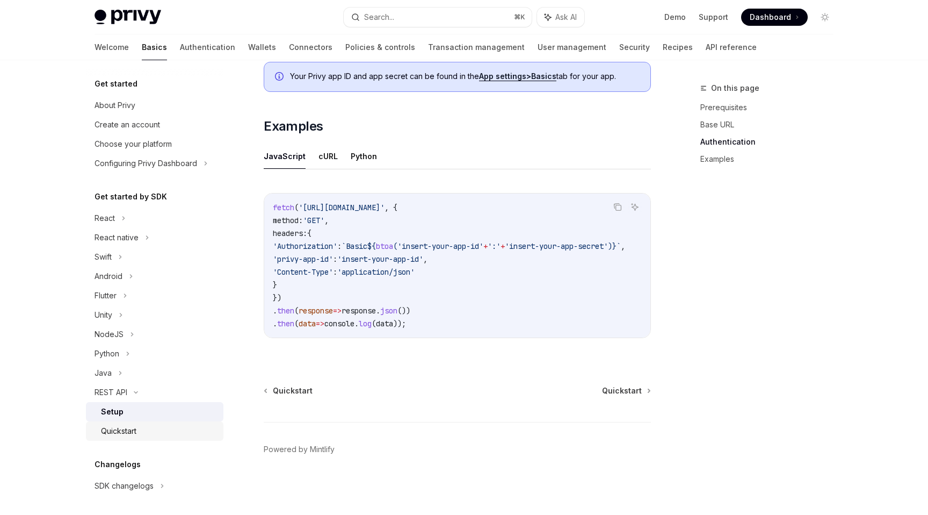
click at [191, 426] on div "Quickstart" at bounding box center [159, 430] width 116 height 13
type textarea "*"
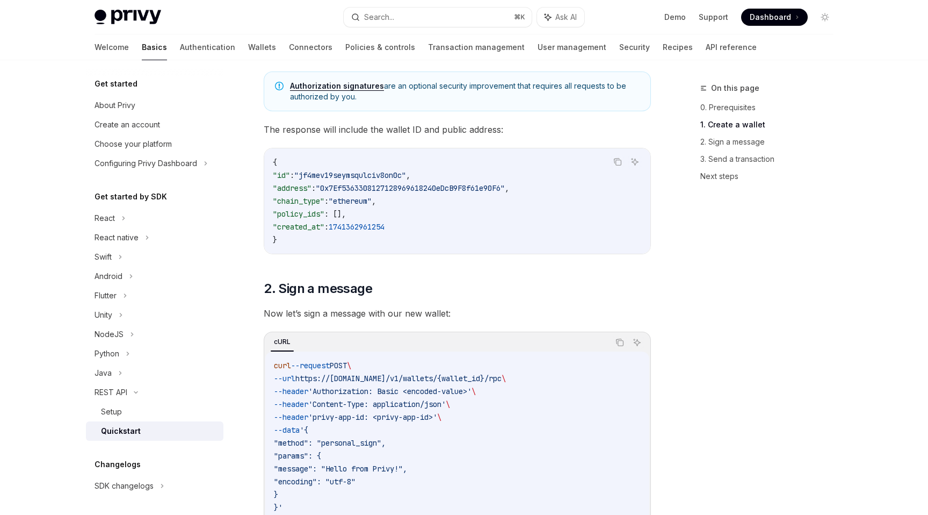
scroll to position [386, 0]
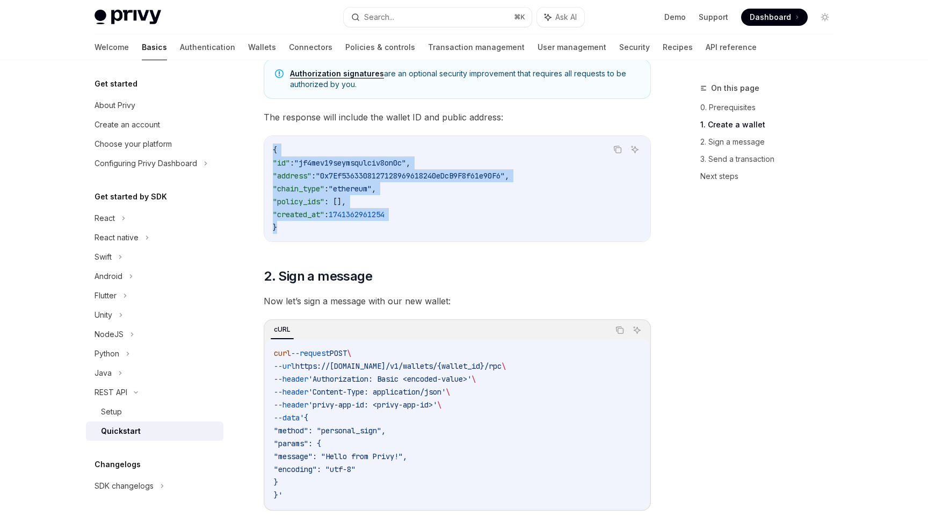
drag, startPoint x: 270, startPoint y: 150, endPoint x: 507, endPoint y: 222, distance: 247.8
click at [507, 222] on div "{ "id" : "jf4mev19seymsqulciv8on0c" , "address" : "0x7Ef5363308127128969618240e…" at bounding box center [457, 188] width 386 height 105
click at [384, 158] on span ""jf4mev19seymsqulciv8on0c"" at bounding box center [350, 163] width 112 height 10
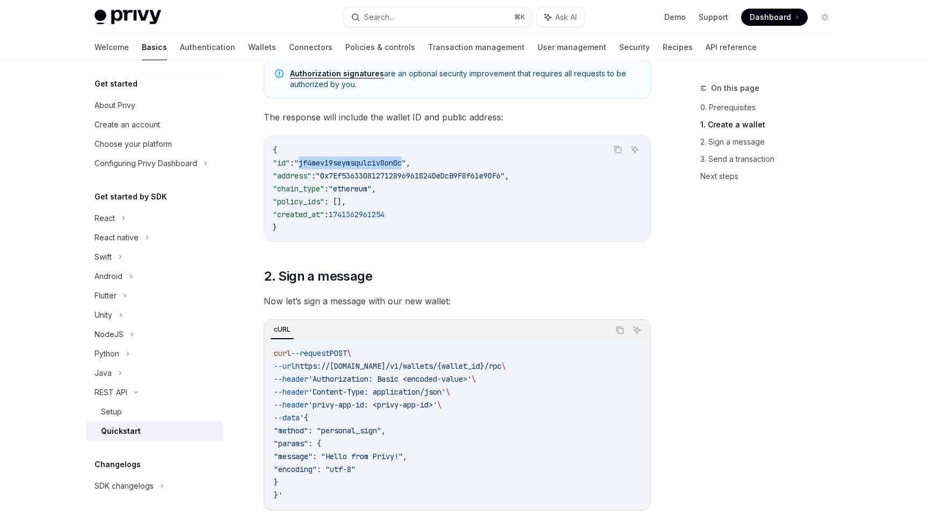
click at [384, 158] on span ""jf4mev19seymsqulciv8on0c"" at bounding box center [350, 163] width 112 height 10
click at [287, 165] on span ""id"" at bounding box center [281, 163] width 17 height 10
drag, startPoint x: 283, startPoint y: 165, endPoint x: 457, endPoint y: 164, distance: 174.1
click at [456, 165] on code "{ "id" : "jf4mev19seymsqulciv8on0c" , "address" : "0x7Ef5363308127128969618240e…" at bounding box center [457, 188] width 369 height 90
drag, startPoint x: 279, startPoint y: 179, endPoint x: 623, endPoint y: 178, distance: 343.3
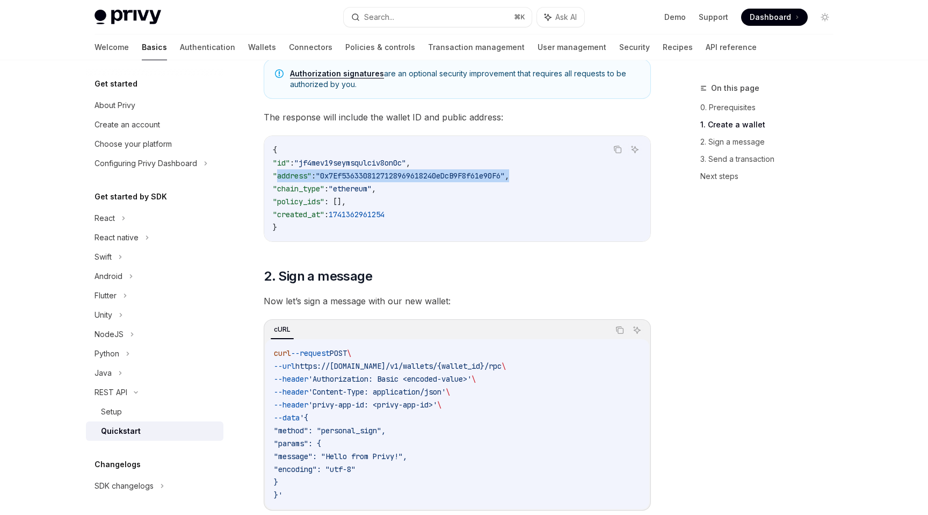
click at [623, 179] on code "{ "id" : "jf4mev19seymsqulciv8on0c" , "address" : "0x7Ef5363308127128969618240e…" at bounding box center [457, 188] width 369 height 90
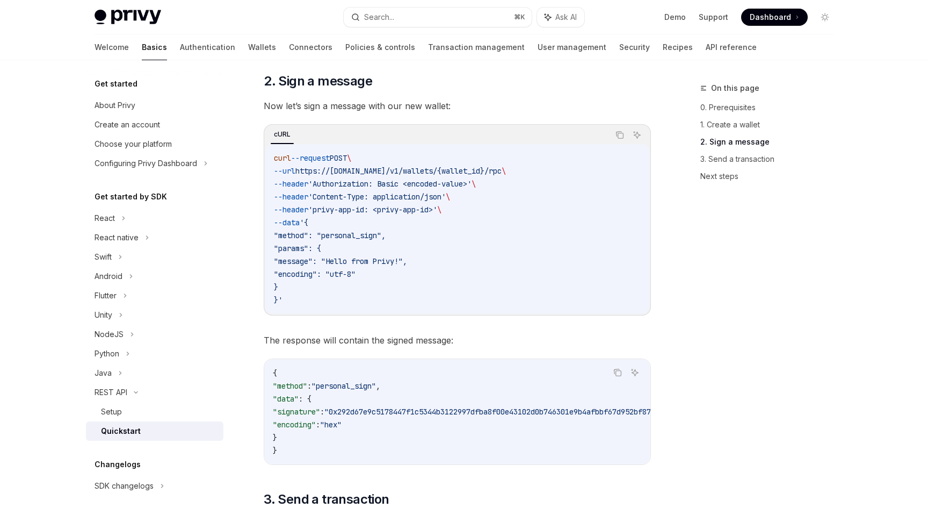
scroll to position [573, 0]
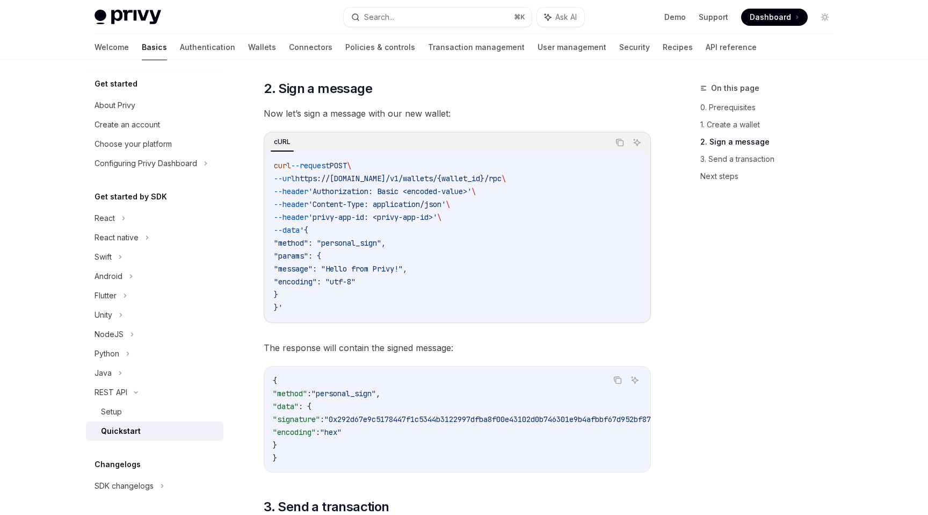
drag, startPoint x: 266, startPoint y: 170, endPoint x: 450, endPoint y: 228, distance: 192.3
click at [449, 228] on div "curl --request POST \ --url https://api.privy.io/v1/wallets/{wallet_id}/rpc \ -…" at bounding box center [457, 237] width 384 height 170
click at [517, 215] on code "curl --request POST \ --url https://api.privy.io/v1/wallets/{wallet_id}/rpc \ -…" at bounding box center [457, 236] width 367 height 155
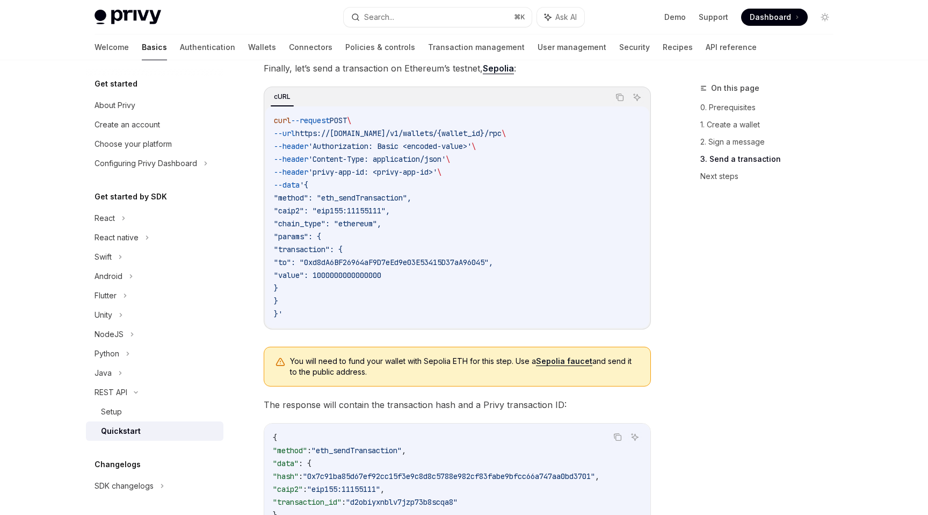
scroll to position [1037, 0]
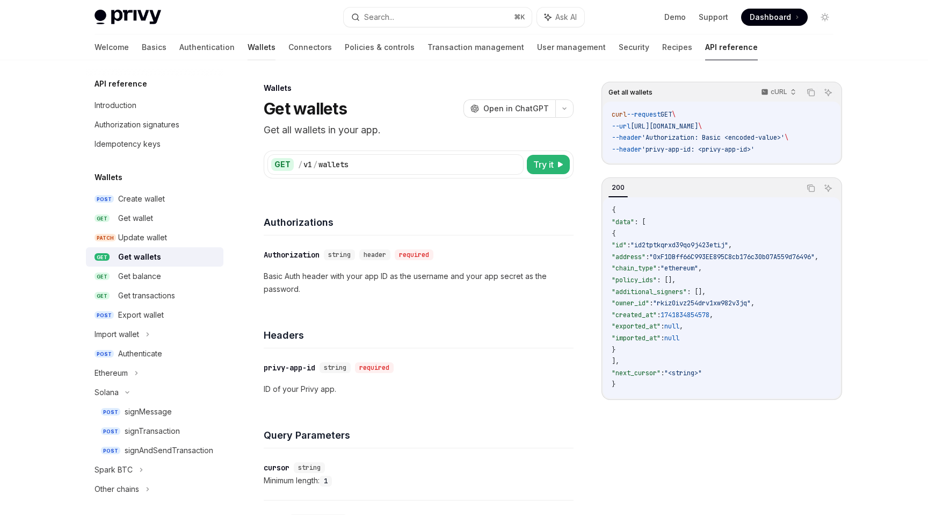
click at [248, 46] on link "Wallets" at bounding box center [262, 47] width 28 height 26
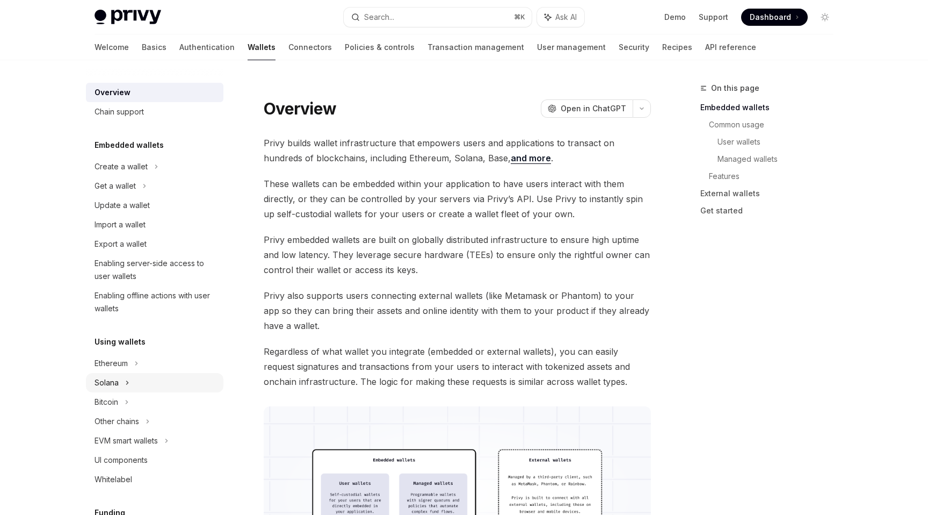
click at [169, 196] on div "Solana" at bounding box center [155, 185] width 138 height 19
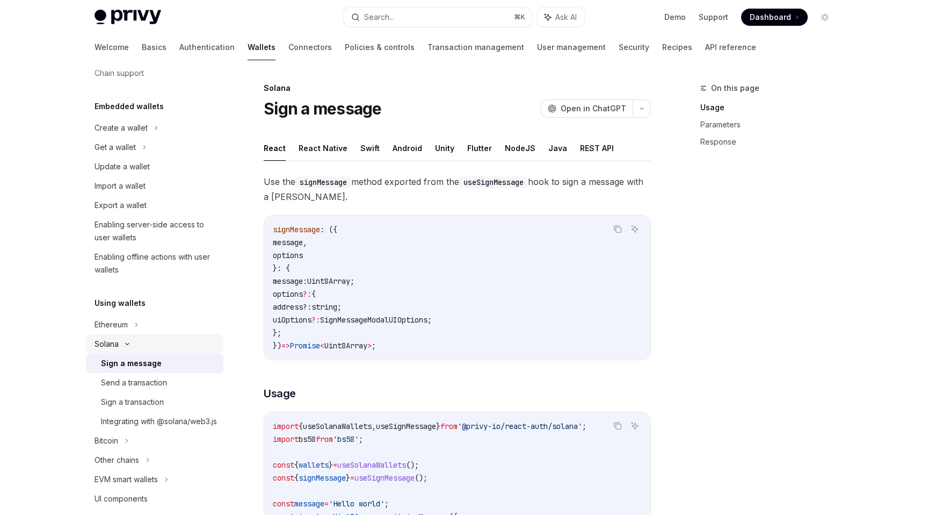
scroll to position [49, 0]
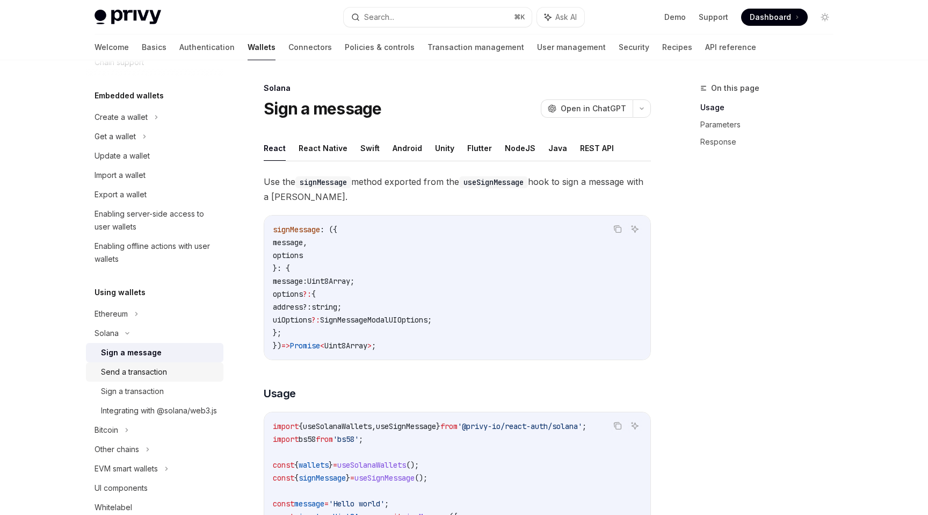
click at [168, 374] on div "Send a transaction" at bounding box center [159, 371] width 116 height 13
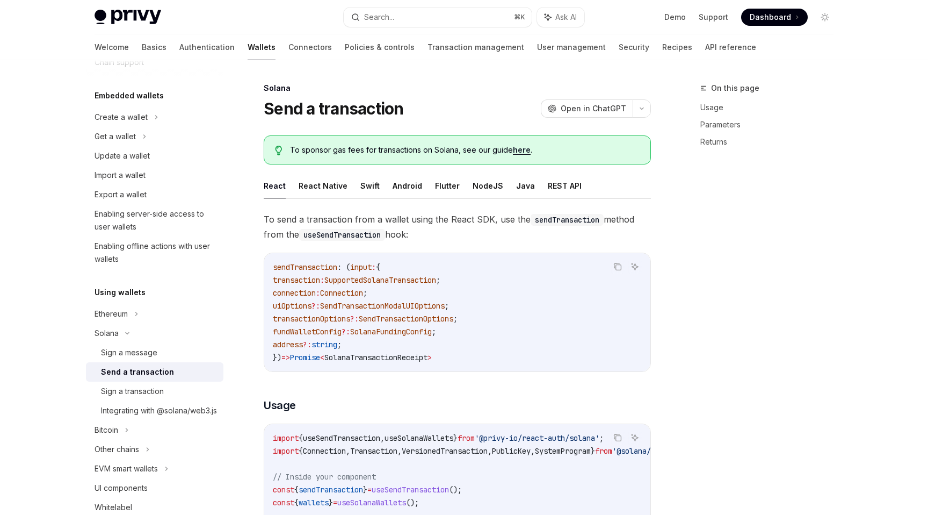
type textarea "*"
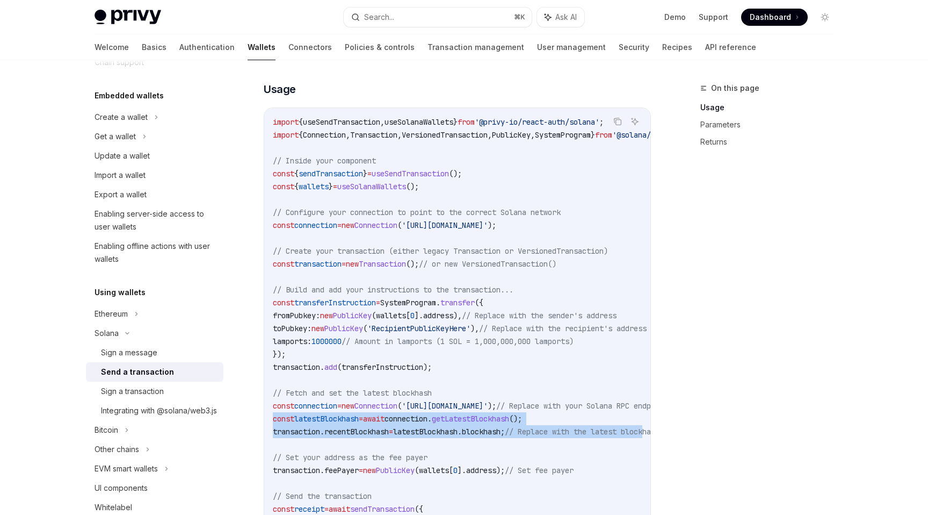
scroll to position [0, 244]
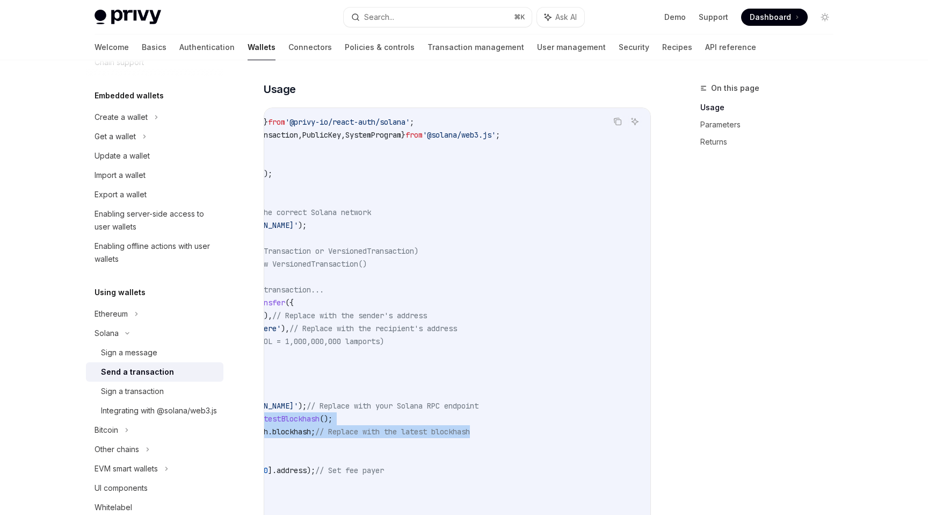
drag, startPoint x: 273, startPoint y: 421, endPoint x: 483, endPoint y: 429, distance: 210.2
click at [483, 429] on code "import { useSendTransaction , useSolanaWallets } from '@privy-io/react-auth/sol…" at bounding box center [366, 354] width 567 height 477
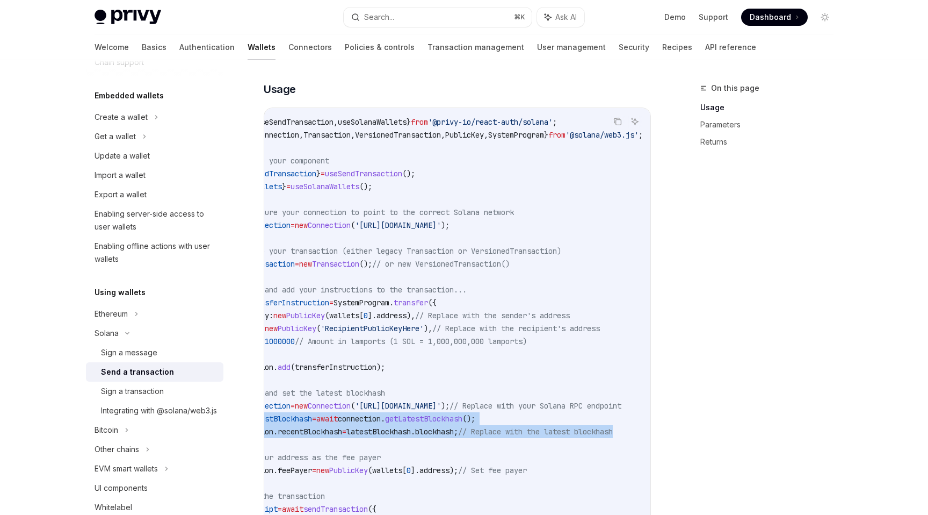
scroll to position [0, 0]
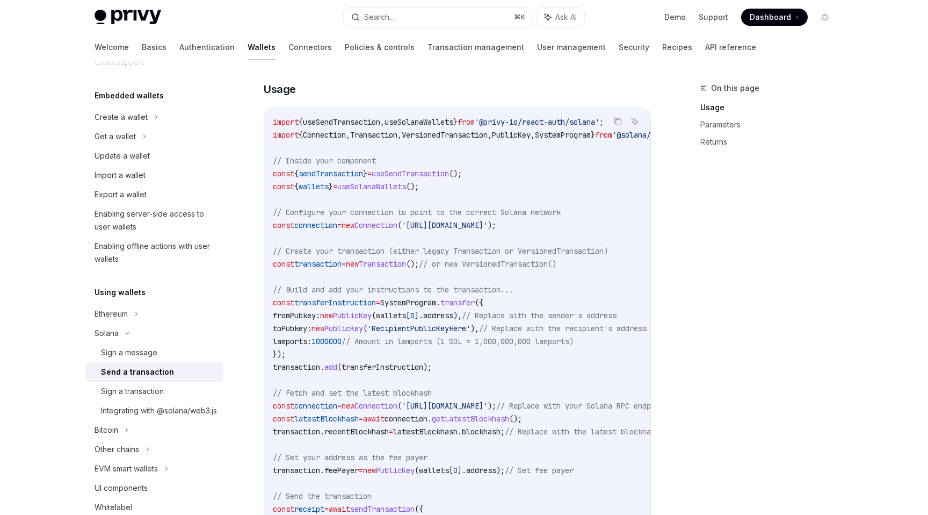
click at [367, 393] on span "// Fetch and set the latest blockhash" at bounding box center [352, 393] width 159 height 10
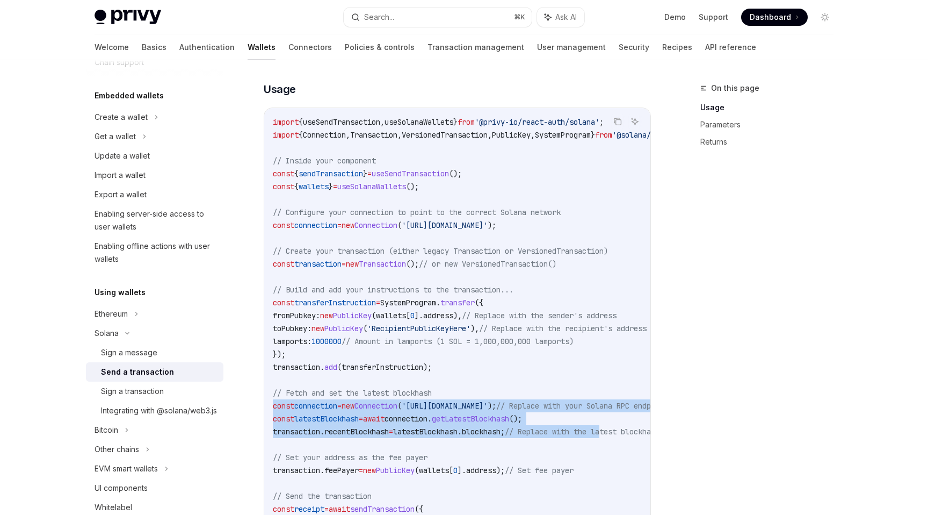
drag, startPoint x: 273, startPoint y: 401, endPoint x: 630, endPoint y: 428, distance: 358.3
click at [630, 428] on code "import { useSendTransaction , useSolanaWallets } from '@privy-io/react-auth/sol…" at bounding box center [556, 354] width 567 height 477
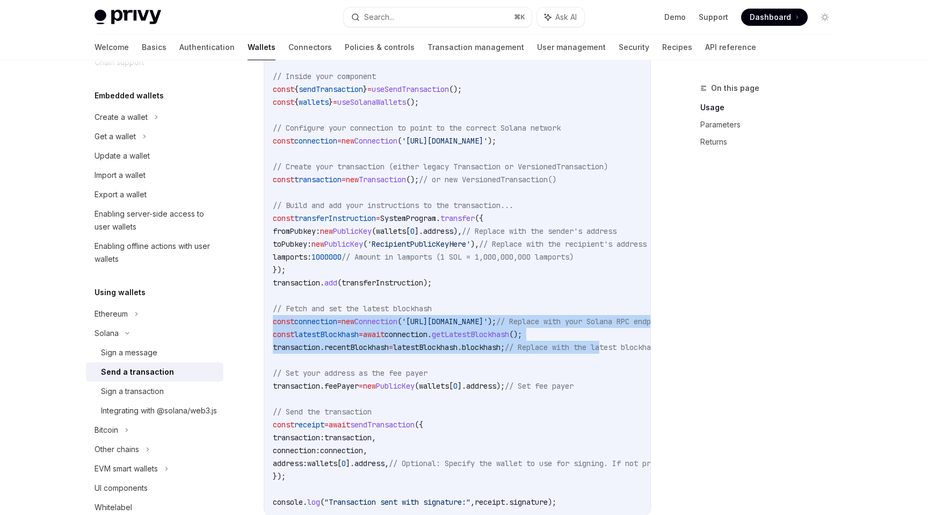
scroll to position [402, 0]
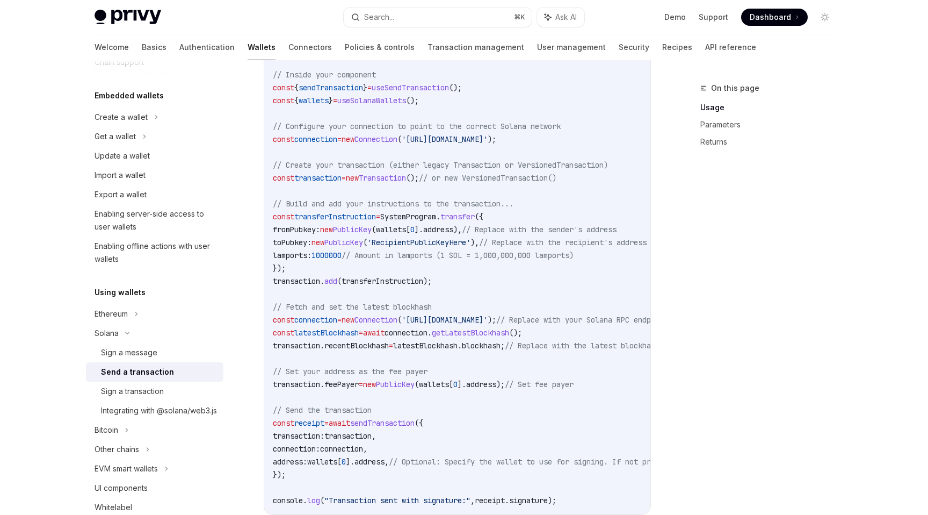
click at [529, 408] on code "import { useSendTransaction , useSolanaWallets } from '@privy-io/react-auth/sol…" at bounding box center [556, 268] width 567 height 477
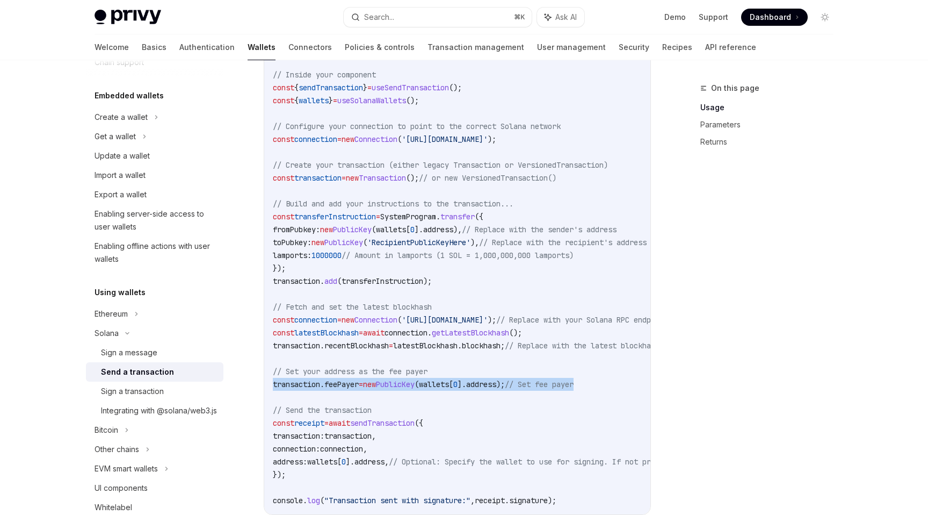
drag, startPoint x: 616, startPoint y: 379, endPoint x: 268, endPoint y: 378, distance: 348.2
click at [268, 378] on div "import { useSendTransaction , useSolanaWallets } from '@privy-io/react-auth/sol…" at bounding box center [457, 268] width 386 height 492
